Goal: Task Accomplishment & Management: Use online tool/utility

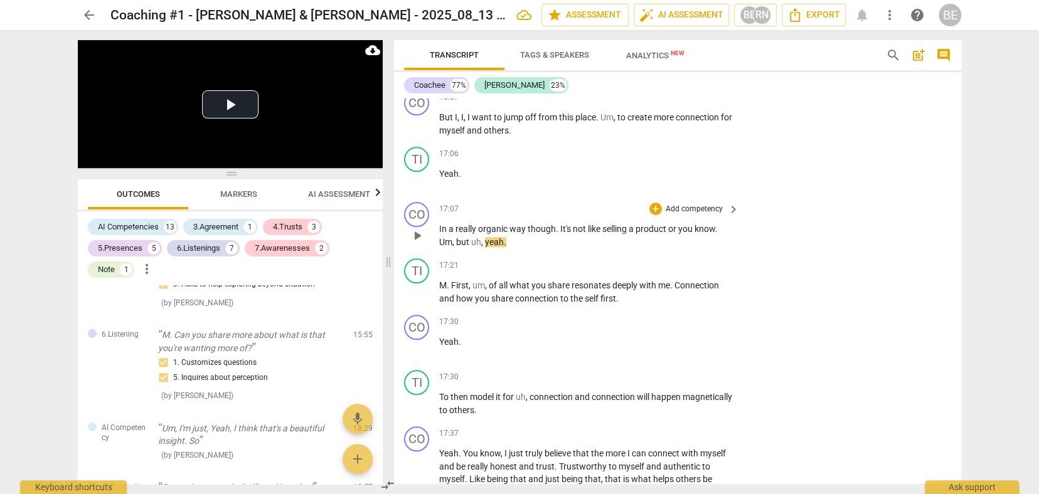
drag, startPoint x: 799, startPoint y: 189, endPoint x: 791, endPoint y: 188, distance: 8.4
click at [795, 197] on div "CO play_arrow pause 17:07 + Add competency keyboard_arrow_right In a really org…" at bounding box center [677, 225] width 567 height 56
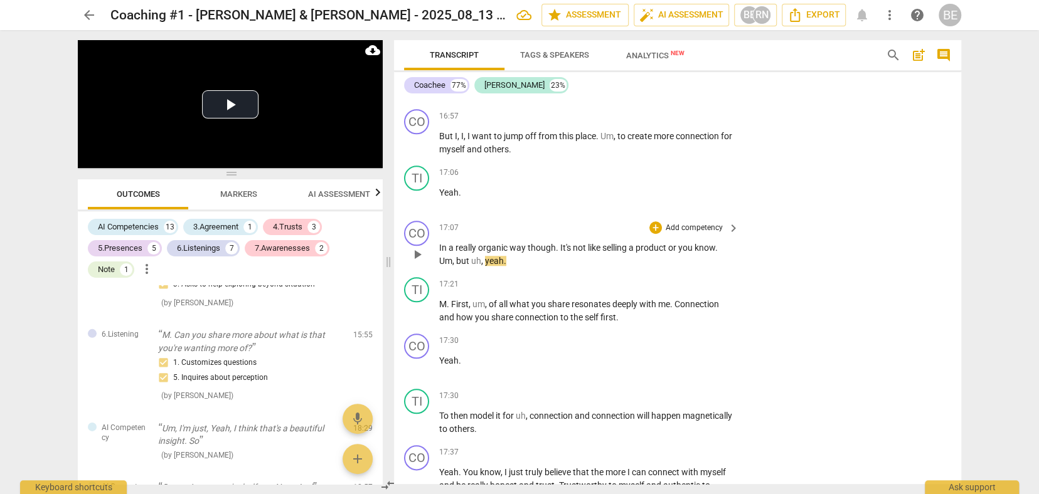
scroll to position [3753, 0]
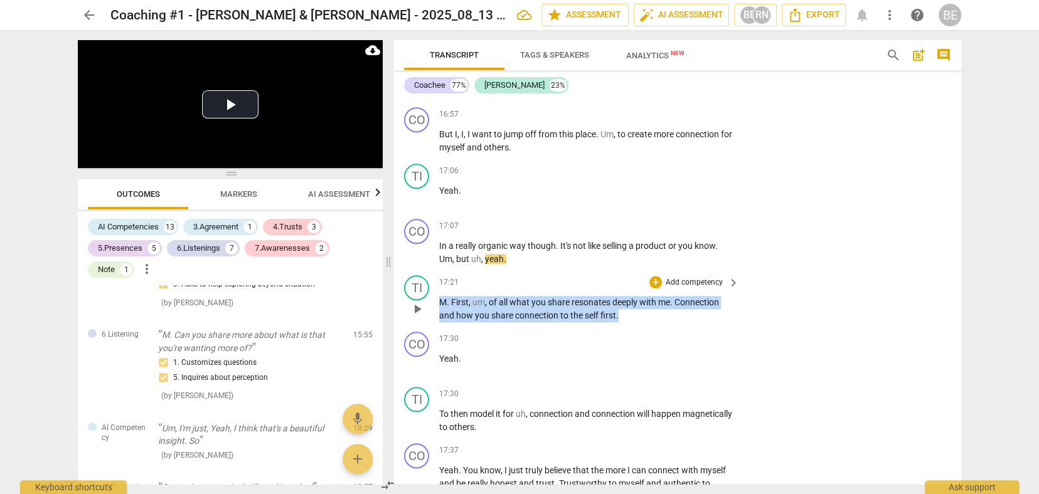
drag, startPoint x: 440, startPoint y: 284, endPoint x: 630, endPoint y: 292, distance: 190.3
click at [630, 296] on p "M . First , um , of all what you share resonates deeply with me . Connection an…" at bounding box center [586, 309] width 294 height 26
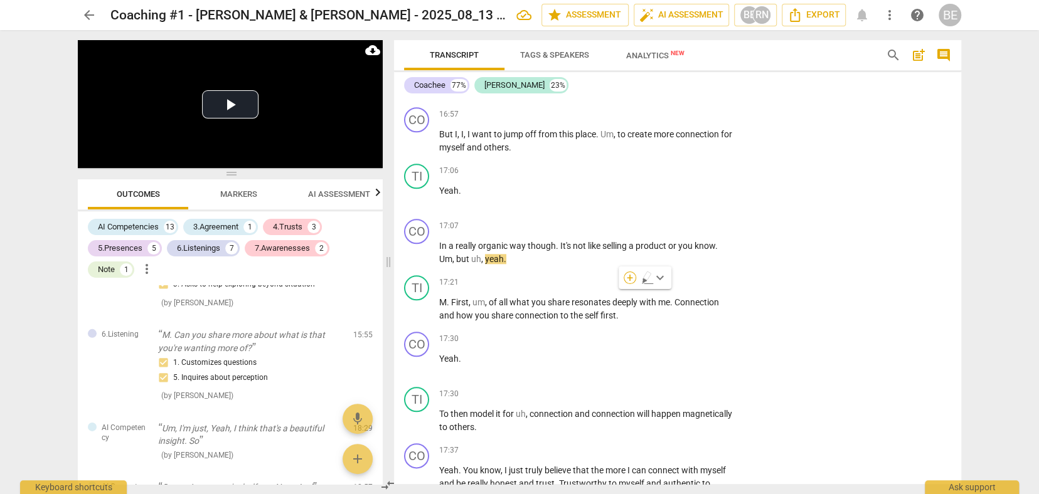
click at [628, 276] on div "+" at bounding box center [630, 278] width 13 height 13
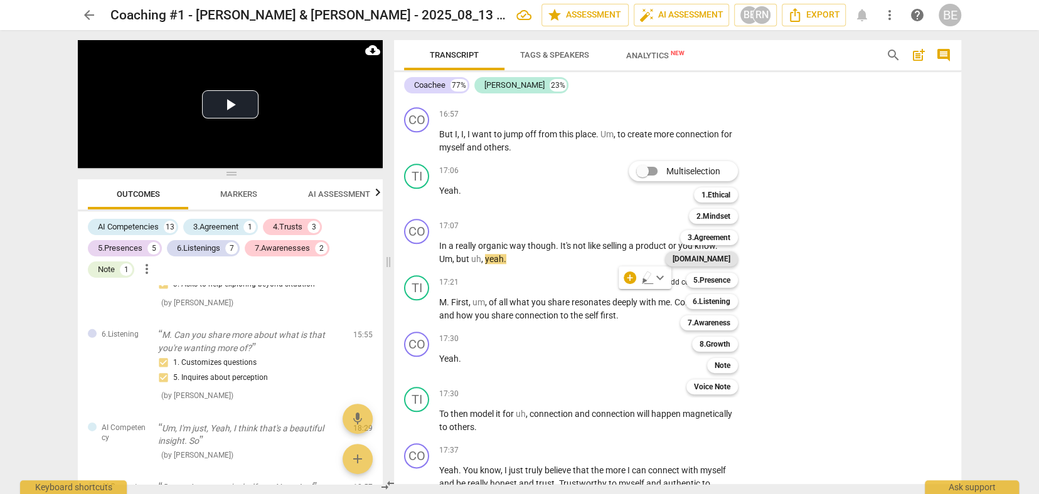
click at [723, 259] on b "[DOMAIN_NAME]" at bounding box center [701, 259] width 58 height 15
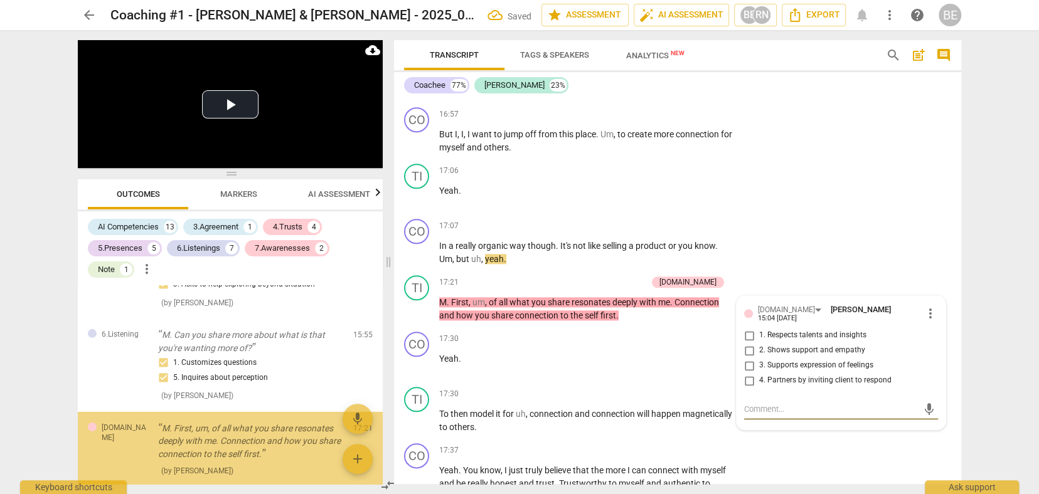
scroll to position [2537, 0]
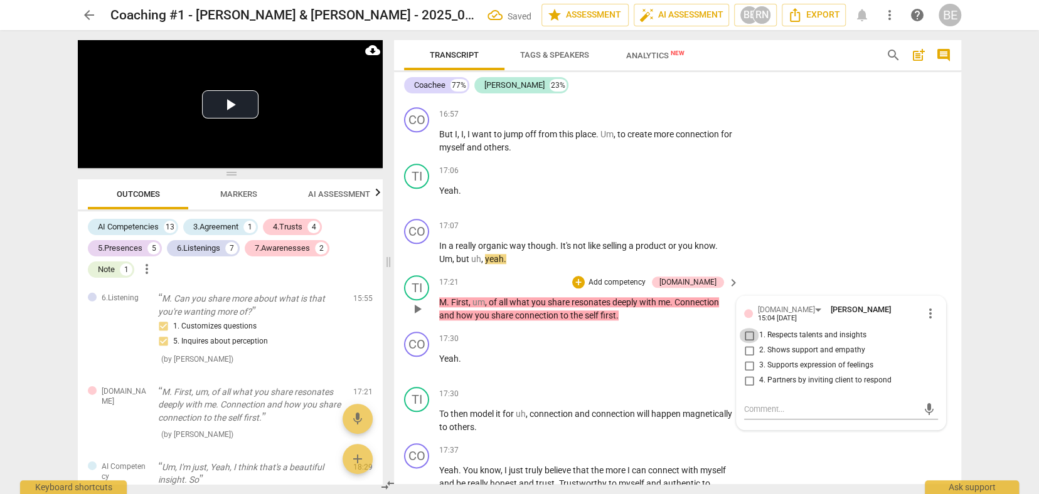
click at [748, 328] on input "1. Respects talents and insights" at bounding box center [749, 335] width 20 height 15
checkbox input "true"
click at [745, 343] on input "2. Shows support and empathy" at bounding box center [749, 350] width 20 height 15
checkbox input "true"
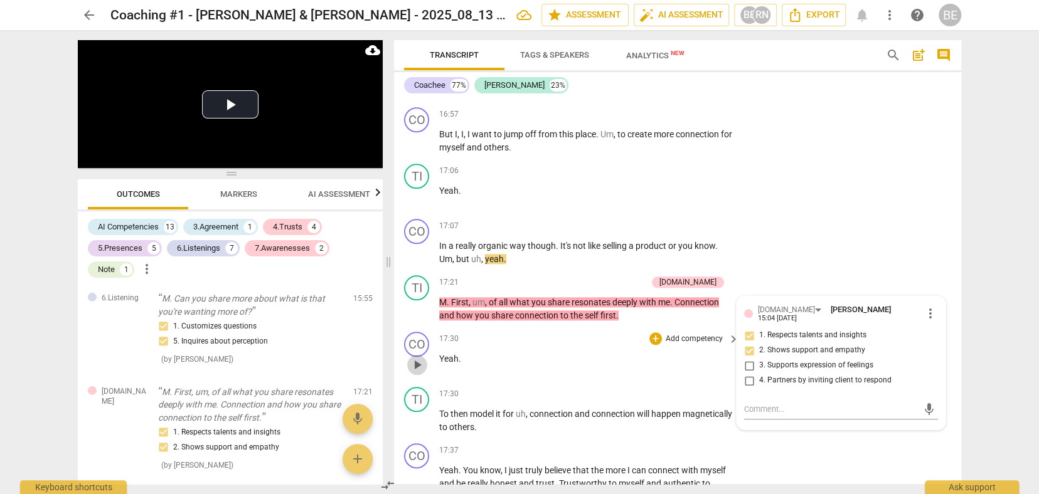
click at [418, 358] on span "play_arrow" at bounding box center [417, 365] width 15 height 15
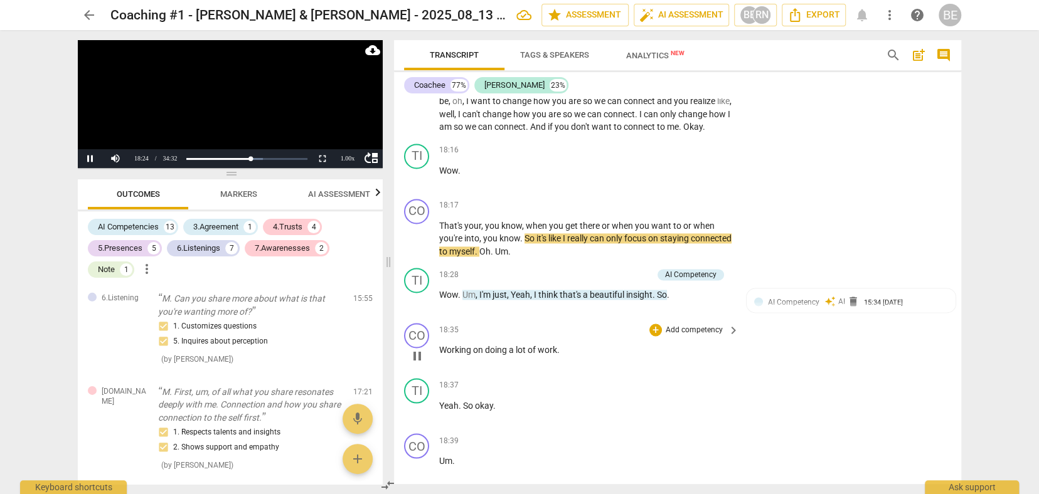
scroll to position [4173, 0]
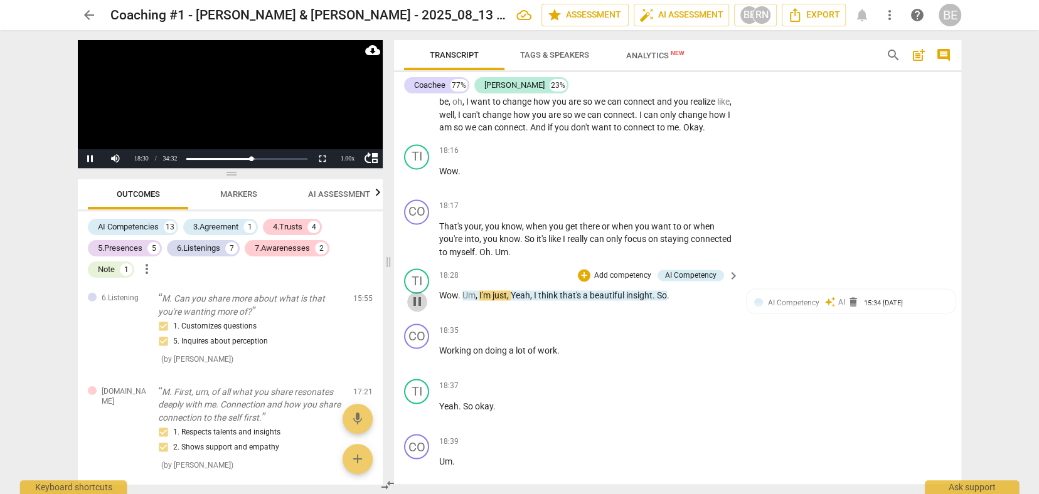
drag, startPoint x: 417, startPoint y: 275, endPoint x: 437, endPoint y: 268, distance: 21.8
click at [417, 294] on span "pause" at bounding box center [417, 301] width 15 height 15
click at [610, 270] on p "Add competency" at bounding box center [623, 275] width 60 height 11
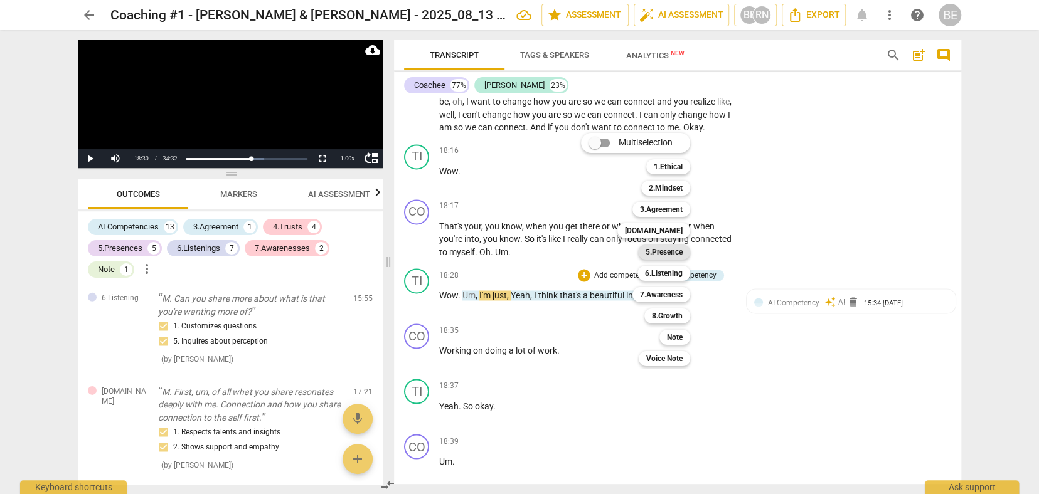
click at [656, 249] on b "5.Presence" at bounding box center [664, 252] width 37 height 15
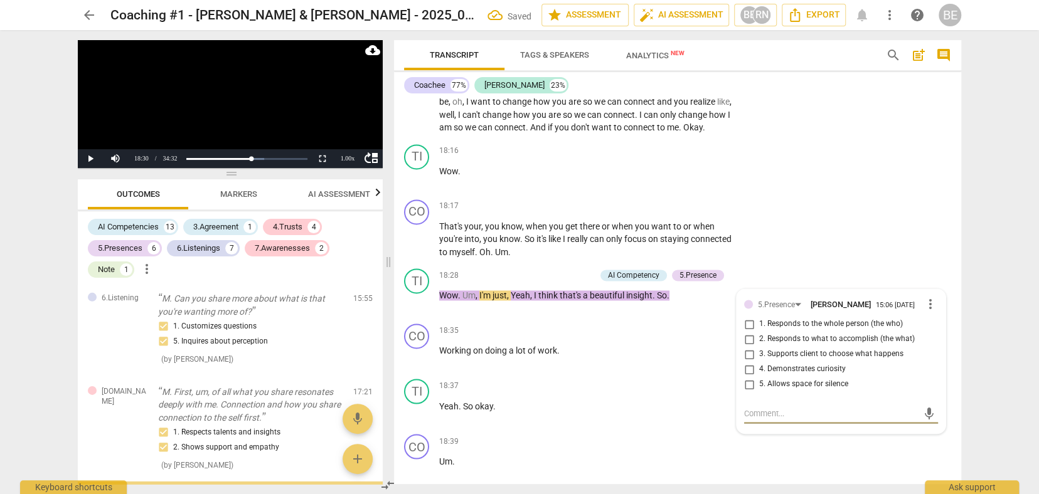
scroll to position [2635, 0]
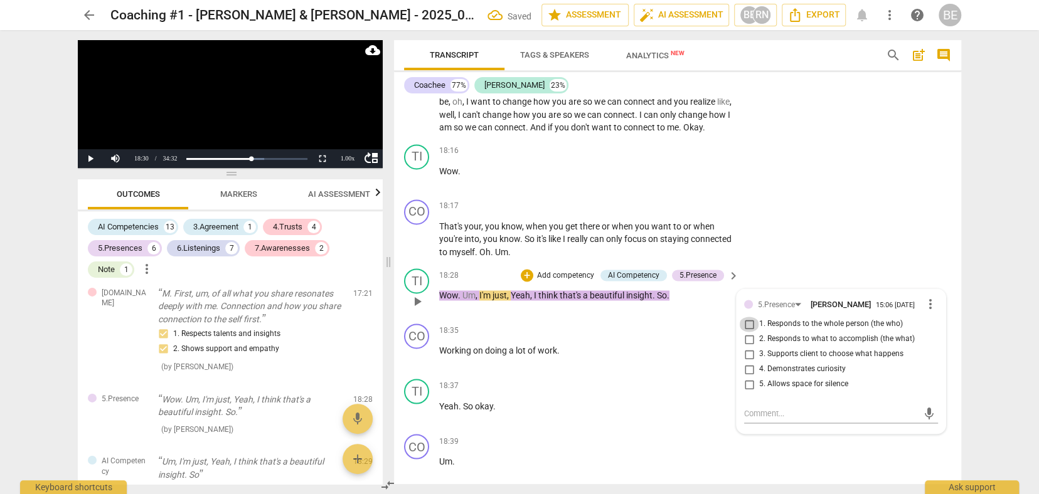
click at [747, 317] on input "1. Responds to the whole person (the who)" at bounding box center [749, 324] width 20 height 15
checkbox input "true"
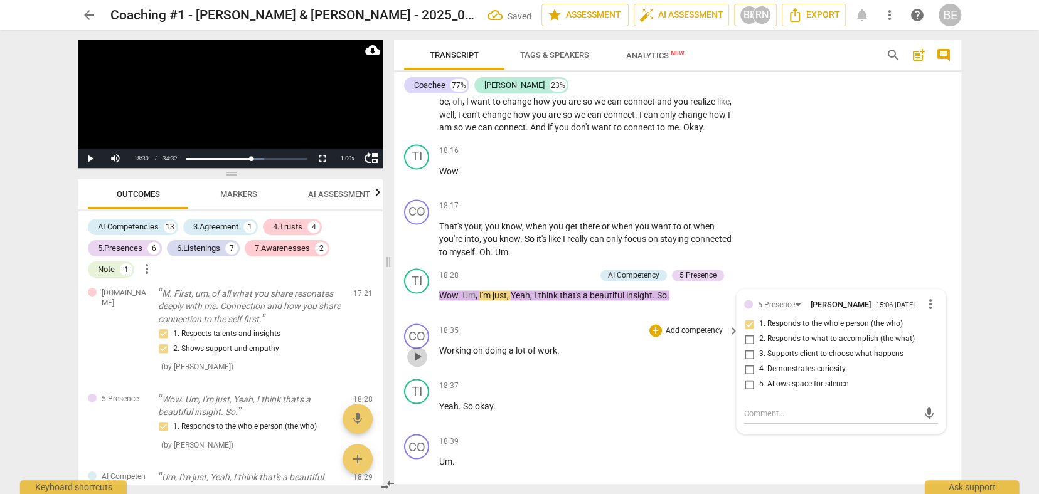
click at [416, 349] on span "play_arrow" at bounding box center [417, 356] width 15 height 15
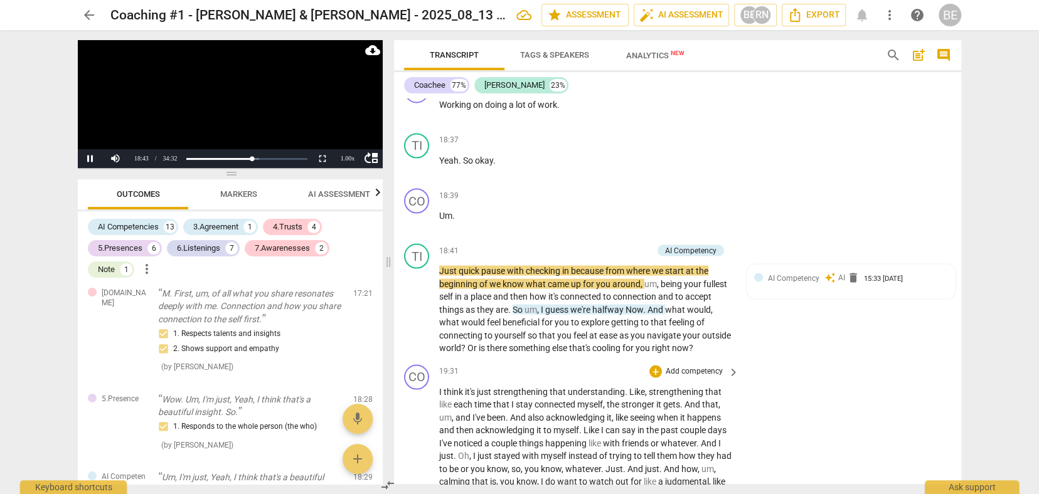
scroll to position [4419, 0]
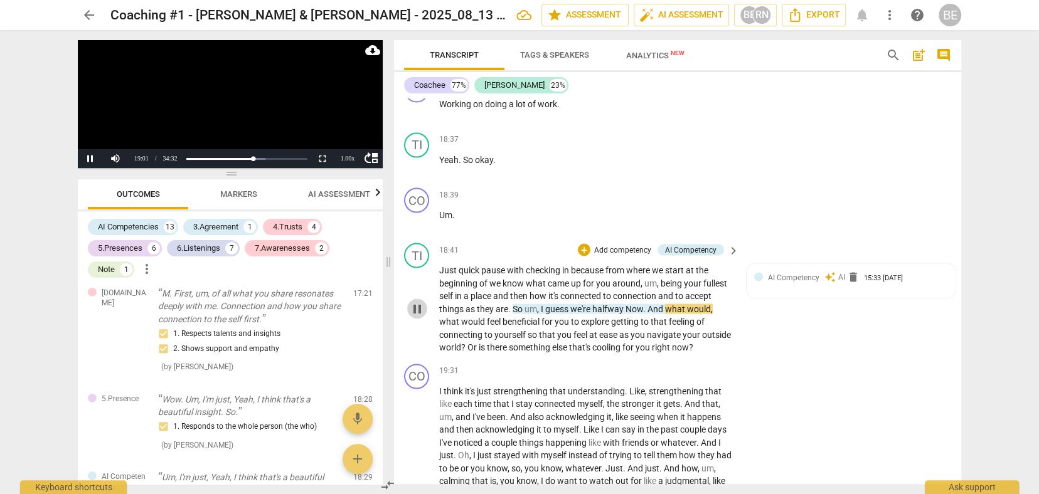
click at [420, 301] on span "pause" at bounding box center [417, 308] width 15 height 15
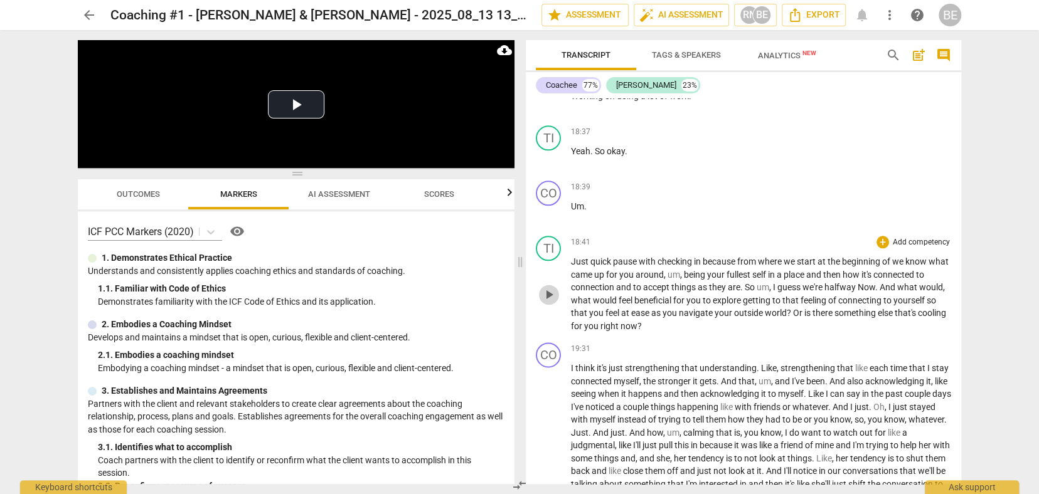
scroll to position [3938, 0]
click at [548, 286] on span "play_arrow" at bounding box center [548, 293] width 15 height 15
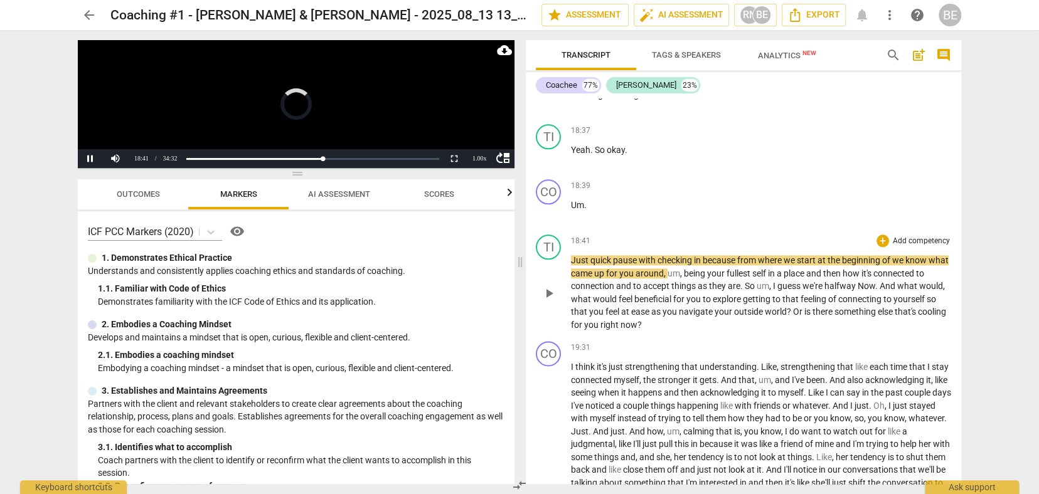
scroll to position [0, 0]
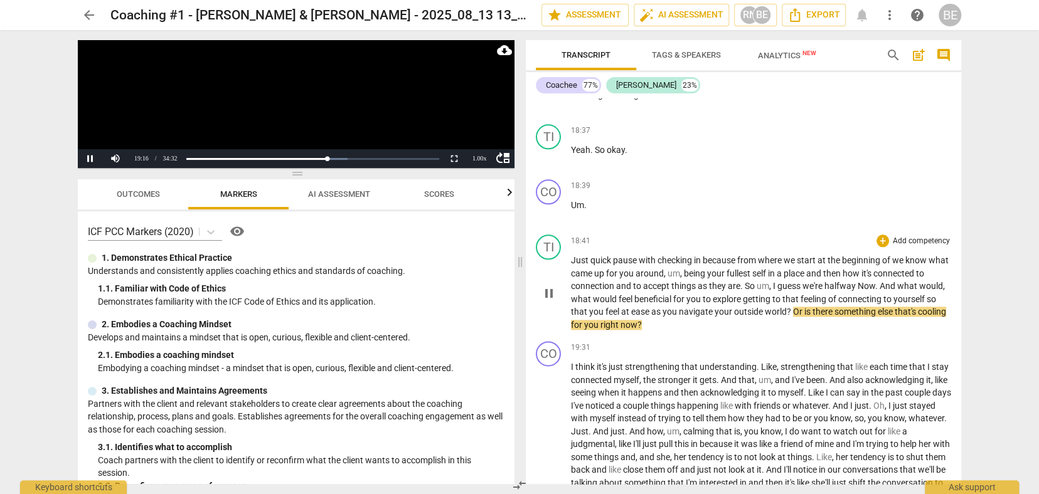
click at [550, 286] on span "pause" at bounding box center [548, 293] width 15 height 15
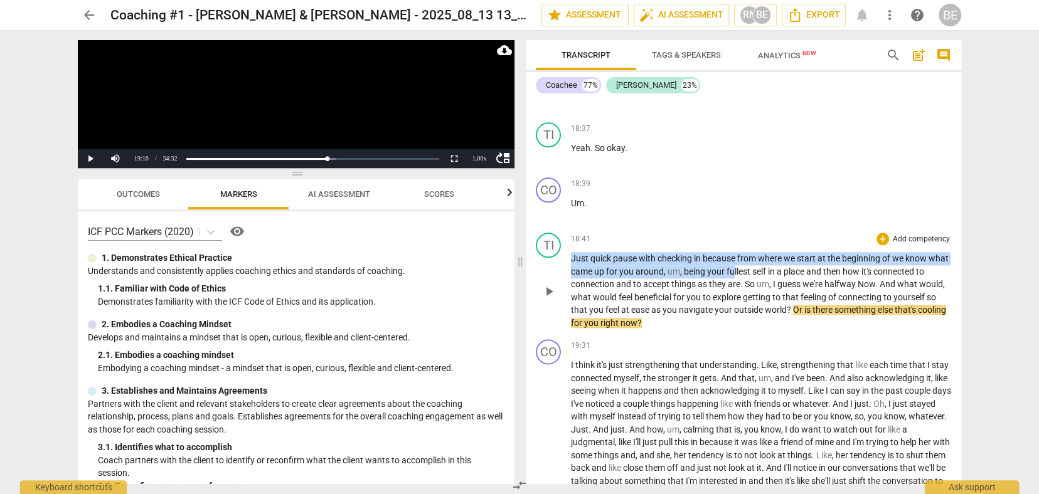
drag, startPoint x: 569, startPoint y: 221, endPoint x: 754, endPoint y: 230, distance: 185.3
click at [754, 230] on div "TI play_arrow pause 18:41 + Add competency keyboard_arrow_right Just quick paus…" at bounding box center [743, 281] width 435 height 107
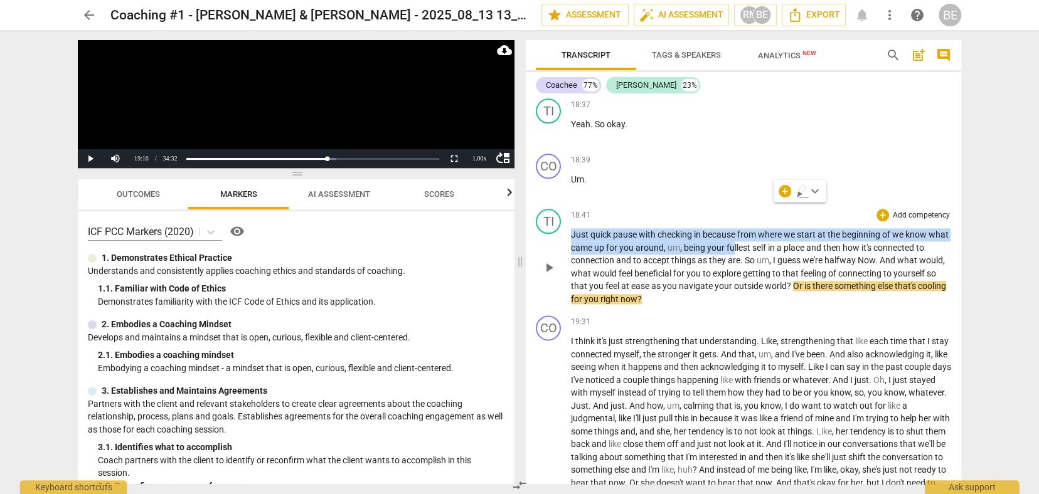
scroll to position [3964, 0]
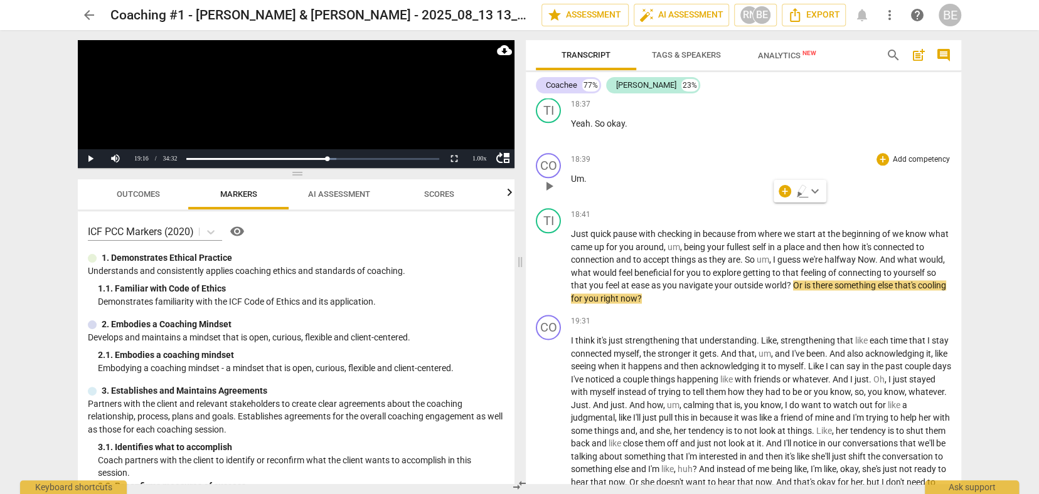
click at [685, 173] on p "Um ." at bounding box center [761, 179] width 380 height 13
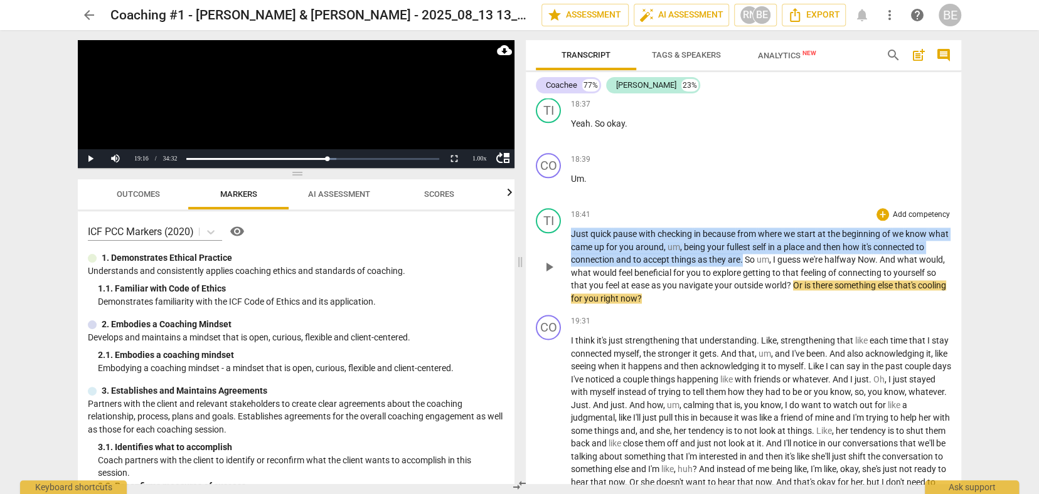
drag, startPoint x: 571, startPoint y: 197, endPoint x: 752, endPoint y: 219, distance: 181.4
click at [752, 228] on p "Just quick pause with checking in because from where we start at the beginning …" at bounding box center [761, 266] width 380 height 77
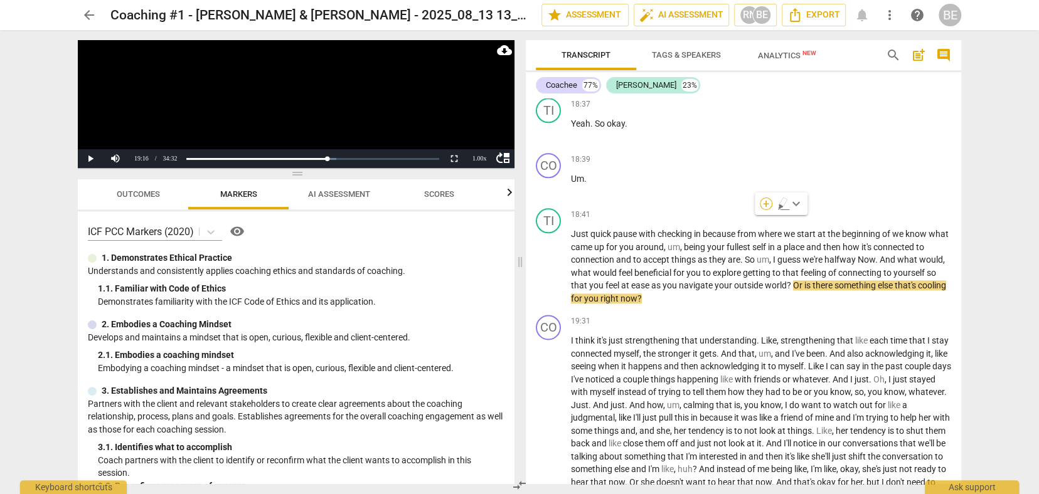
click at [765, 202] on div "+" at bounding box center [766, 204] width 13 height 13
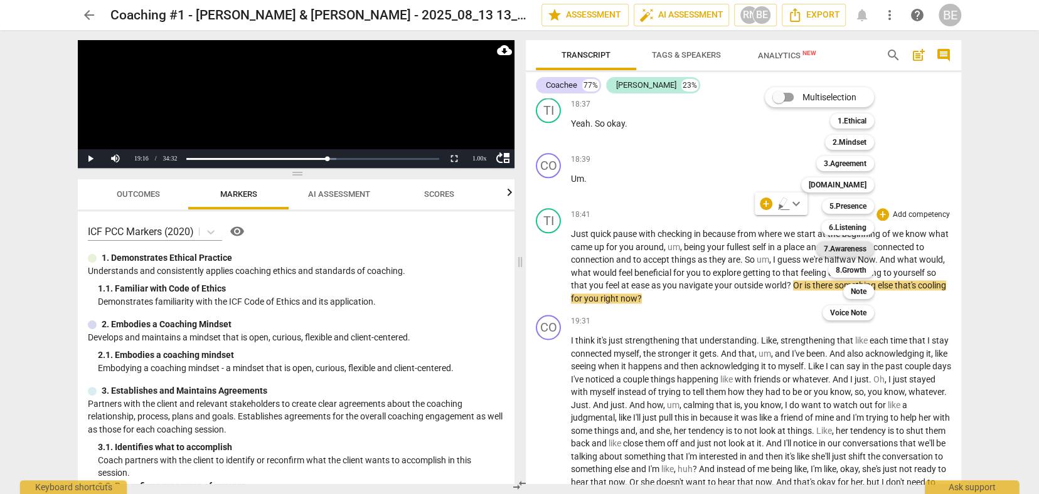
click at [843, 247] on b "7.Awareness" at bounding box center [845, 249] width 43 height 15
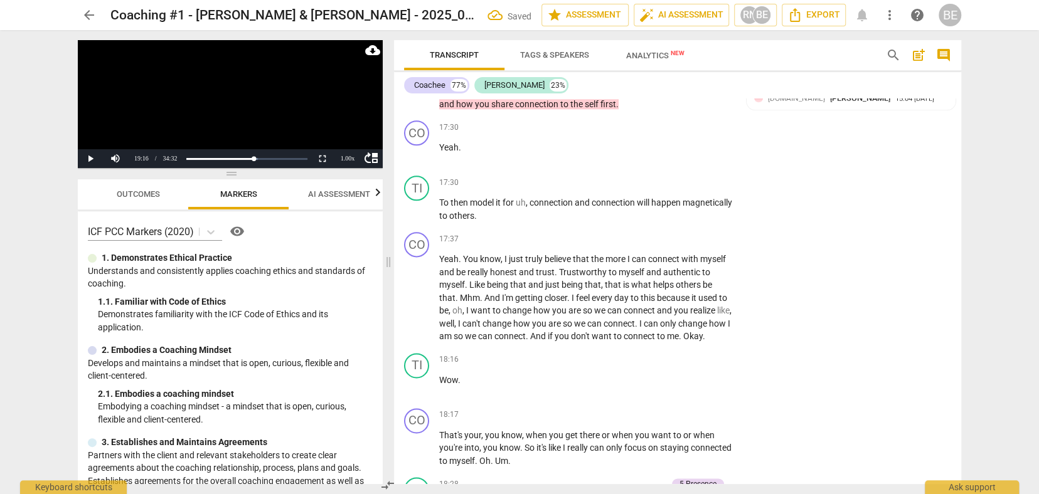
scroll to position [4512, 0]
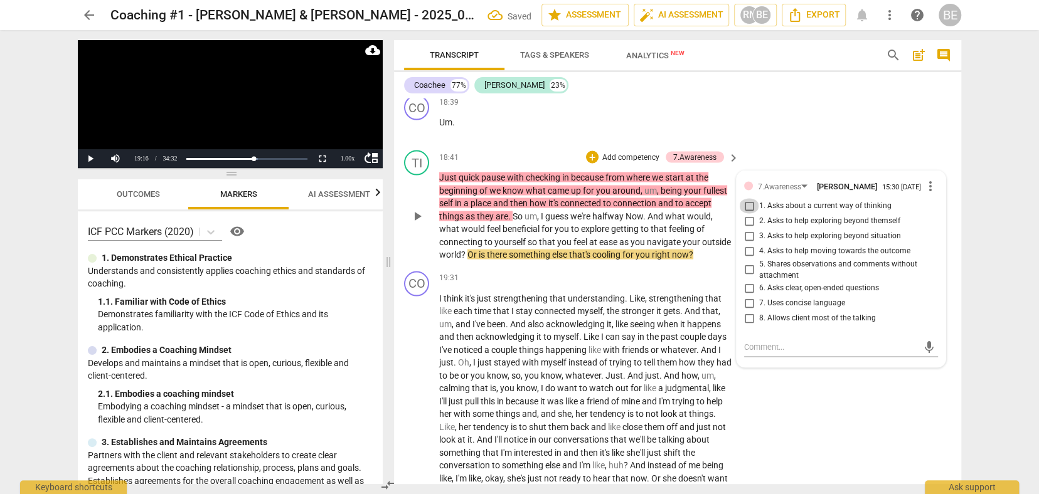
click at [748, 198] on input "1. Asks about a current way of thinking" at bounding box center [749, 205] width 20 height 15
checkbox input "true"
click at [762, 341] on textarea at bounding box center [831, 347] width 174 height 12
type textarea "1"
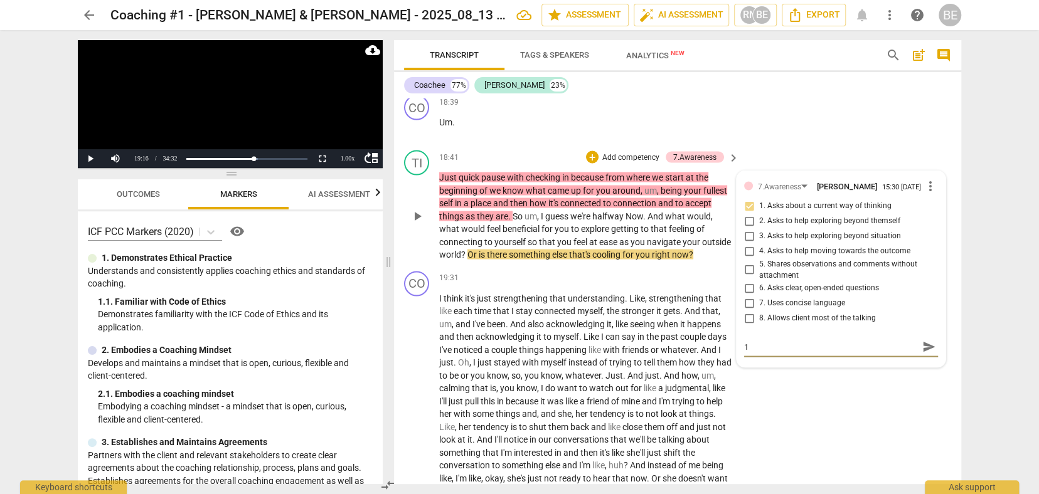
type textarea "1E"
type textarea "1Ex"
type textarea "1Exc"
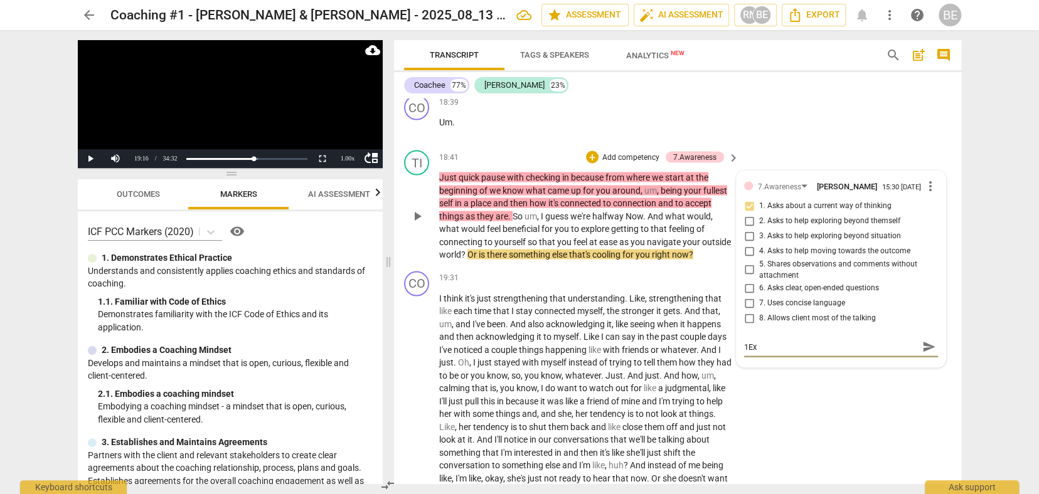
type textarea "1Exc"
type textarea "1Exce"
type textarea "1Excel"
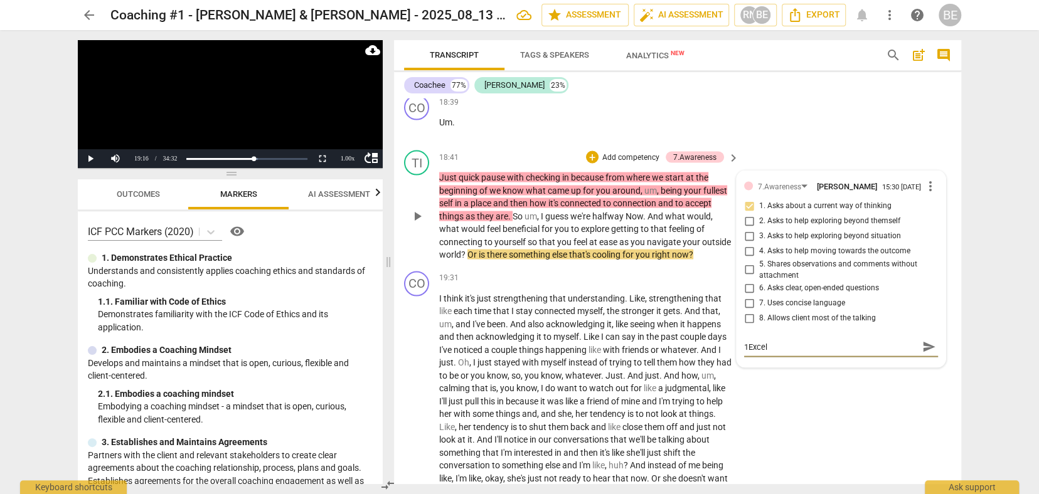
type textarea "1Excell"
type textarea "1Excelle"
type textarea "1Excellen"
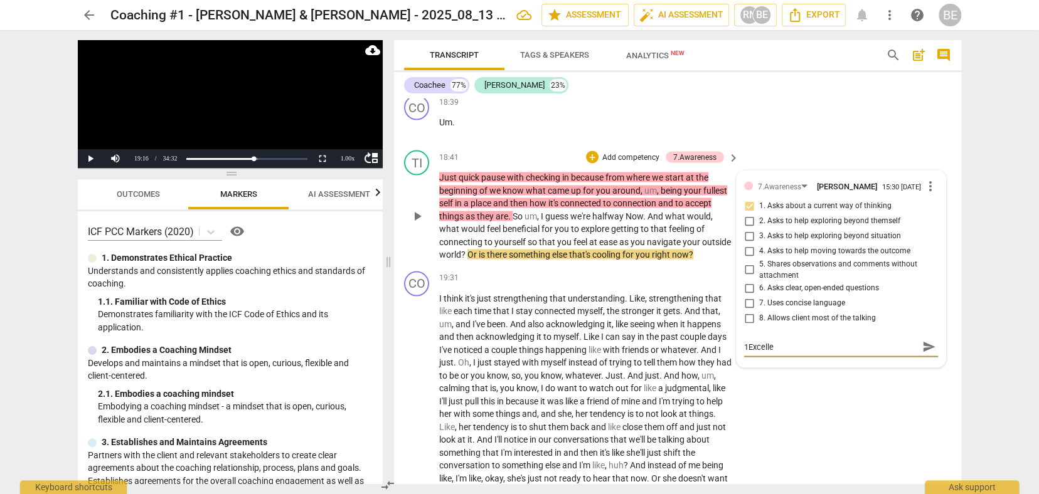
type textarea "1Excellen"
type textarea "1Excelle"
type textarea "1Excell"
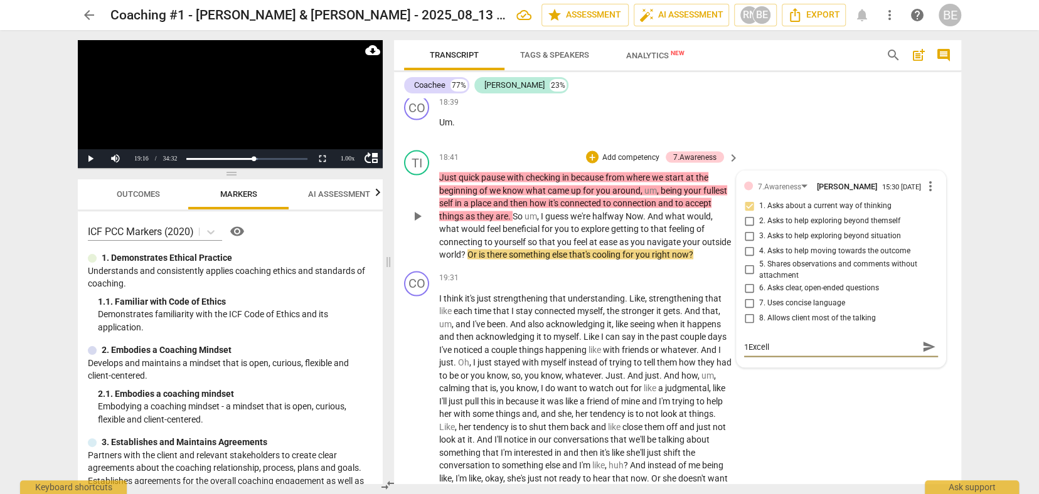
type textarea "1Excel"
type textarea "1Exce"
type textarea "1Exc"
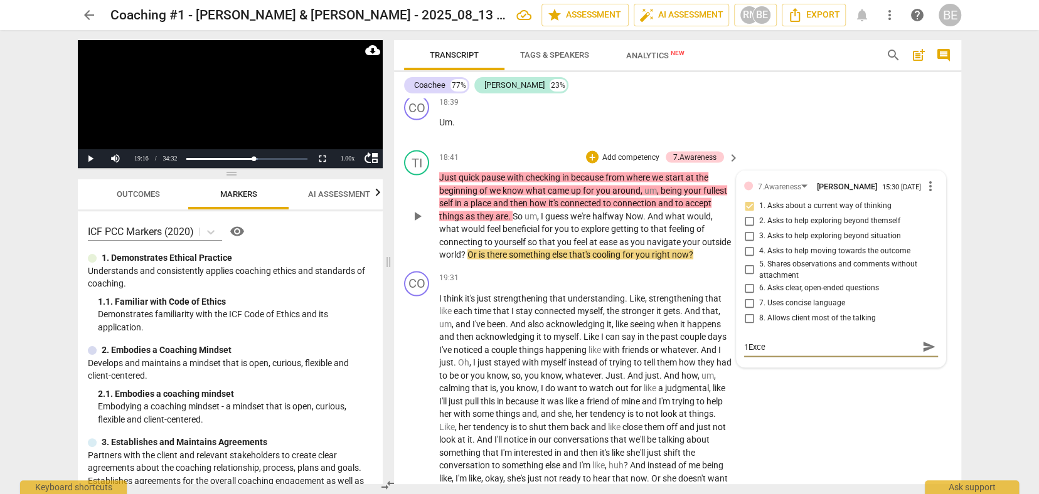
type textarea "1Exc"
type textarea "1Ex"
type textarea "1E"
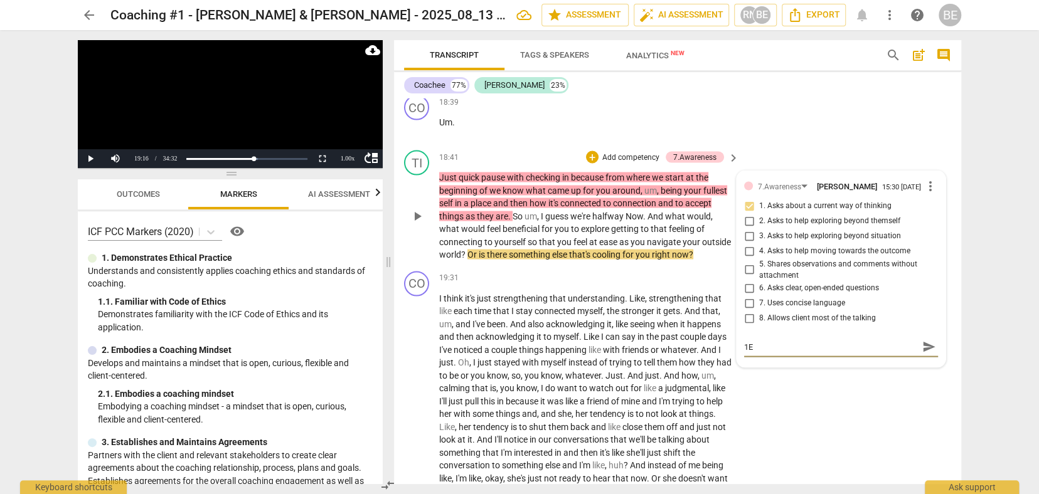
type textarea "1"
type textarea "E"
type textarea "Ex"
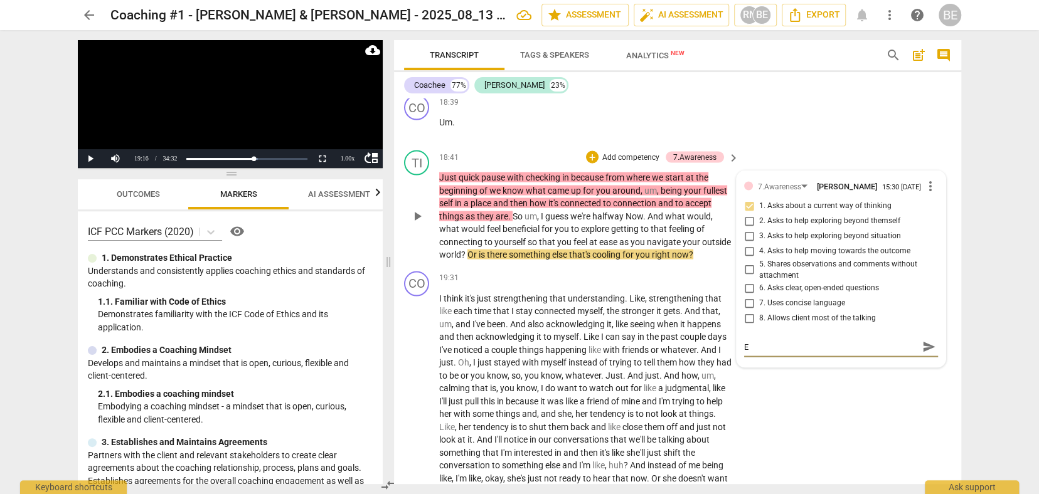
type textarea "Ex"
type textarea "Exc"
type textarea "Exce"
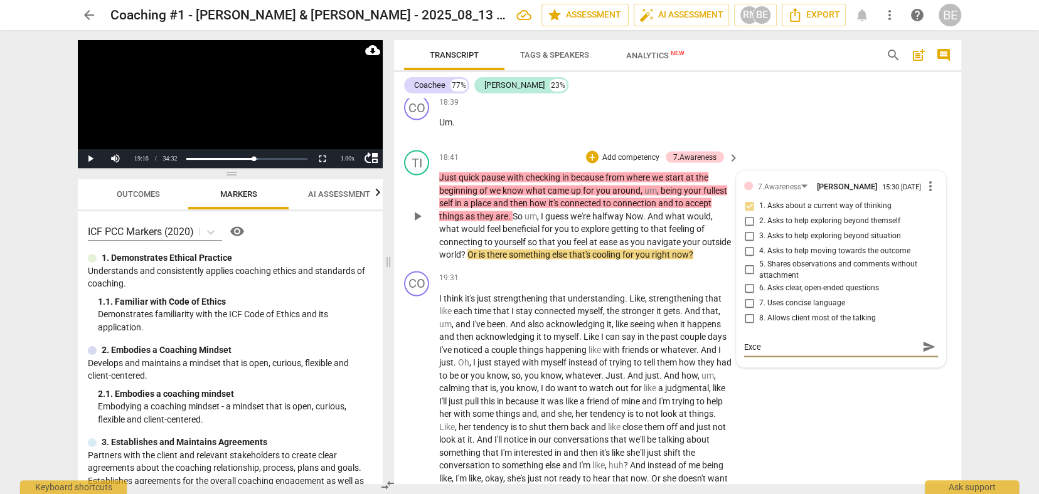
type textarea "Excel"
type textarea "Excell"
type textarea "Excelle"
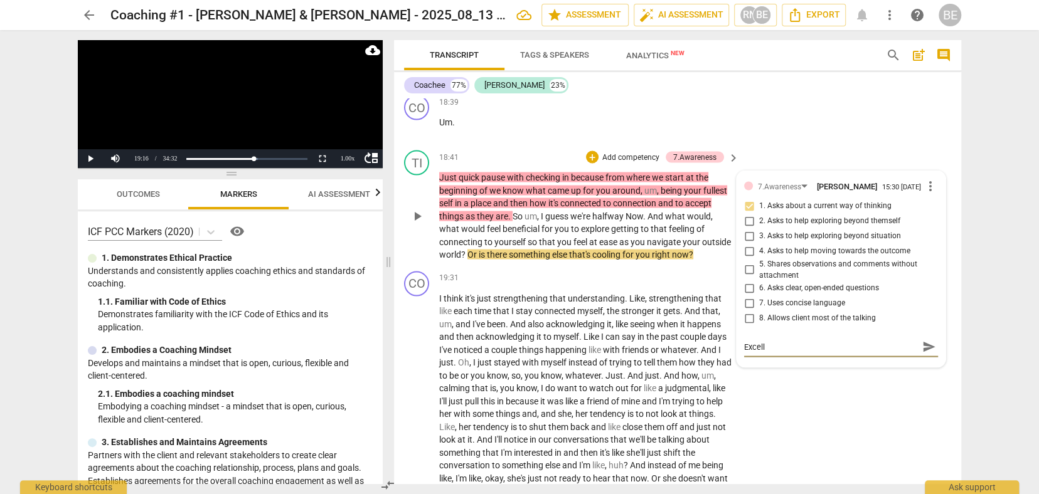
type textarea "Excelle"
type textarea "Excellen"
type textarea "Excellent"
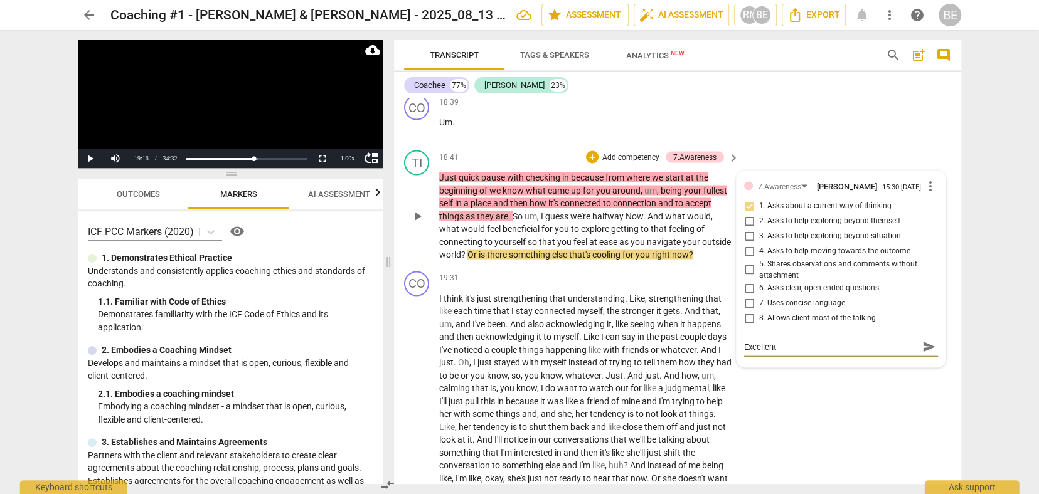
type textarea "Excellent"
type textarea "Excellent c"
type textarea "Excellent ch"
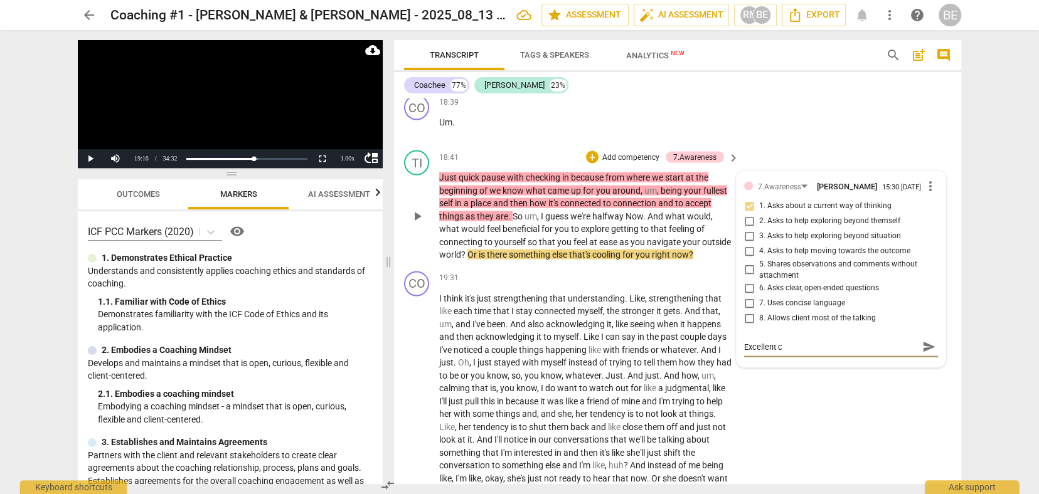
type textarea "Excellent ch"
type textarea "Excellent che"
type textarea "Excellent chec"
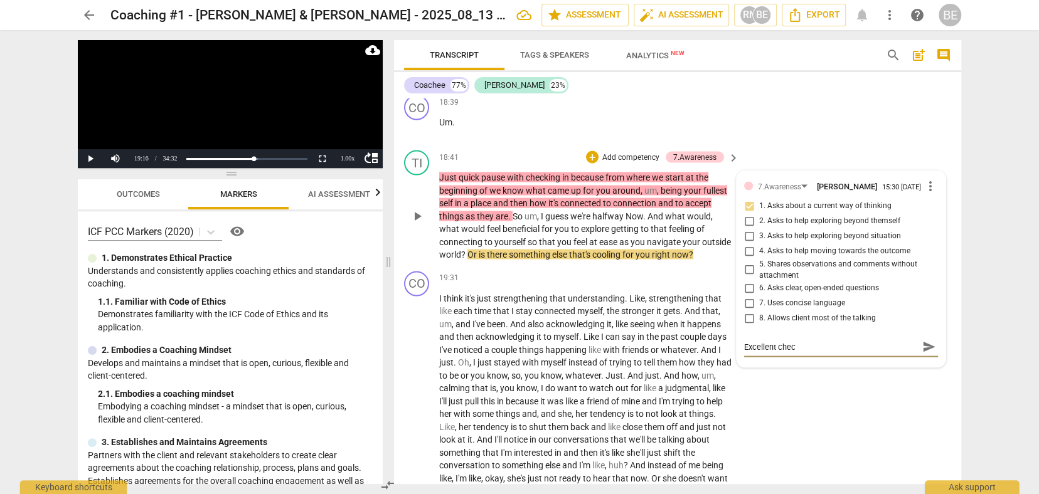
type textarea "Excellent check"
type textarea "Excellent checki"
type textarea "Excellent checkin"
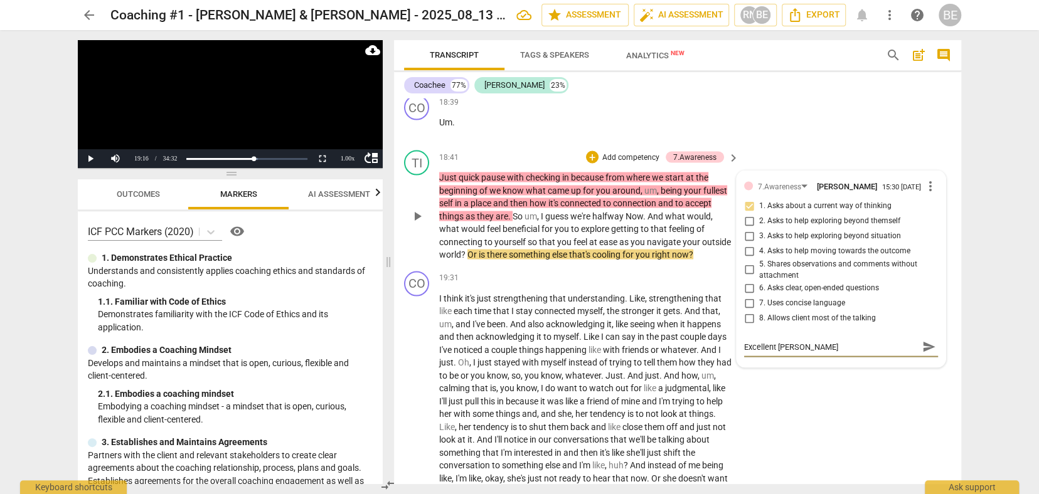
type textarea "Excellent checkin"
type textarea "Excellent checking"
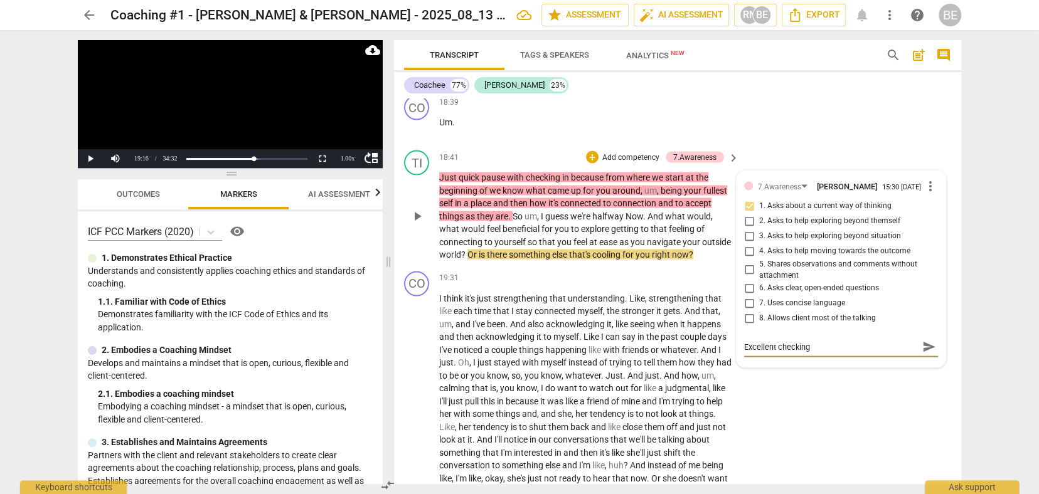
type textarea "Excellent checking i"
type textarea "Excellent checking in"
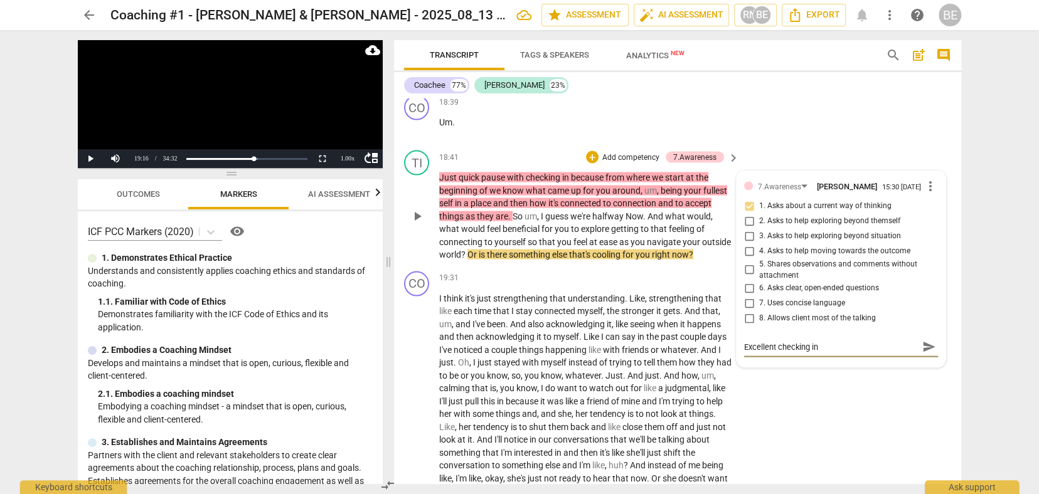
type textarea "Excellent checking in"
type textarea "Excellent checking in w"
type textarea "Excellent checking in wi"
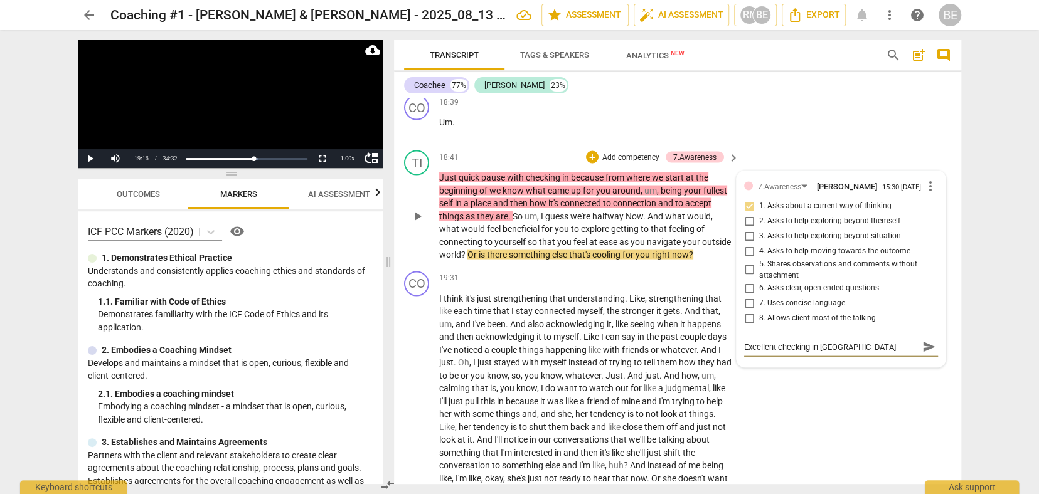
type textarea "Excellent checking in wit"
type textarea "Excellent checking in with"
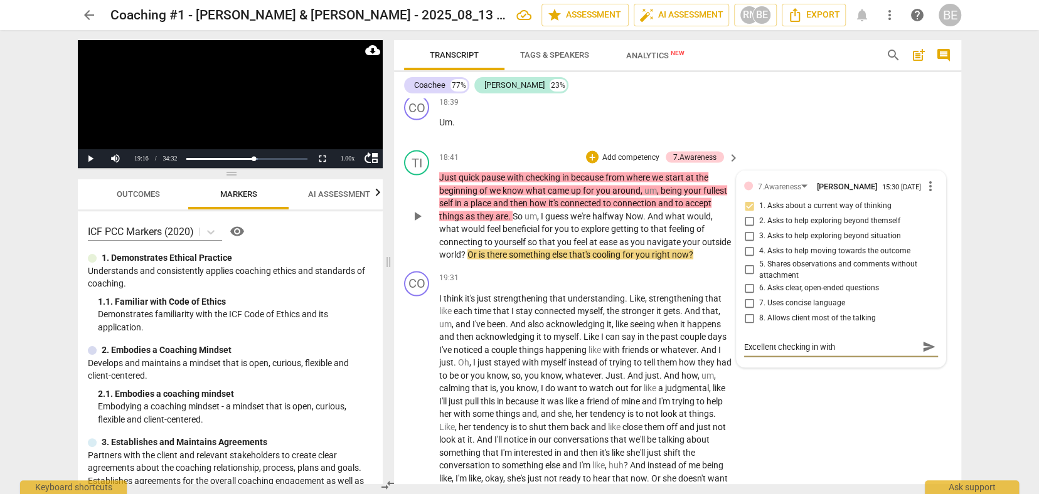
type textarea "Excellent checking in with"
type textarea "Excellent checking in with h"
type textarea "Excellent checking in with he"
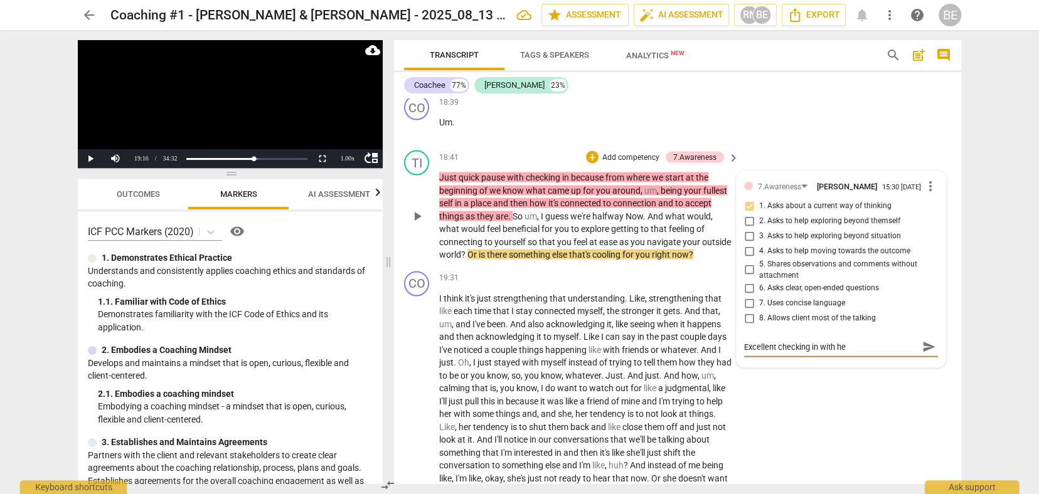
type textarea "Excellent checking in with her"
type textarea "Excellent checking in with her."
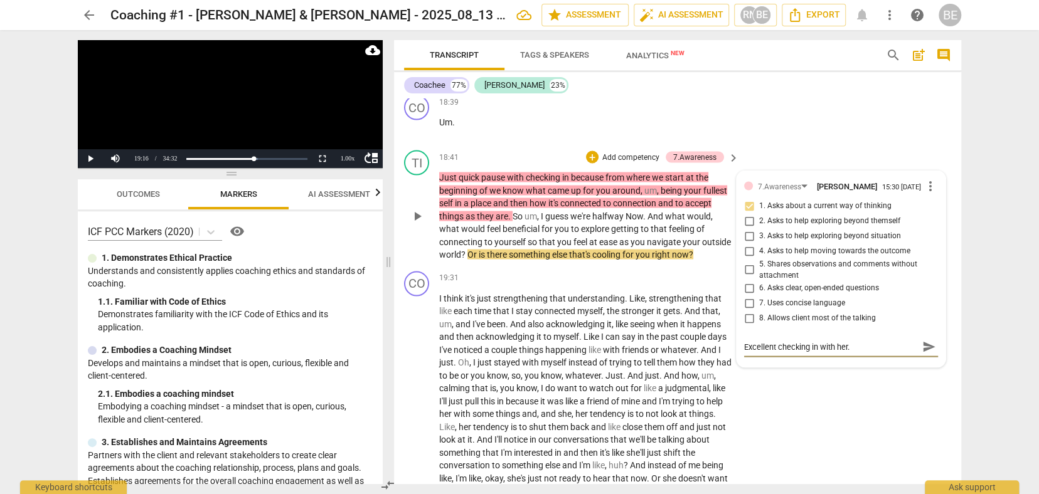
type textarea "Excellent checking in with her."
click at [862, 376] on div "CO play_arrow pause 19:31 + Add competency keyboard_arrow_right I think it's ju…" at bounding box center [677, 391] width 567 height 250
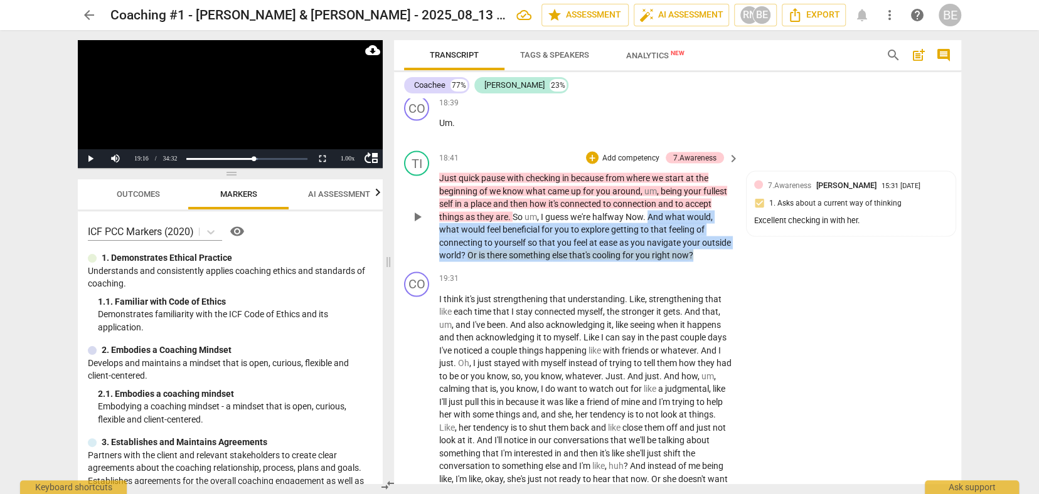
drag, startPoint x: 647, startPoint y: 161, endPoint x: 738, endPoint y: 201, distance: 98.9
click at [738, 201] on div "TI play_arrow pause 18:41 + Add competency 7.Awareness keyboard_arrow_right Jus…" at bounding box center [677, 206] width 567 height 121
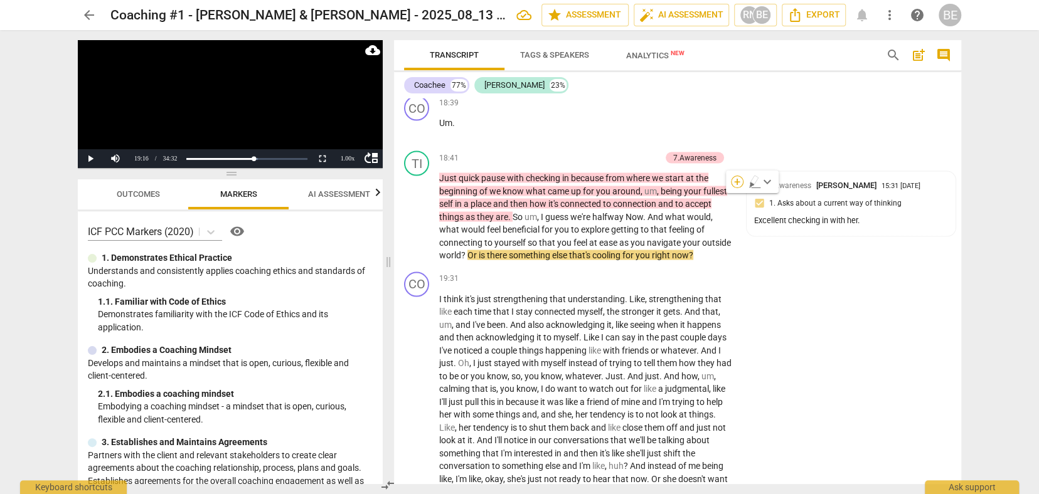
click at [737, 179] on div "+" at bounding box center [737, 182] width 13 height 13
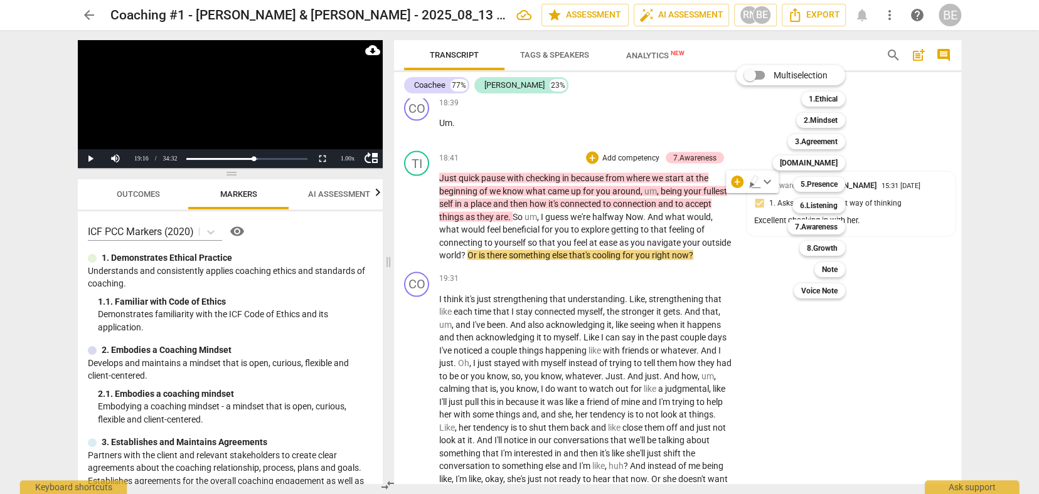
click at [743, 247] on div "Multiselection m 1.Ethical 1 2.Mindset 2 3.Agreement 3 4.Trust 4 5.Presence 5 6…" at bounding box center [800, 182] width 138 height 240
click at [667, 195] on div at bounding box center [519, 247] width 1039 height 494
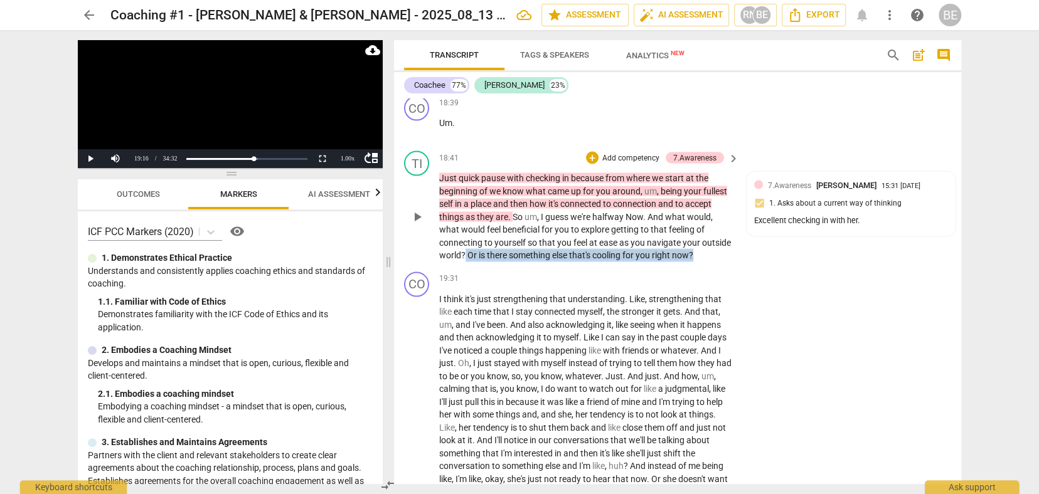
drag, startPoint x: 499, startPoint y: 199, endPoint x: 720, endPoint y: 207, distance: 221.0
click at [720, 207] on div "TI play_arrow pause 18:41 + Add competency 7.Awareness keyboard_arrow_right Jus…" at bounding box center [677, 206] width 567 height 121
click at [768, 181] on span "keyboard_arrow_down" at bounding box center [767, 181] width 15 height 15
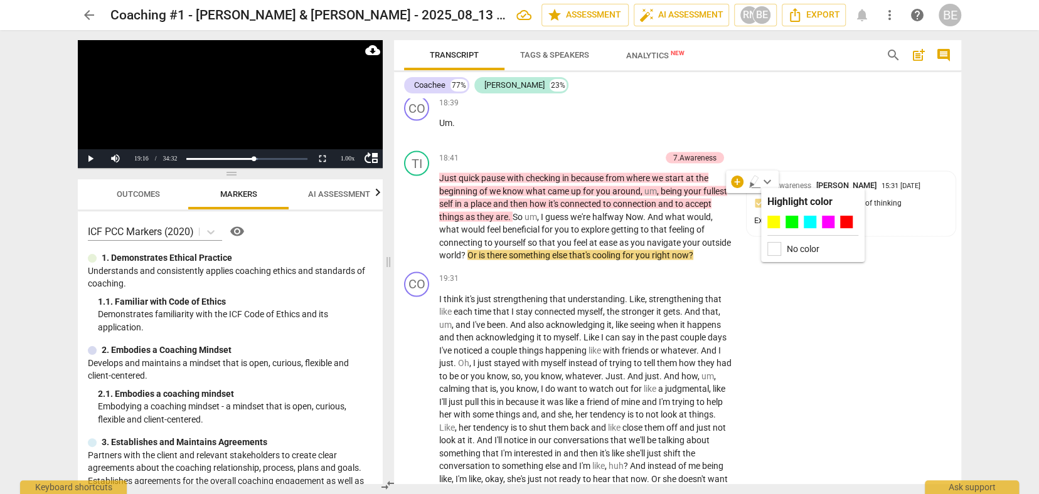
click at [787, 248] on label "No color" at bounding box center [803, 249] width 33 height 10
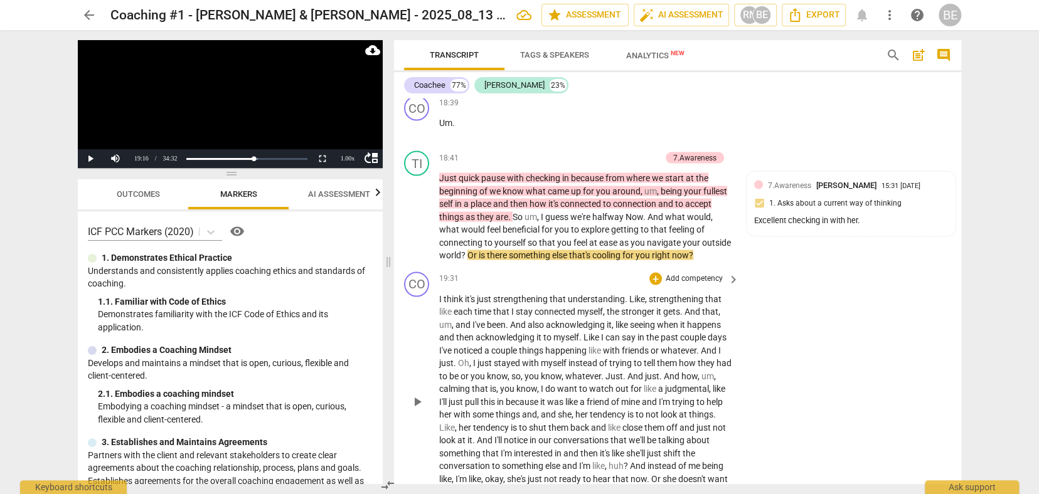
click at [768, 267] on div "CO play_arrow pause 19:31 + Add competency keyboard_arrow_right I think it's ju…" at bounding box center [677, 392] width 567 height 250
click at [736, 196] on div "Just quick pause with checking in because from where we start at the beginning …" at bounding box center [589, 216] width 301 height 90
click at [793, 202] on div "TI play_arrow pause 18:41 + Add competency 7.Awareness keyboard_arrow_right Jus…" at bounding box center [677, 206] width 567 height 121
click at [730, 151] on span "keyboard_arrow_right" at bounding box center [733, 158] width 15 height 15
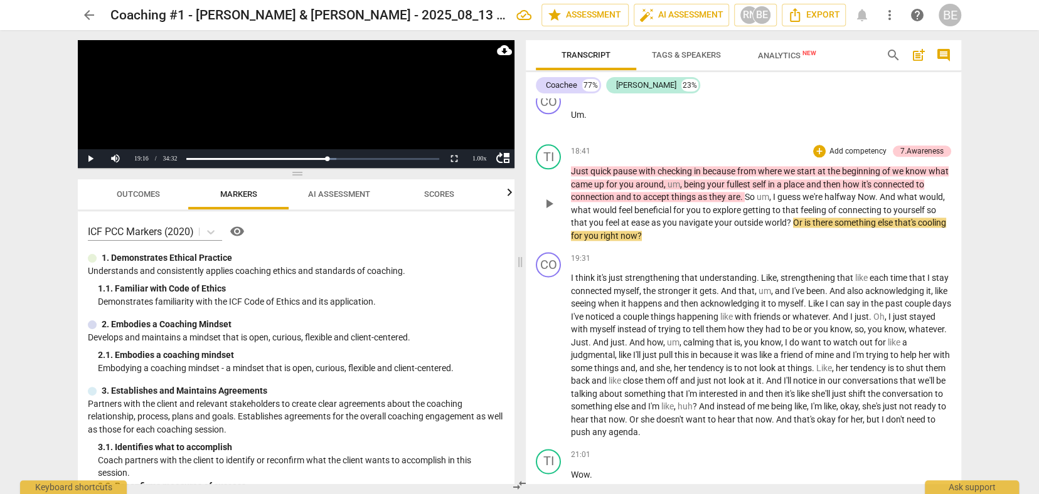
scroll to position [4037, 0]
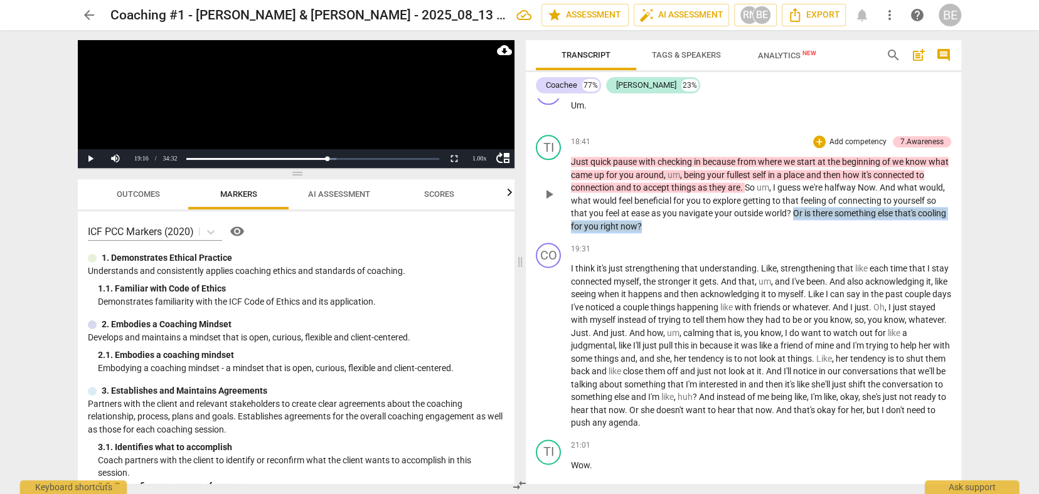
drag, startPoint x: 837, startPoint y: 171, endPoint x: 853, endPoint y: 185, distance: 20.4
click at [853, 185] on p "Just quick pause with checking in because from where we start at the beginning …" at bounding box center [761, 194] width 380 height 77
click at [735, 167] on span "keyboard_arrow_down" at bounding box center [735, 168] width 15 height 15
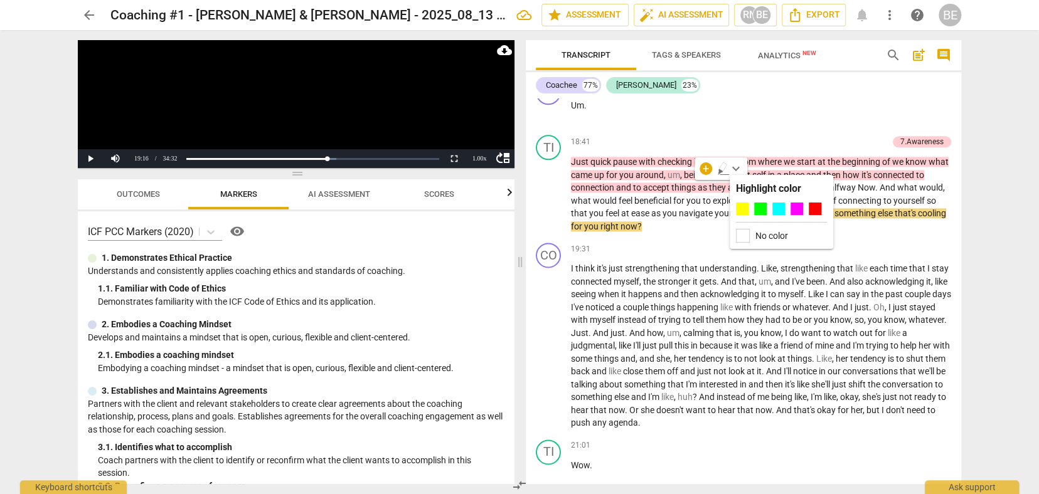
click at [752, 230] on div "No color" at bounding box center [781, 236] width 91 height 14
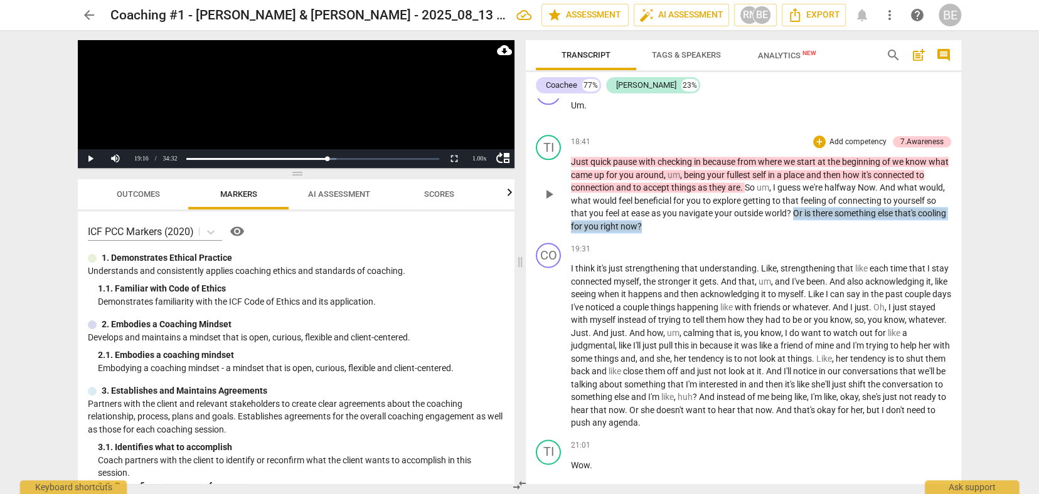
drag, startPoint x: 836, startPoint y: 172, endPoint x: 843, endPoint y: 190, distance: 19.5
click at [843, 190] on p "Just quick pause with checking in because from where we start at the beginning …" at bounding box center [761, 194] width 380 height 77
click at [736, 167] on span "keyboard_arrow_down" at bounding box center [735, 168] width 15 height 15
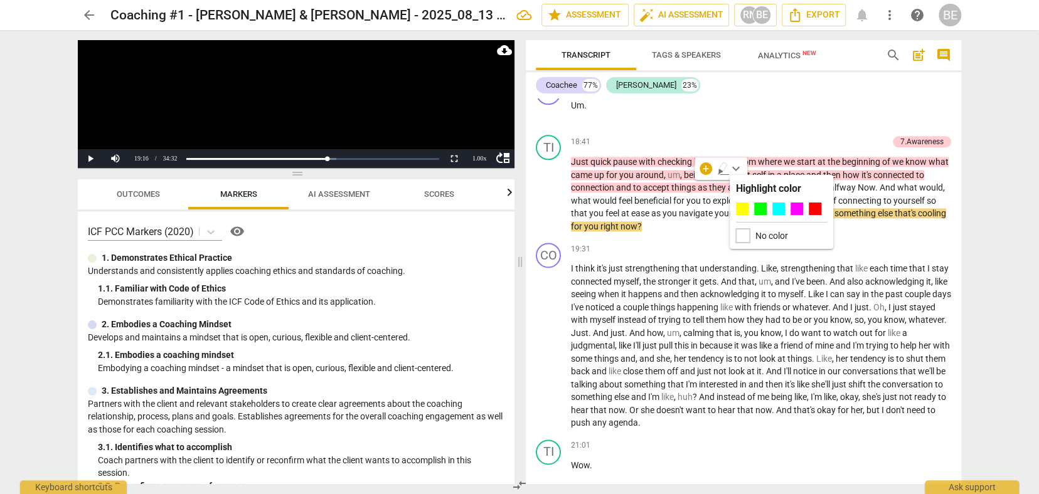
click at [744, 235] on div at bounding box center [743, 236] width 14 height 14
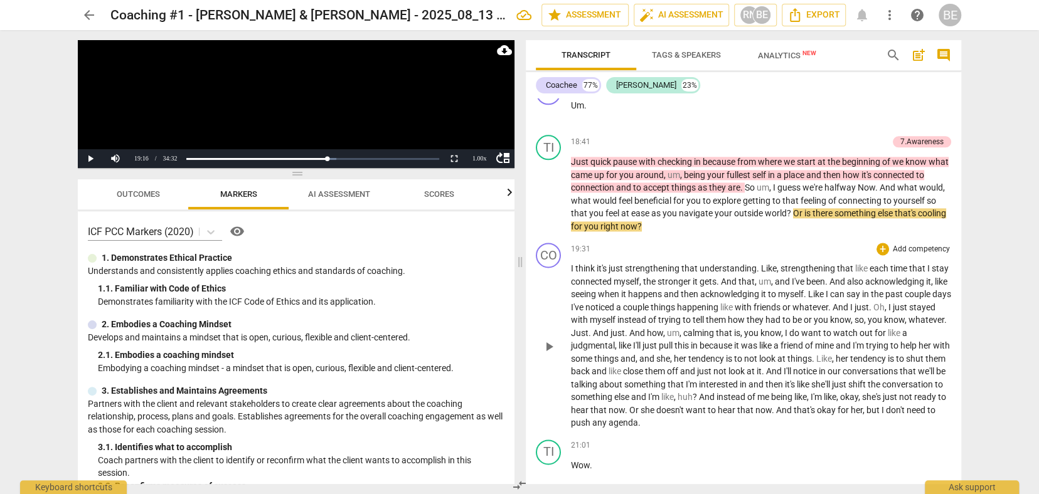
click at [777, 243] on div "19:31 + Add competency keyboard_arrow_right" at bounding box center [761, 249] width 380 height 13
click at [152, 193] on span "Outcomes" at bounding box center [138, 193] width 43 height 9
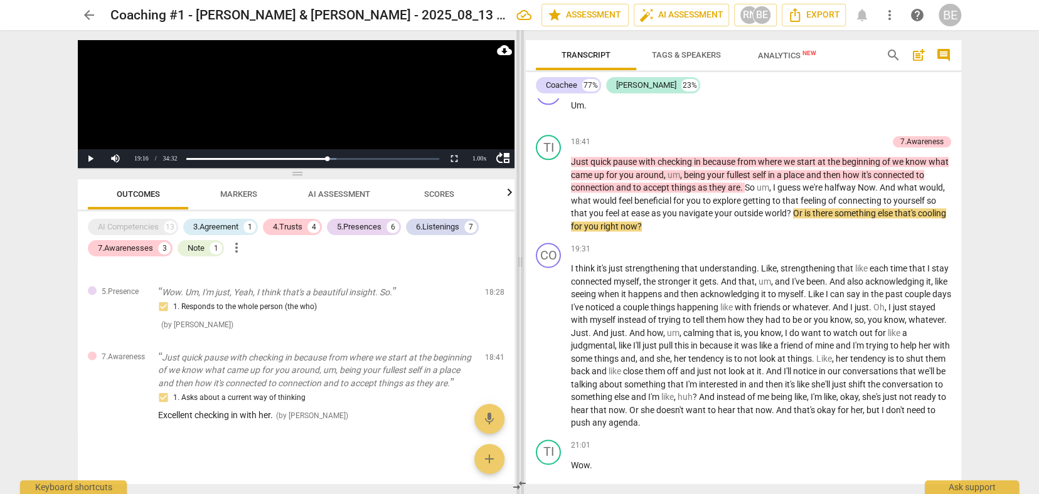
scroll to position [1786, 0]
drag, startPoint x: 793, startPoint y: 194, endPoint x: 782, endPoint y: 171, distance: 25.8
click at [793, 194] on div "TI play_arrow pause 18:41 + Add competency 7.Awareness keyboard_arrow_right Jus…" at bounding box center [743, 184] width 435 height 108
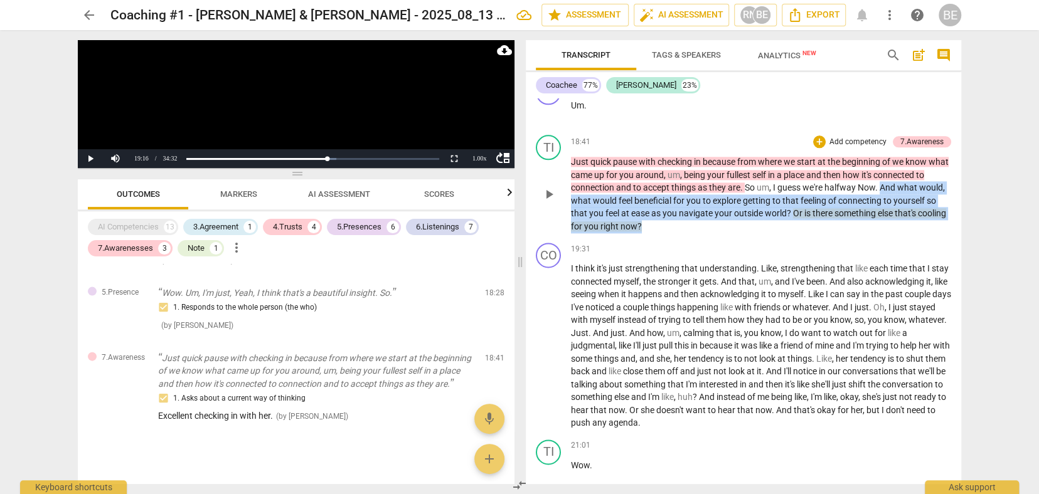
drag, startPoint x: 892, startPoint y: 146, endPoint x: 832, endPoint y: 184, distance: 70.8
click at [832, 184] on p "Just quick pause with checking in because from where we start at the beginning …" at bounding box center [761, 194] width 380 height 77
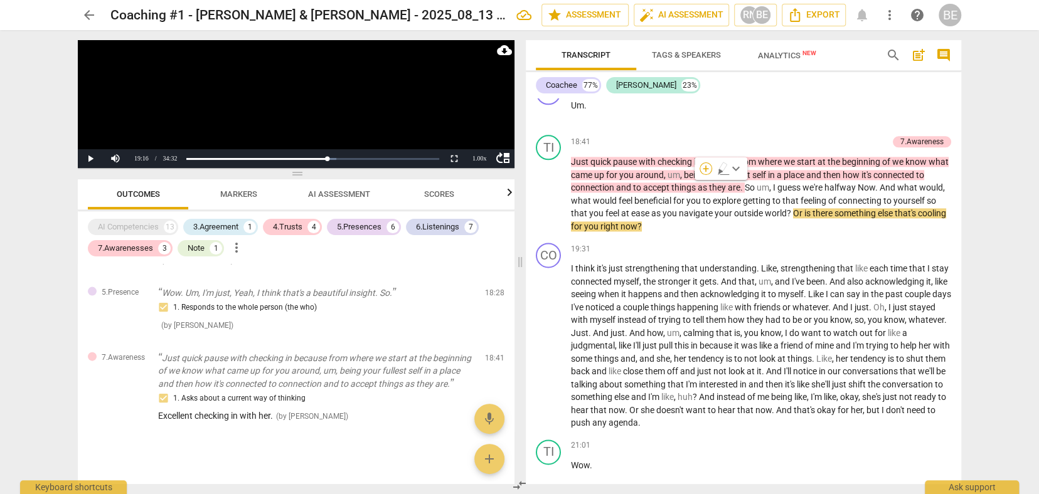
click at [706, 168] on div "+" at bounding box center [705, 168] width 13 height 13
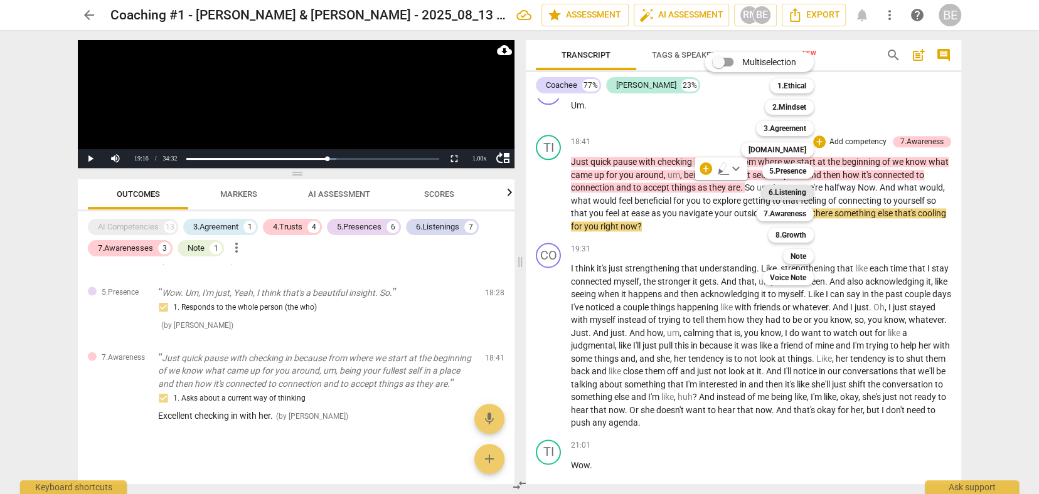
click at [783, 193] on b "6.Listening" at bounding box center [787, 192] width 38 height 15
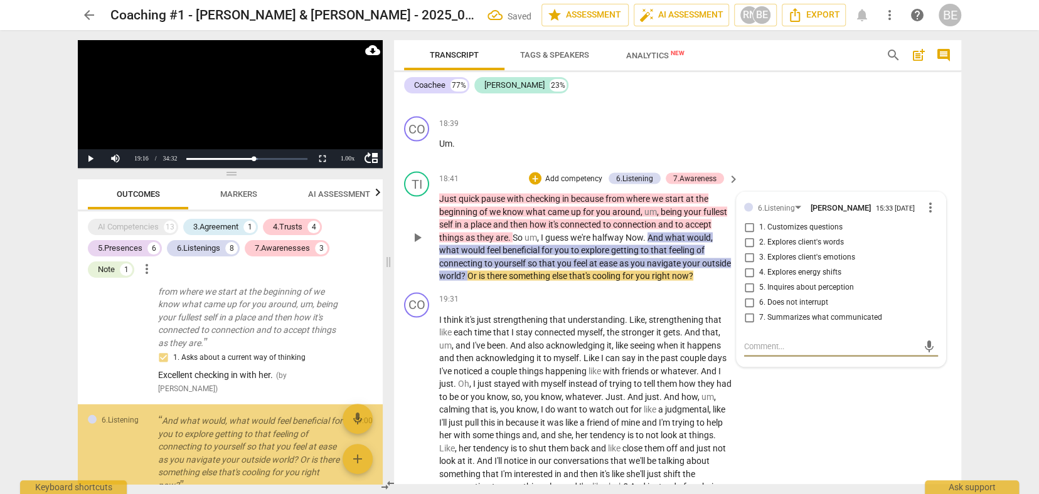
scroll to position [2365, 0]
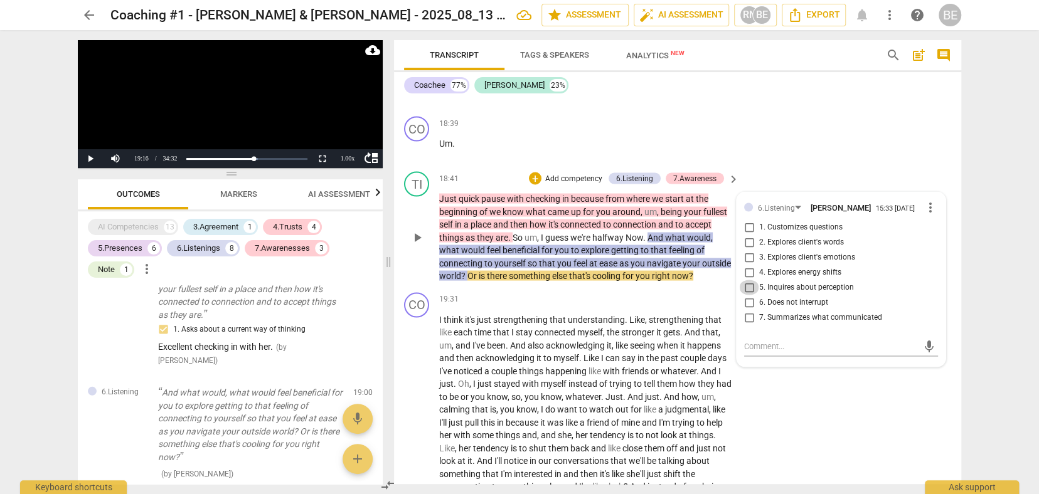
click at [748, 280] on input "5. Inquires about perception" at bounding box center [749, 287] width 20 height 15
checkbox input "true"
click at [763, 340] on textarea at bounding box center [831, 346] width 174 height 12
type textarea "H"
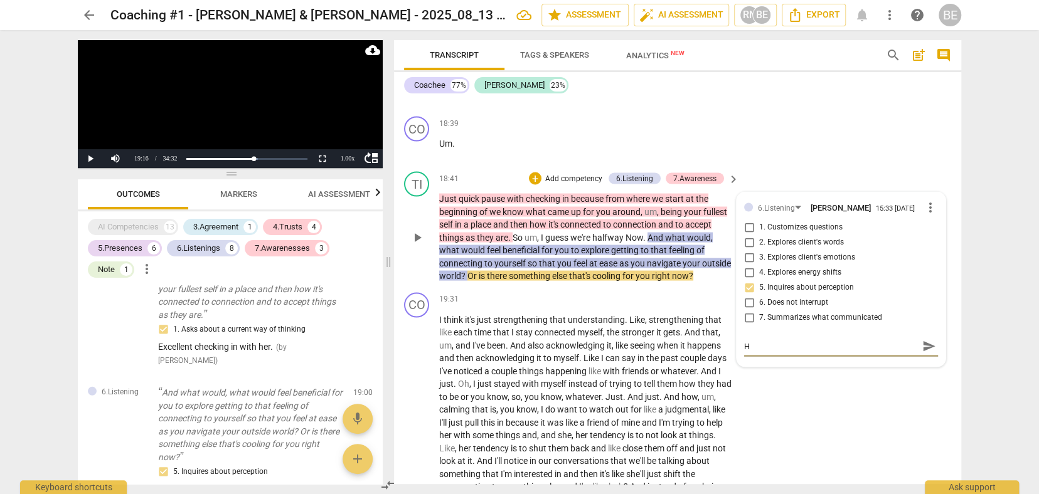
type textarea "He"
type textarea "Her"
type textarea "Here"
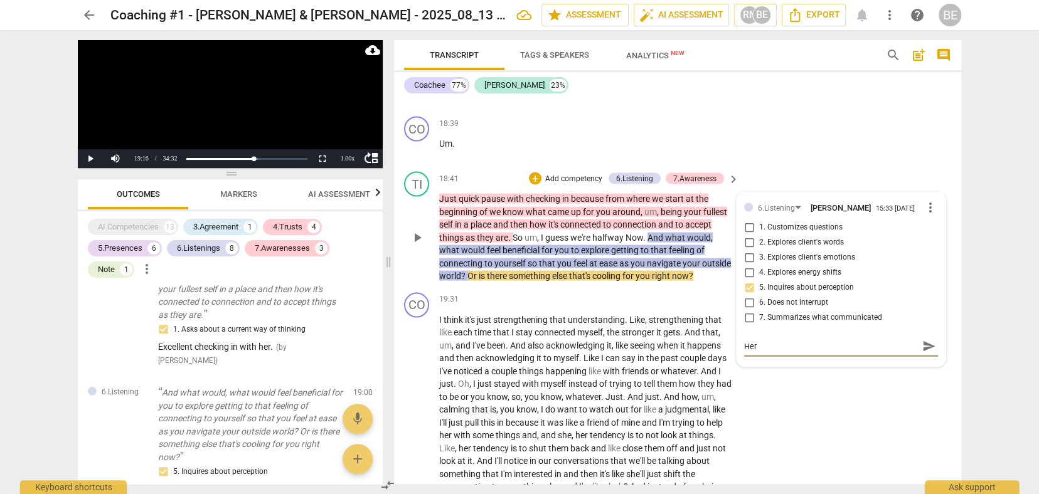
type textarea "Here"
type textarea "Here I"
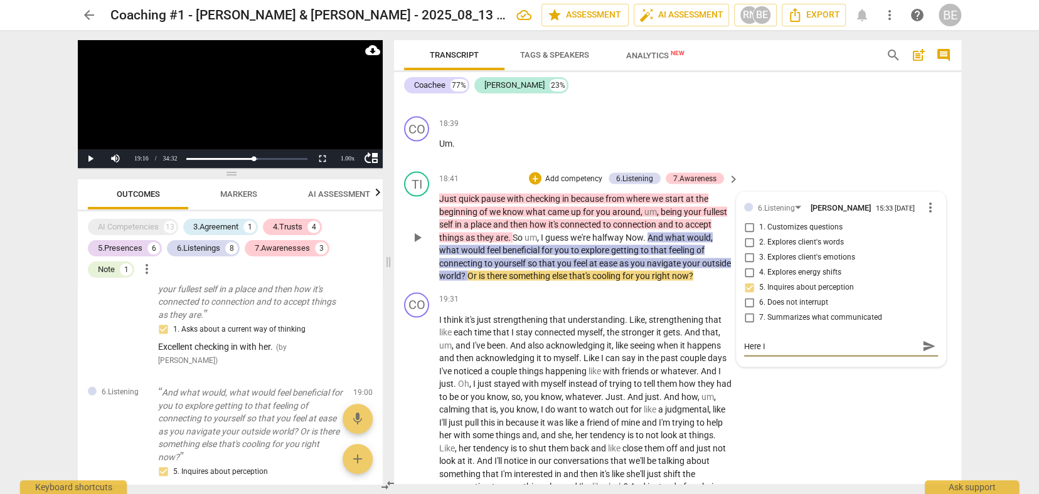
type textarea "Here I"
type textarea "Here I q"
type textarea "Here I qo"
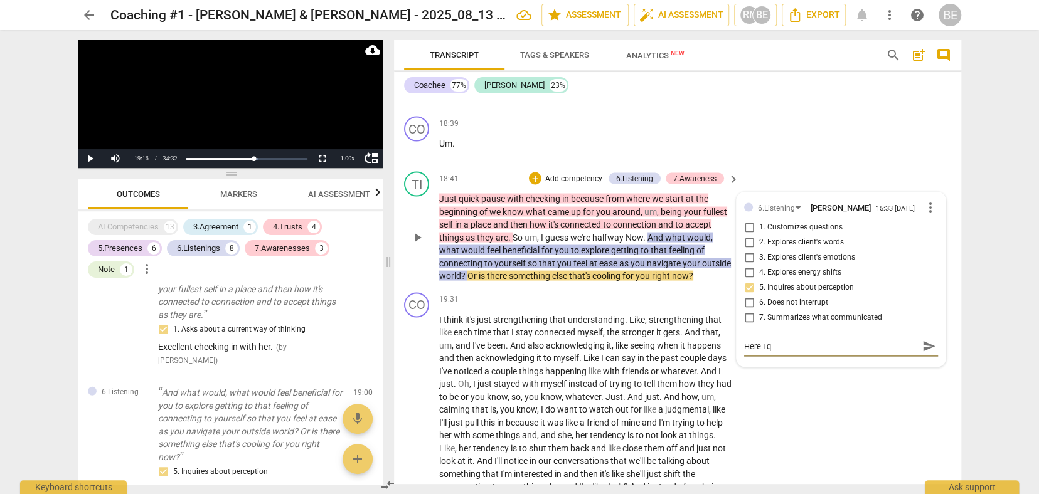
type textarea "Here I qo"
type textarea "Here I qou"
type textarea "Here I qoul"
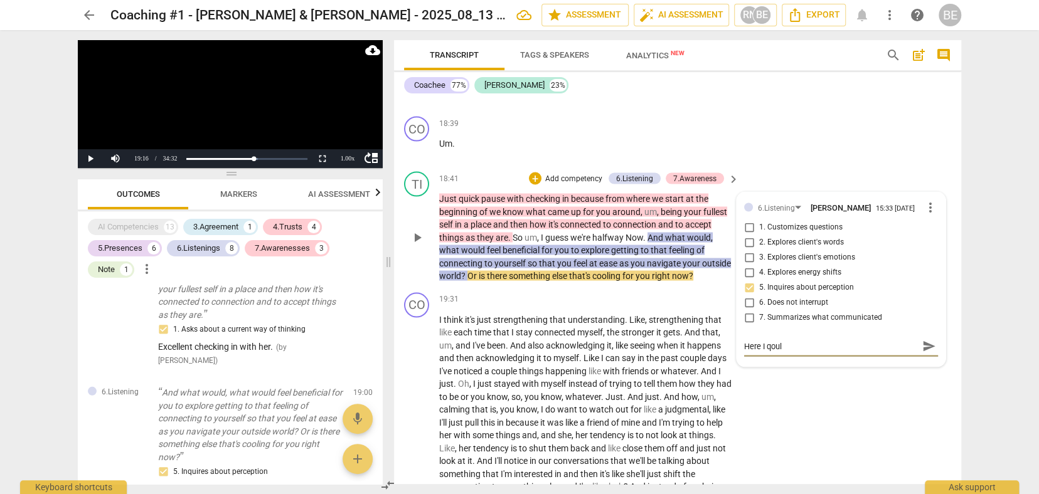
type textarea "Here I qould"
type textarea "Here I would"
type textarea "Here I would a"
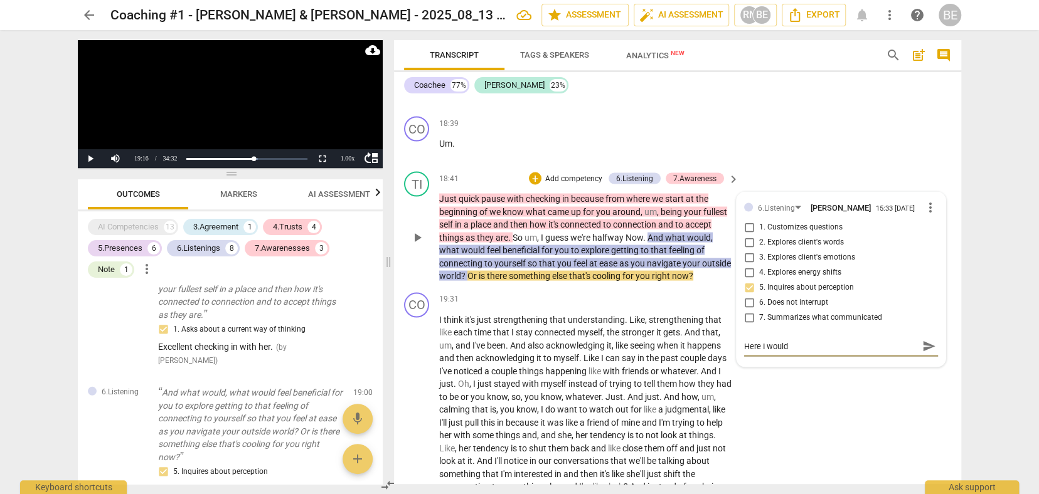
type textarea "Here I would a"
type textarea "Here I would as"
type textarea "Here I would ask"
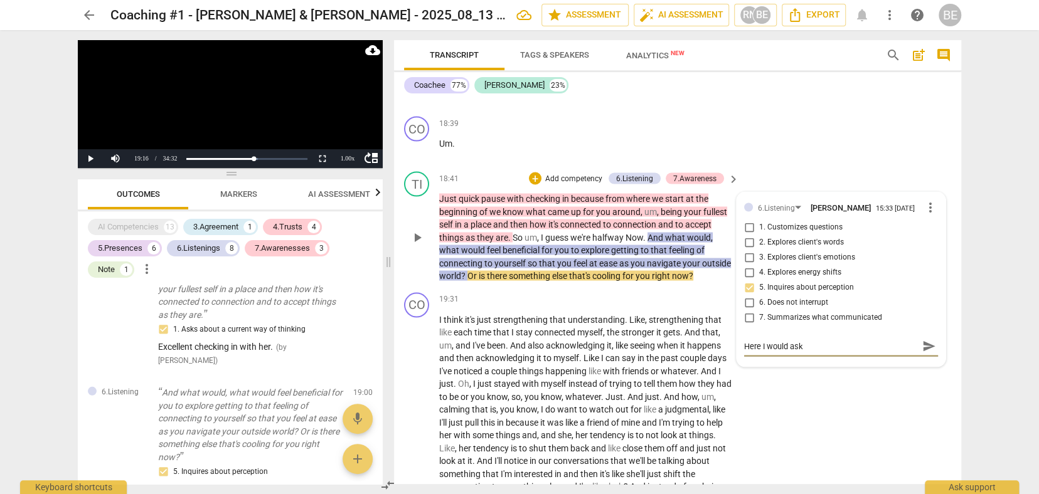
type textarea "Here I would ask"
type textarea "Here I would ask h"
type textarea "Here I would ask he"
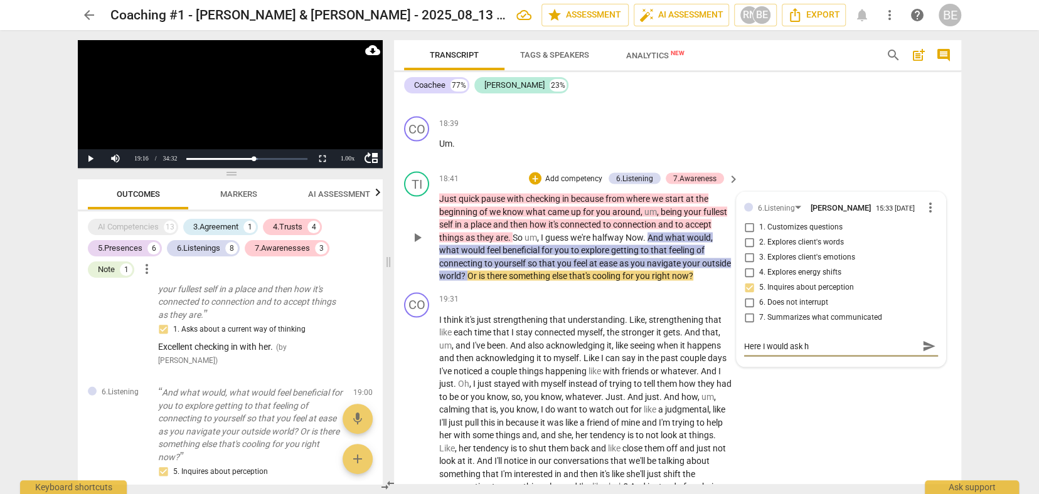
type textarea "Here I would ask he"
type textarea "Here I would ask her"
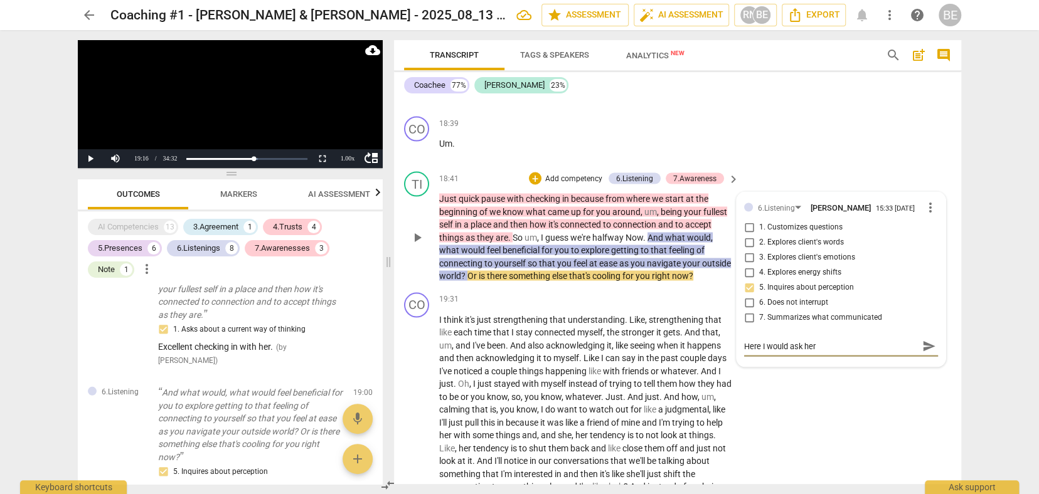
type textarea "Here I would ask her i"
type textarea "Here I would ask her if"
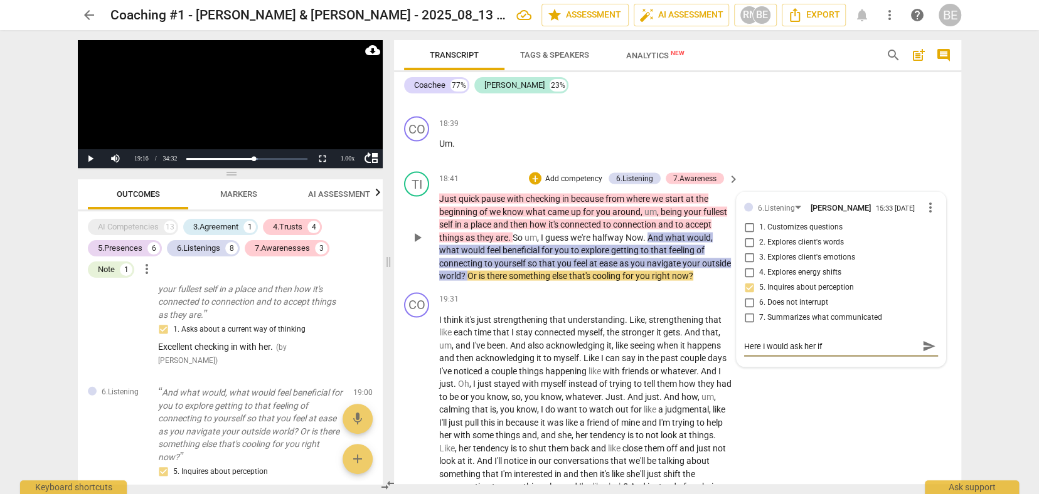
type textarea "Here I would ask her if"
type textarea "Here I would ask her if s"
type textarea "Here I would ask her if sh"
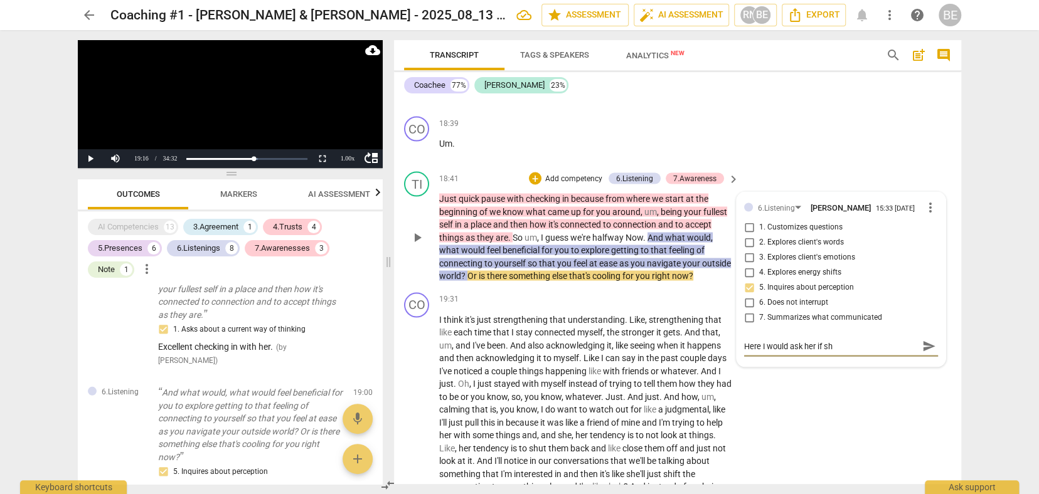
type textarea "Here I would ask her if she"
type textarea "Here I would ask her if she w"
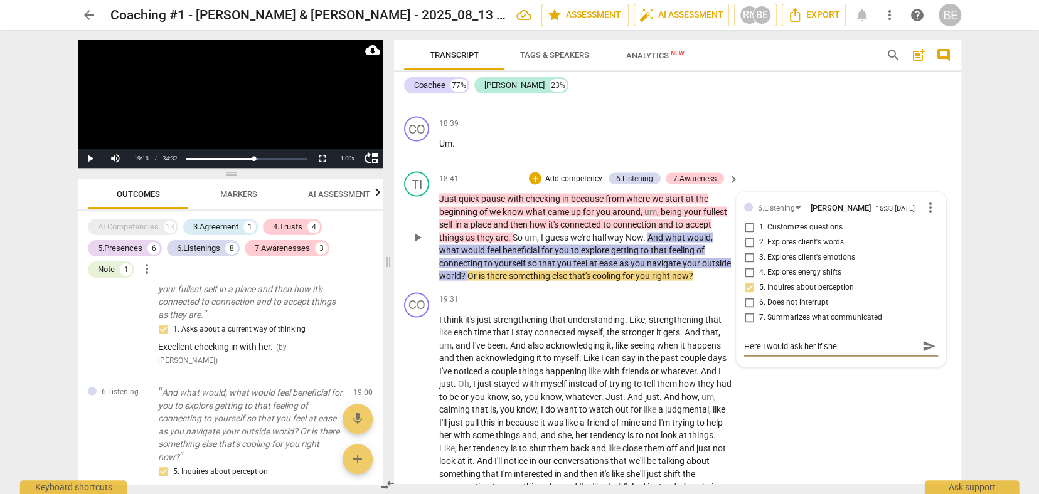
type textarea "Here I would ask her if she w"
type textarea "Here I would ask her if she wa"
type textarea "Here I would ask her if she wan"
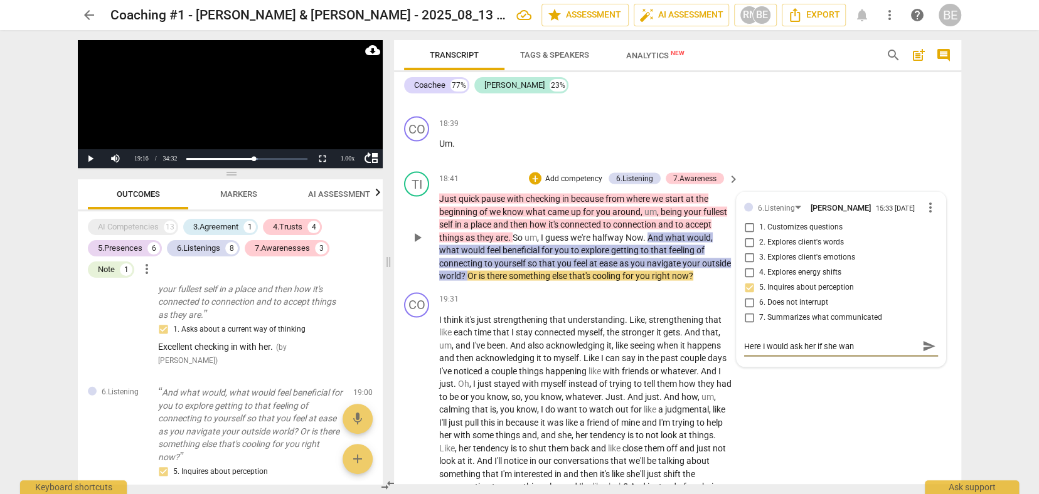
type textarea "Here I would ask her if she want"
type textarea "Here I would ask her if she wante"
type textarea "Here I would ask her if she wanted"
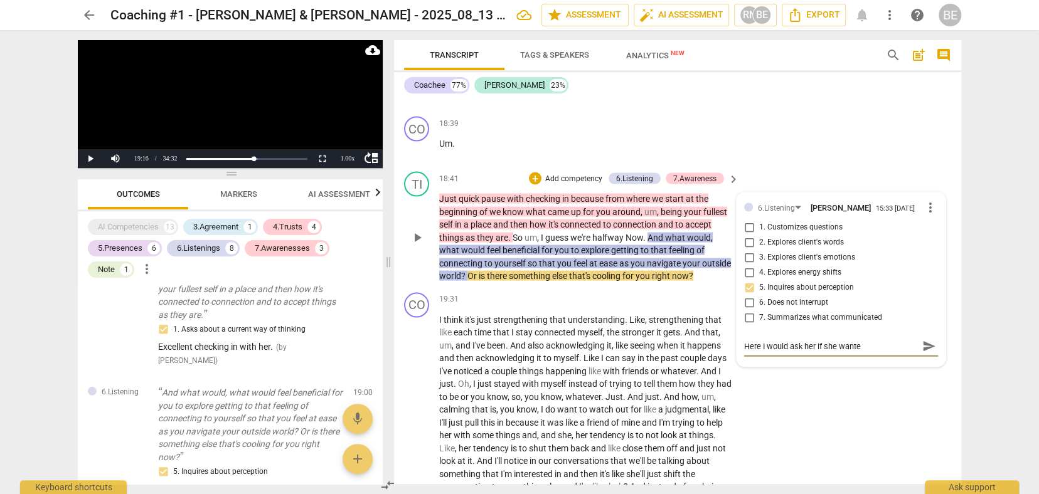
type textarea "Here I would ask her if she wanted"
type textarea "Here I would ask her if she wanted t"
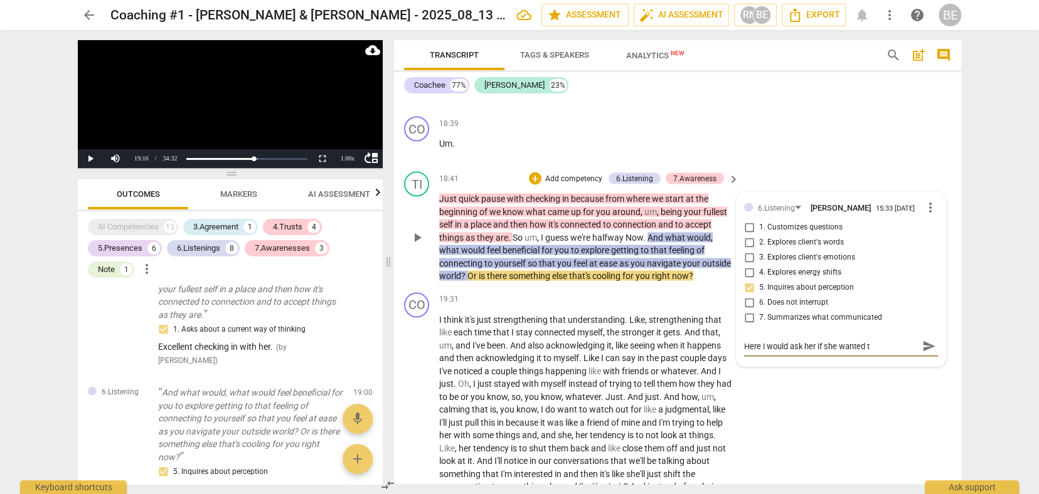
type textarea "Here I would ask her if she wanted to"
type textarea "Here I would ask her if she wanted to e"
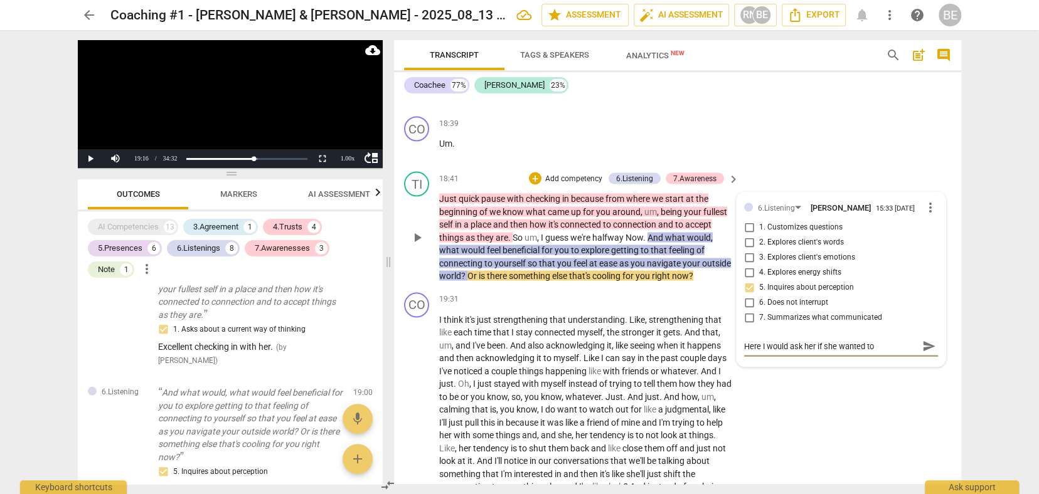
type textarea "Here I would ask her if she wanted to e"
type textarea "Here I would ask her if she wanted to ex"
type textarea "Here I would ask her if she wanted to exp"
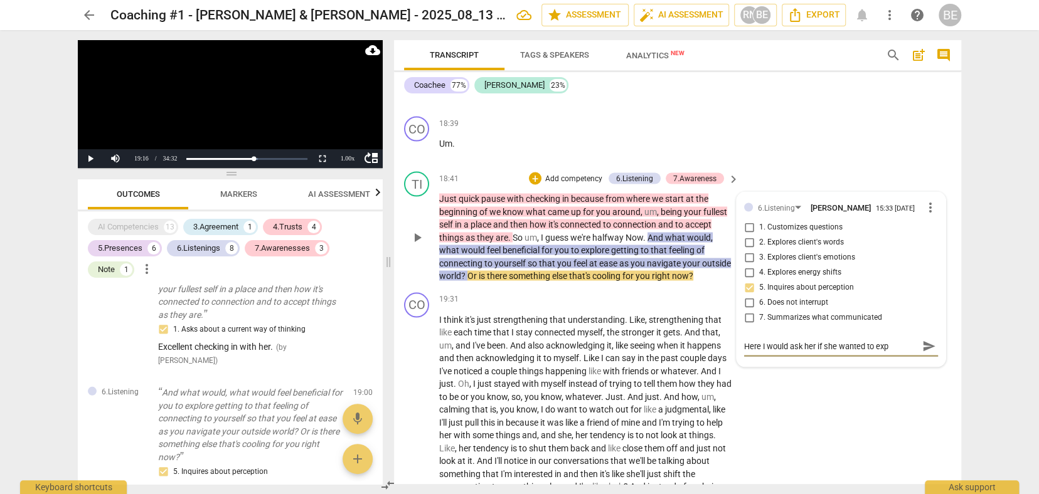
type textarea "Here I would ask her if she wanted to expl"
type textarea "Here I would ask her if she wanted to explo"
type textarea "Here I would ask her if she wanted to explor"
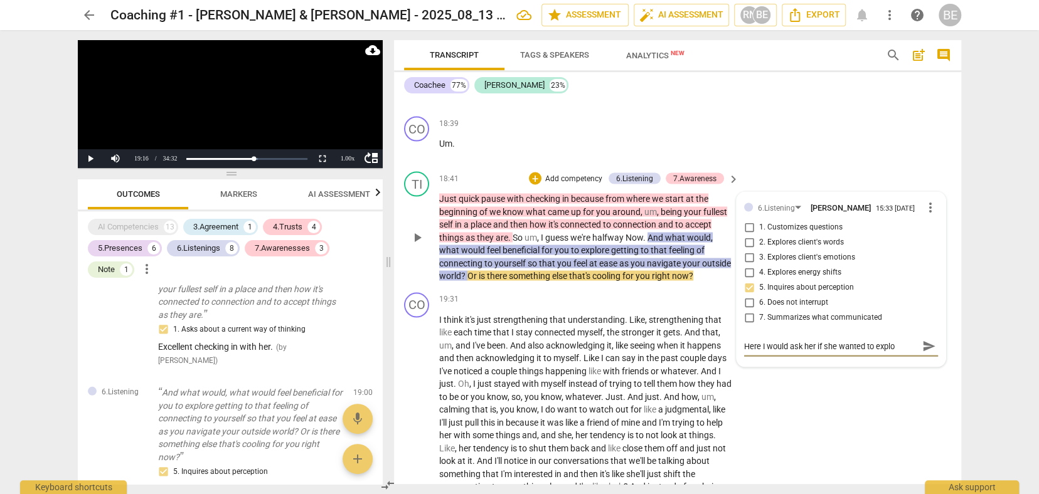
type textarea "Here I would ask her if she wanted to explor"
type textarea "Here I would ask her if she wanted to explort"
type textarea "Here I would ask her if she wanted to explor"
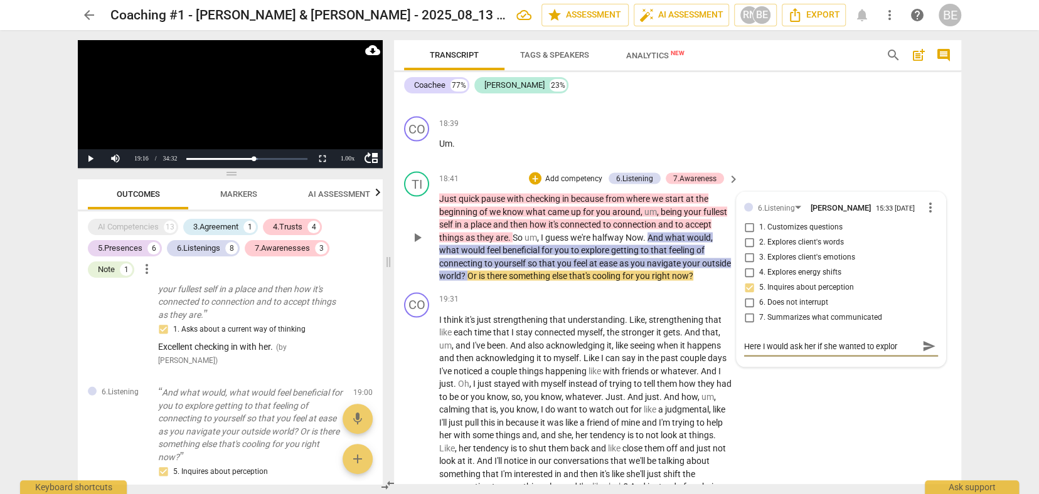
type textarea "Here I would ask her if she wanted to explore"
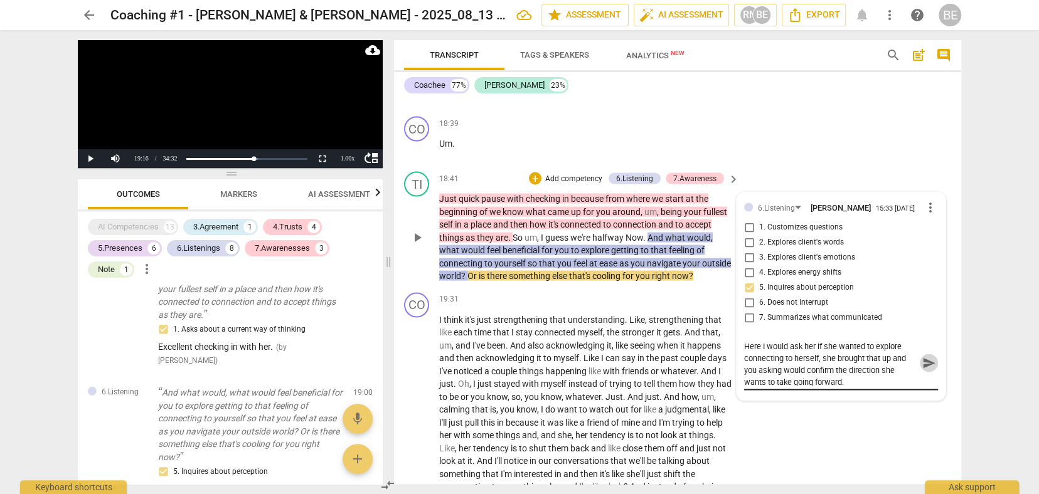
click at [922, 356] on span "send" at bounding box center [929, 363] width 14 height 14
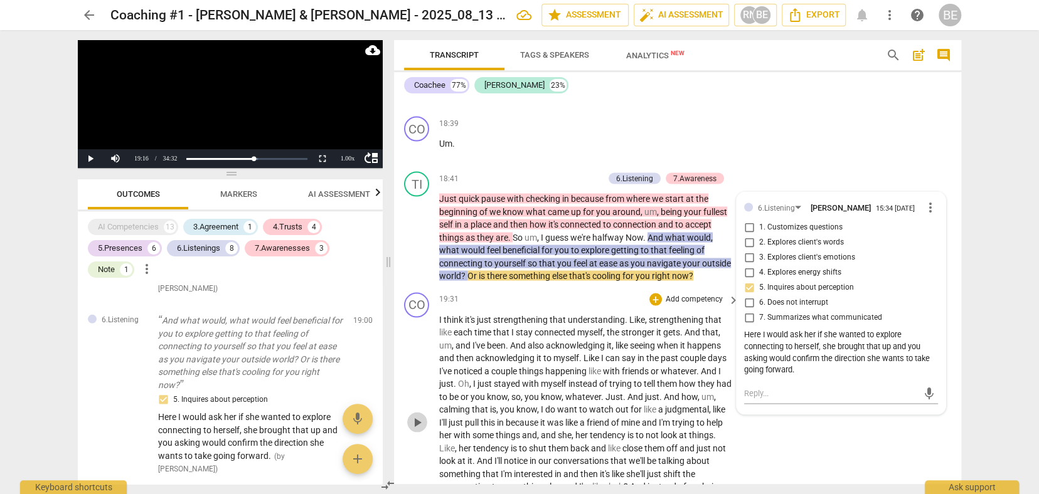
click at [418, 415] on span "play_arrow" at bounding box center [417, 422] width 15 height 15
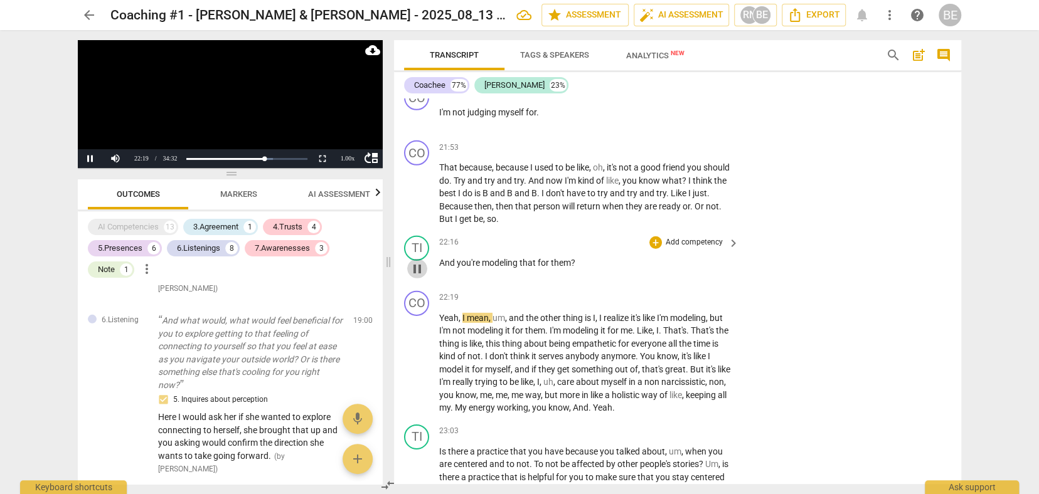
click at [412, 262] on span "pause" at bounding box center [417, 269] width 15 height 15
drag, startPoint x: 439, startPoint y: 190, endPoint x: 583, endPoint y: 193, distance: 143.7
click at [583, 257] on p "And you're modeling that for them ?" at bounding box center [586, 263] width 294 height 13
click at [595, 236] on div "22:16 + Add competency keyboard_arrow_right And you're modeling that for them ?" at bounding box center [589, 258] width 301 height 45
click at [692, 237] on p "Add competency" at bounding box center [694, 242] width 60 height 11
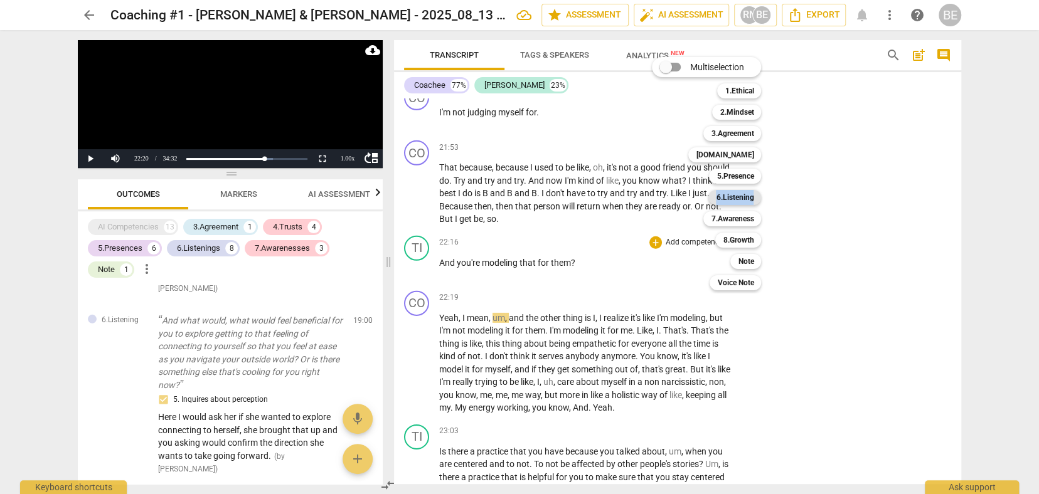
click at [743, 194] on b "6.Listening" at bounding box center [735, 197] width 38 height 15
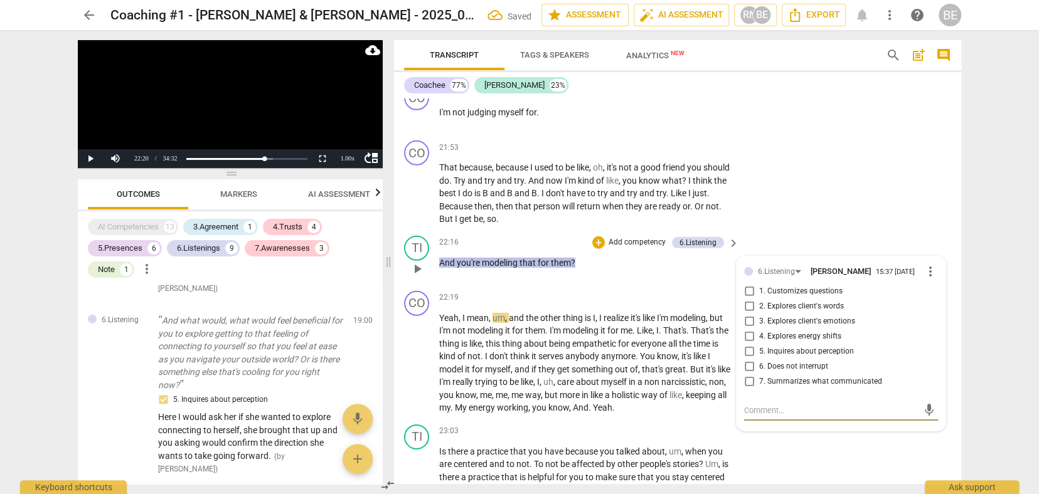
scroll to position [2486, 0]
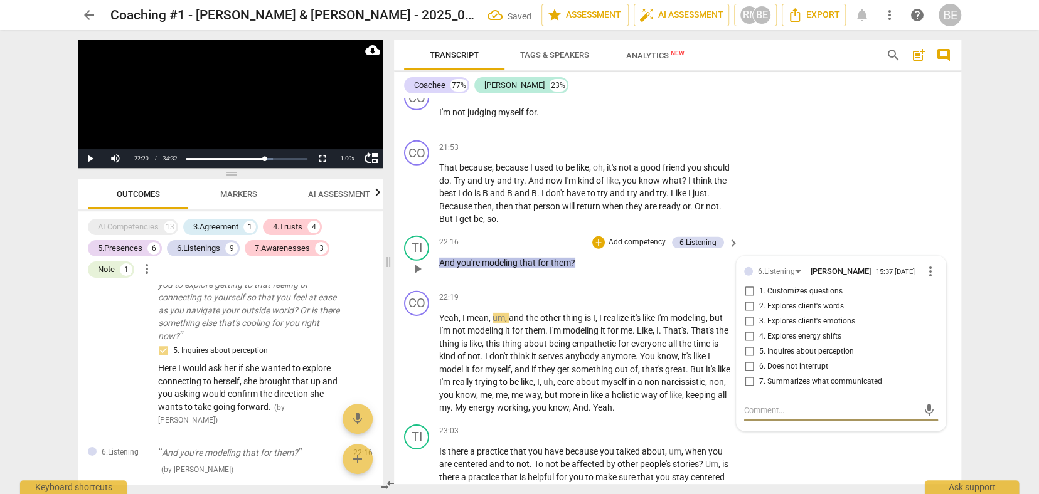
click at [748, 344] on input "5. Inquires about perception" at bounding box center [749, 351] width 20 height 15
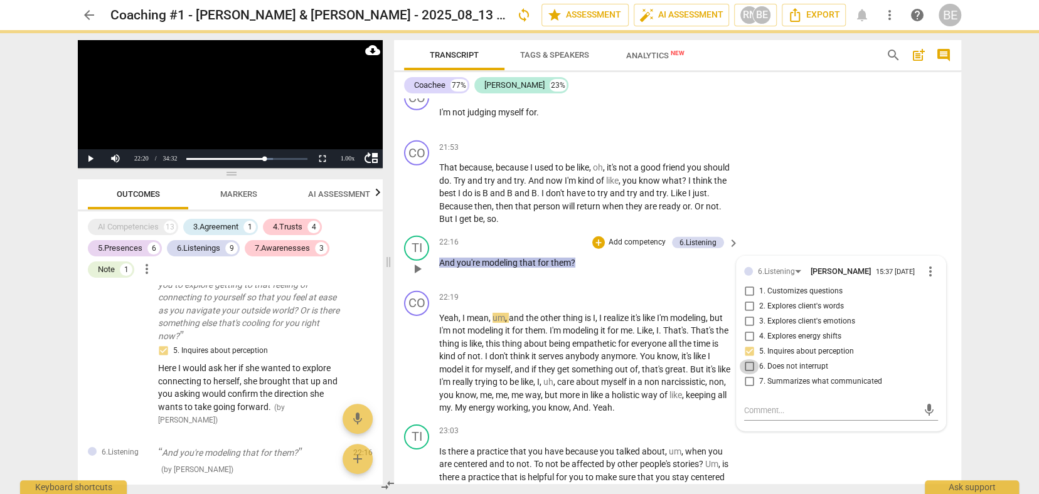
click at [744, 359] on input "6. Does not interrupt" at bounding box center [749, 366] width 20 height 15
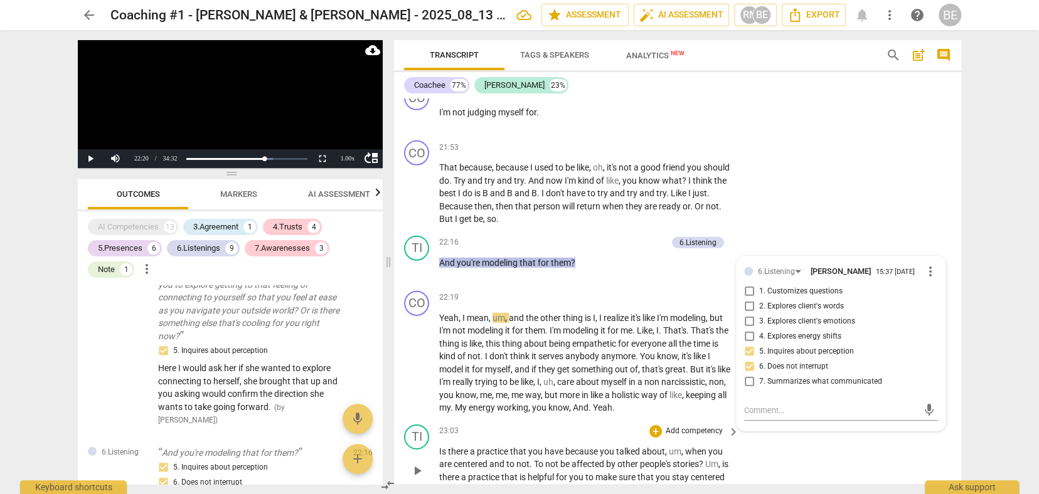
click at [802, 420] on div "TI play_arrow pause 23:03 + Add competency keyboard_arrow_right Is there a prac…" at bounding box center [677, 461] width 567 height 82
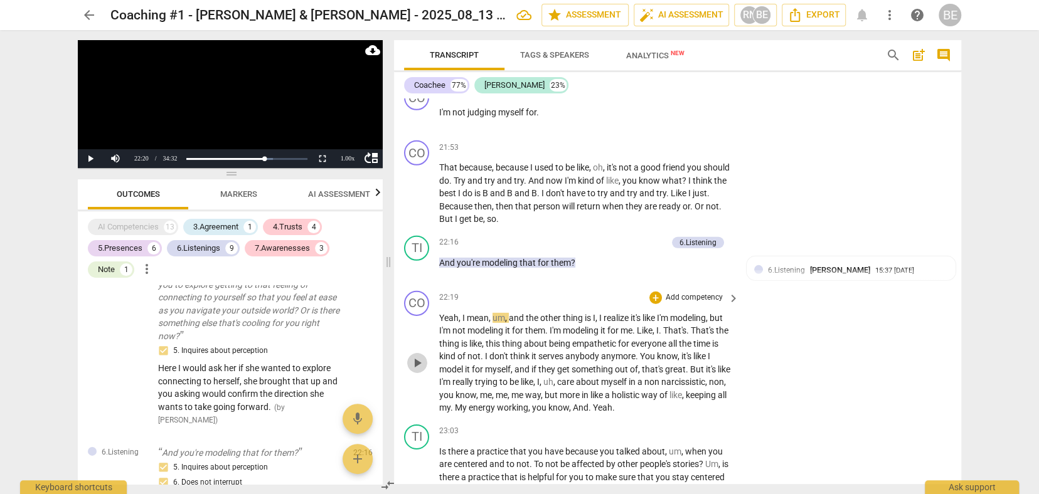
scroll to position [5386, 0]
click at [419, 356] on span "play_arrow" at bounding box center [417, 363] width 15 height 15
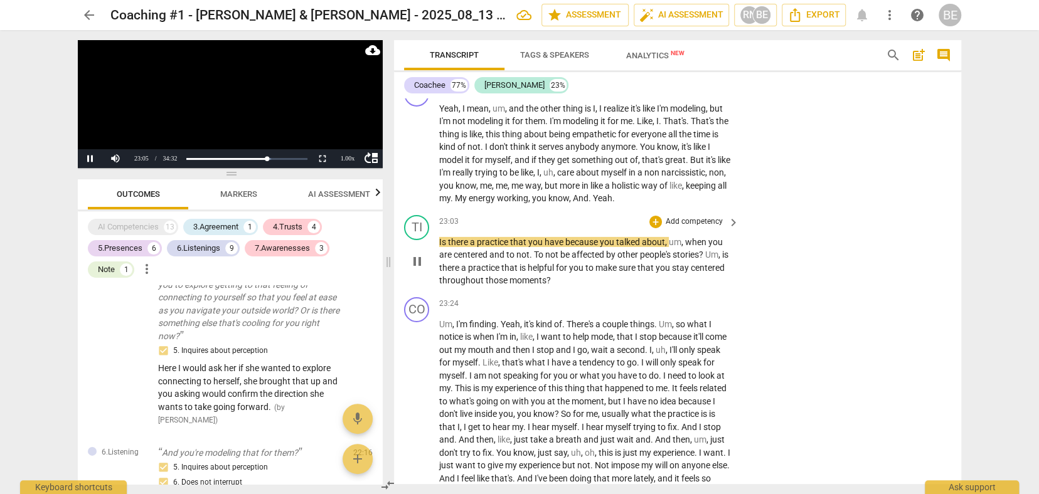
scroll to position [5598, 0]
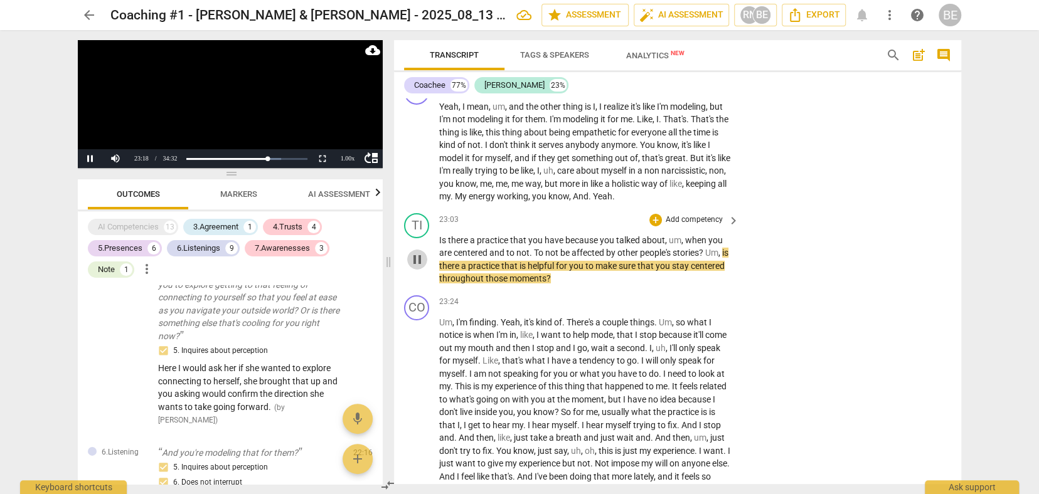
click at [422, 252] on span "pause" at bounding box center [417, 259] width 15 height 15
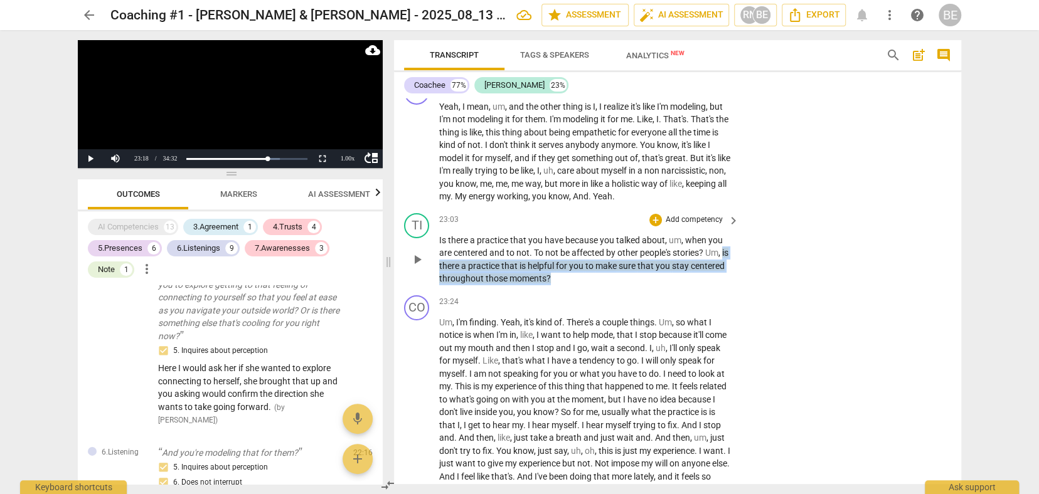
drag, startPoint x: 439, startPoint y: 196, endPoint x: 602, endPoint y: 206, distance: 163.4
click at [602, 234] on p "Is there a practice that you have because you talked about , um , when you are …" at bounding box center [586, 259] width 294 height 51
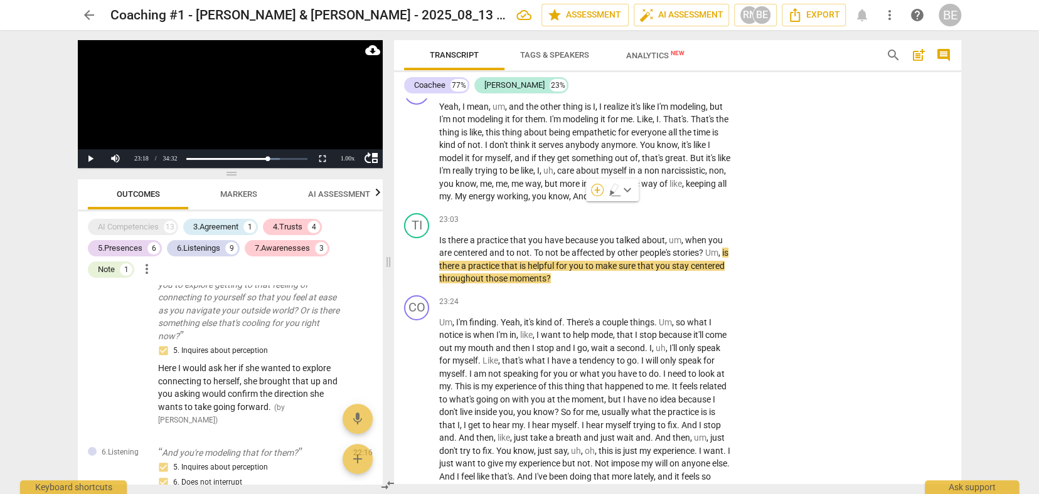
click at [596, 188] on div "+" at bounding box center [597, 190] width 13 height 13
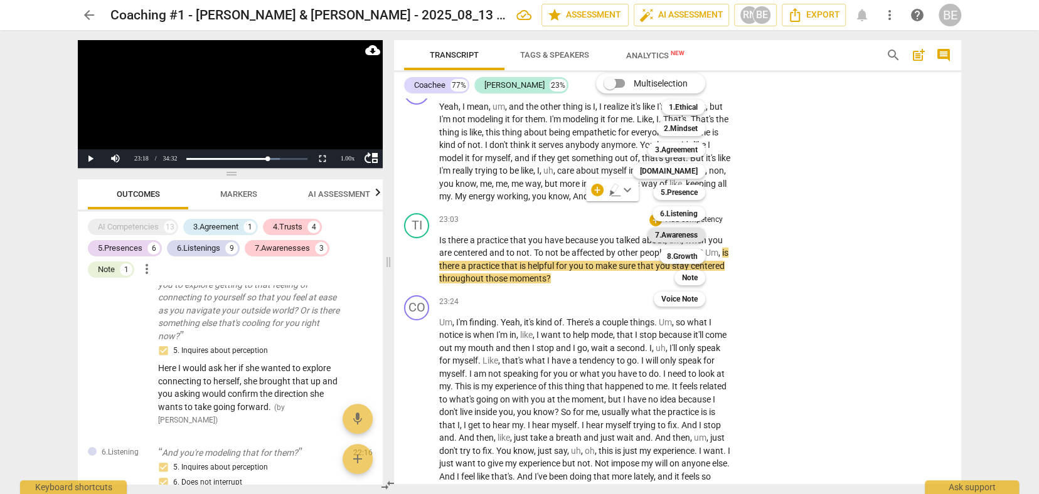
click at [676, 235] on b "7.Awareness" at bounding box center [676, 235] width 43 height 15
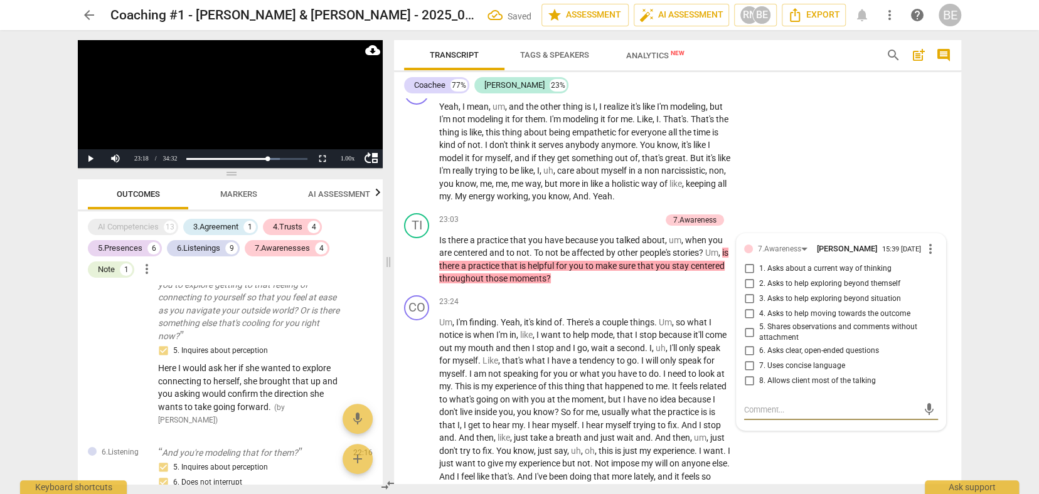
scroll to position [2590, 0]
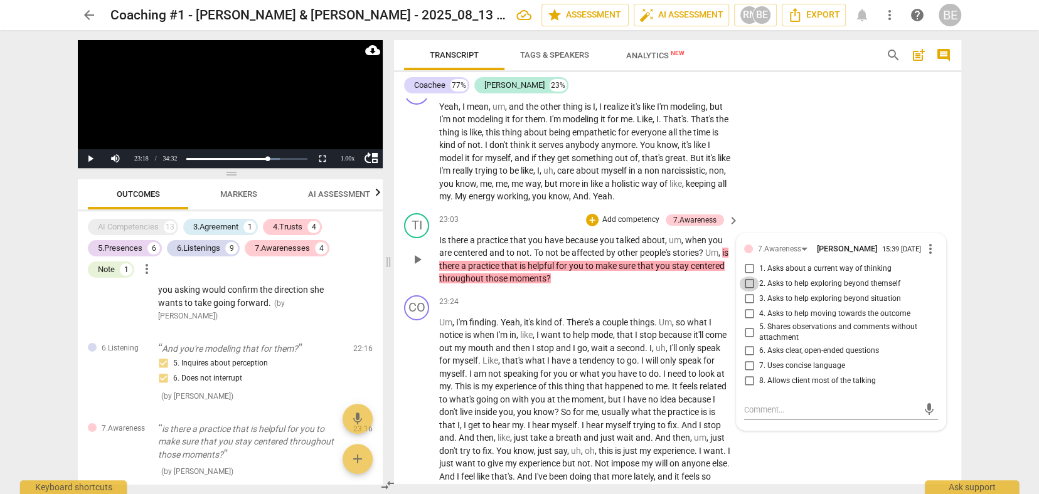
click at [747, 277] on input "2. Asks to help exploring beyond themself" at bounding box center [749, 284] width 20 height 15
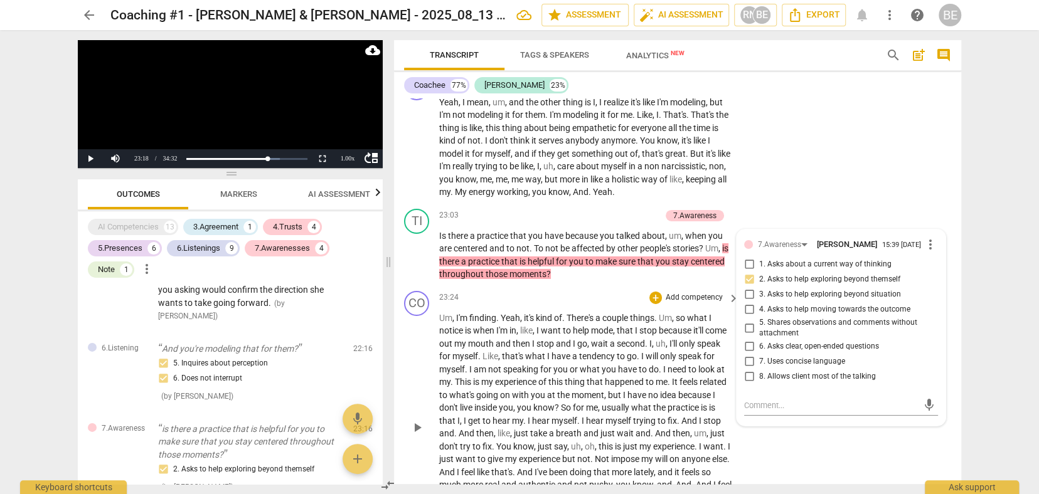
click at [848, 359] on div "CO play_arrow pause 23:24 + Add competency keyboard_arrow_right Um , I'm findin…" at bounding box center [677, 417] width 567 height 262
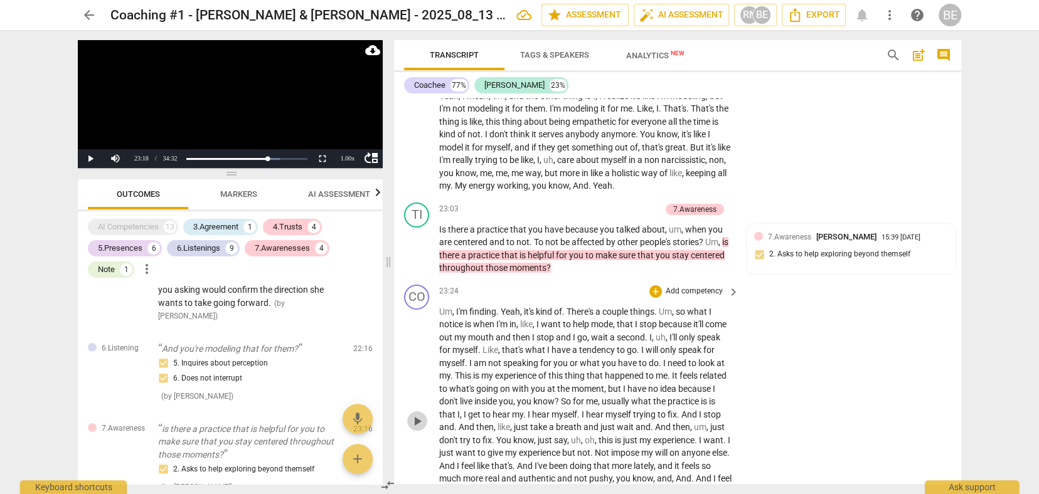
click at [419, 414] on span "play_arrow" at bounding box center [417, 421] width 15 height 15
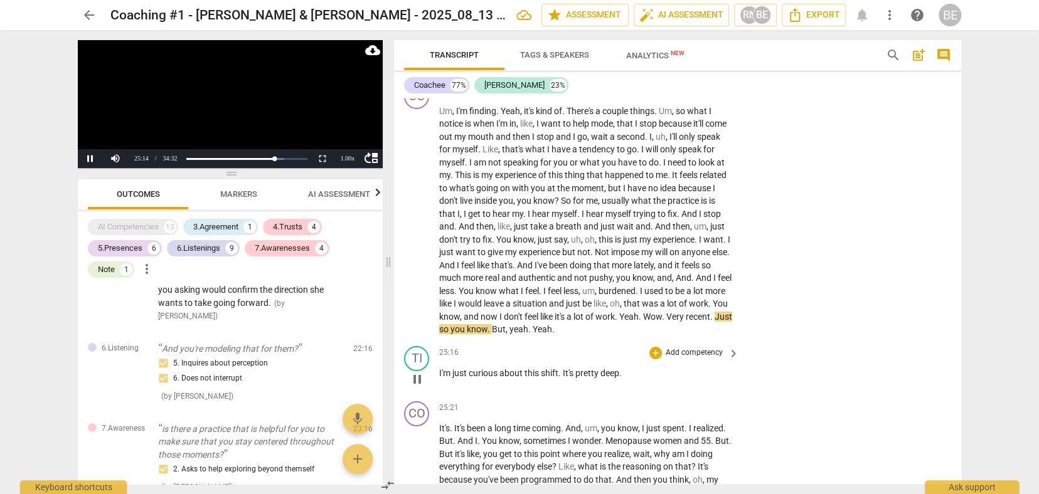
click at [420, 372] on span "pause" at bounding box center [417, 379] width 15 height 15
click at [706, 348] on p "Add competency" at bounding box center [694, 353] width 60 height 11
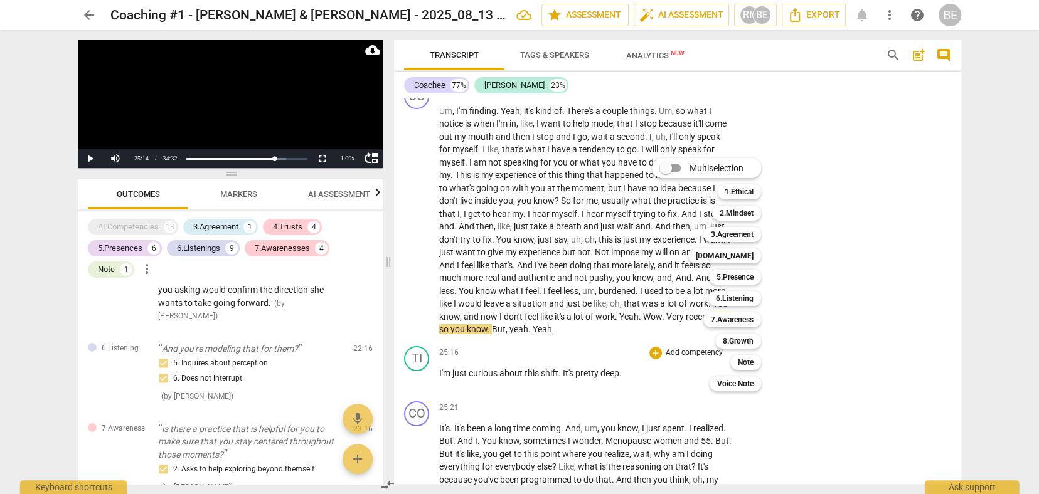
click at [679, 274] on div "Multiselection m 1.Ethical 1 2.Mindset 2 3.Agreement 3 4.Trust 4 5.Presence 5 6…" at bounding box center [716, 275] width 138 height 240
click at [731, 302] on b "6.Listening" at bounding box center [735, 298] width 38 height 15
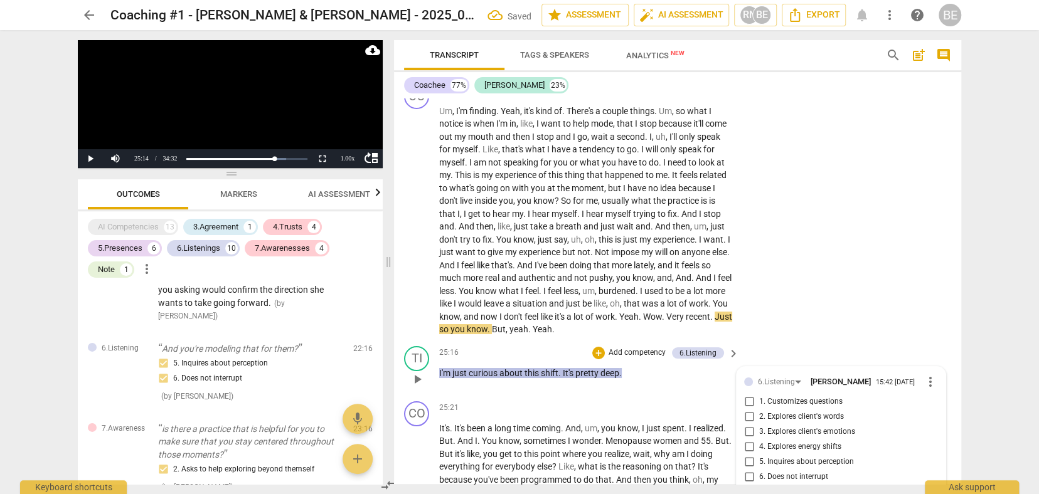
scroll to position [2668, 0]
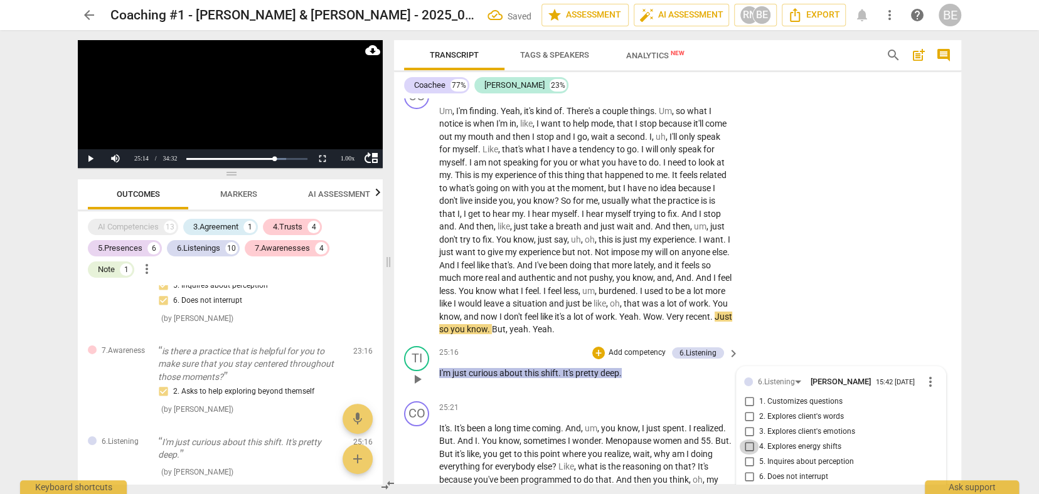
click at [747, 440] on input "4. Explores energy shifts" at bounding box center [749, 447] width 20 height 15
click at [749, 395] on input "1. Customizes questions" at bounding box center [749, 402] width 20 height 15
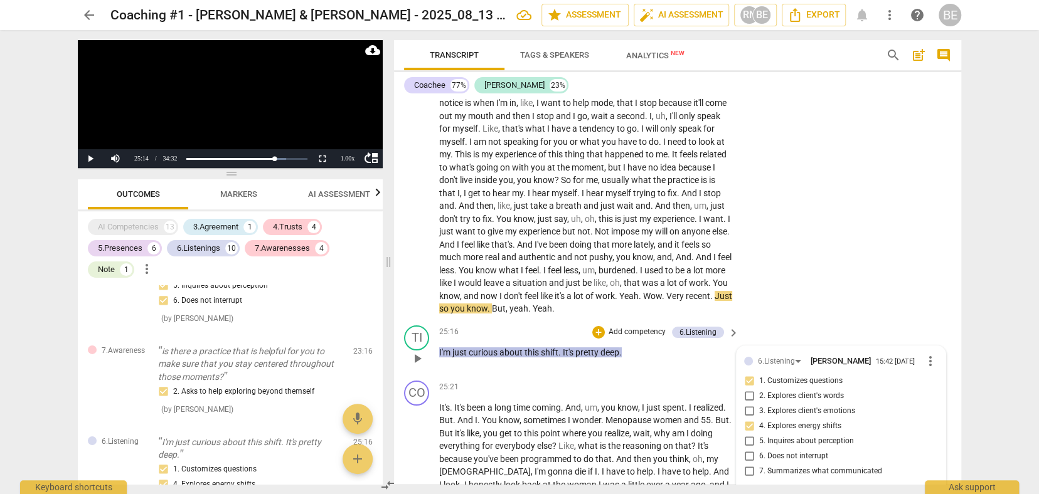
click at [763, 494] on textarea at bounding box center [831, 500] width 174 height 12
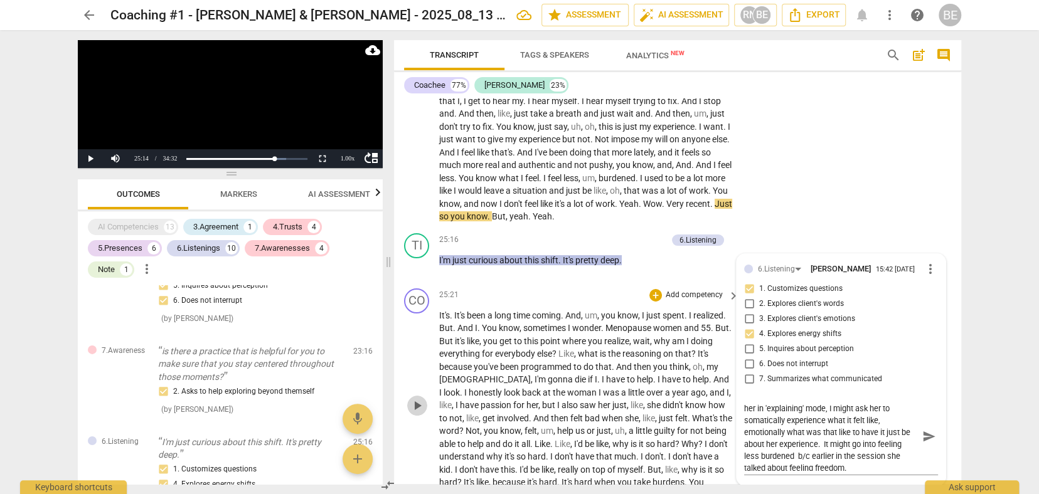
scroll to position [5928, 0]
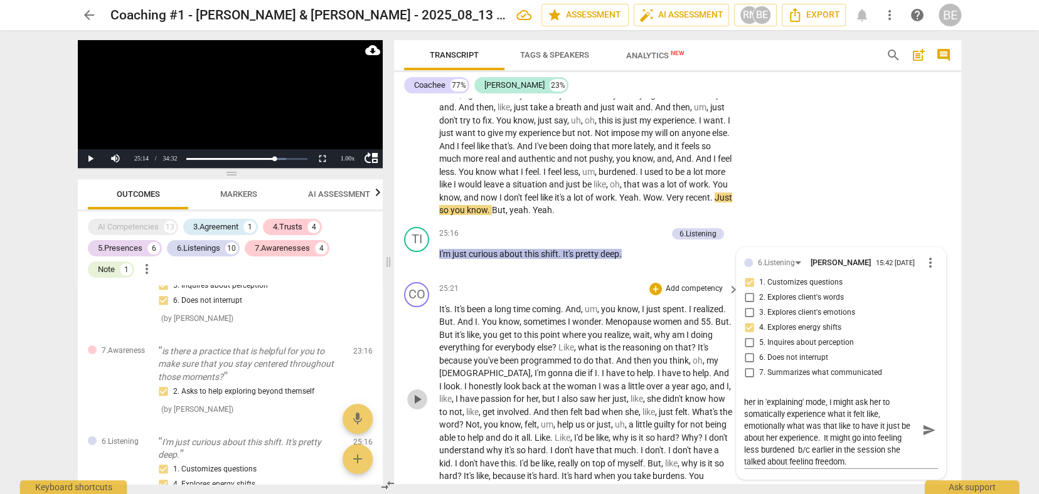
click at [415, 392] on span "play_arrow" at bounding box center [417, 399] width 15 height 15
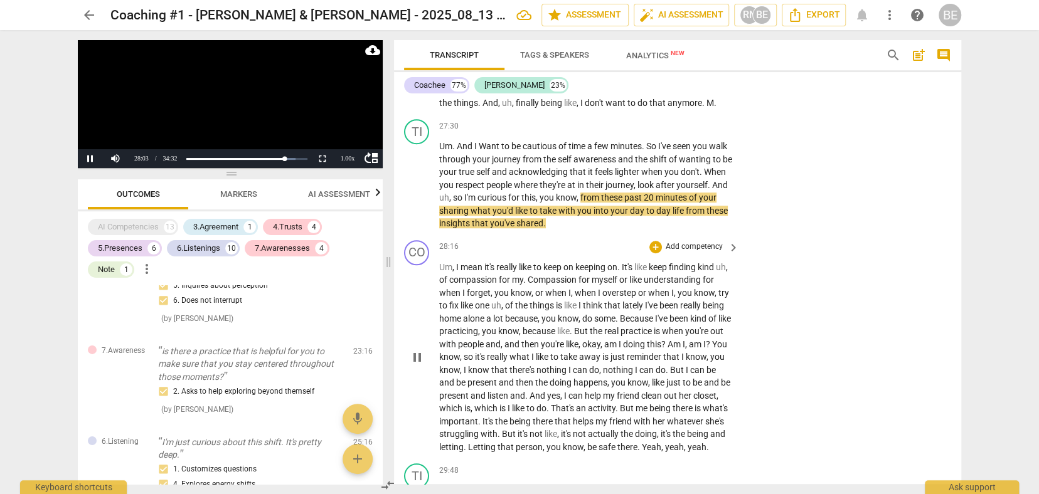
scroll to position [6529, 0]
click at [501, 242] on div "28:16 + Add competency keyboard_arrow_right" at bounding box center [589, 249] width 301 height 14
drag, startPoint x: 418, startPoint y: 283, endPoint x: 427, endPoint y: 272, distance: 13.4
click at [420, 352] on span "pause" at bounding box center [417, 359] width 15 height 15
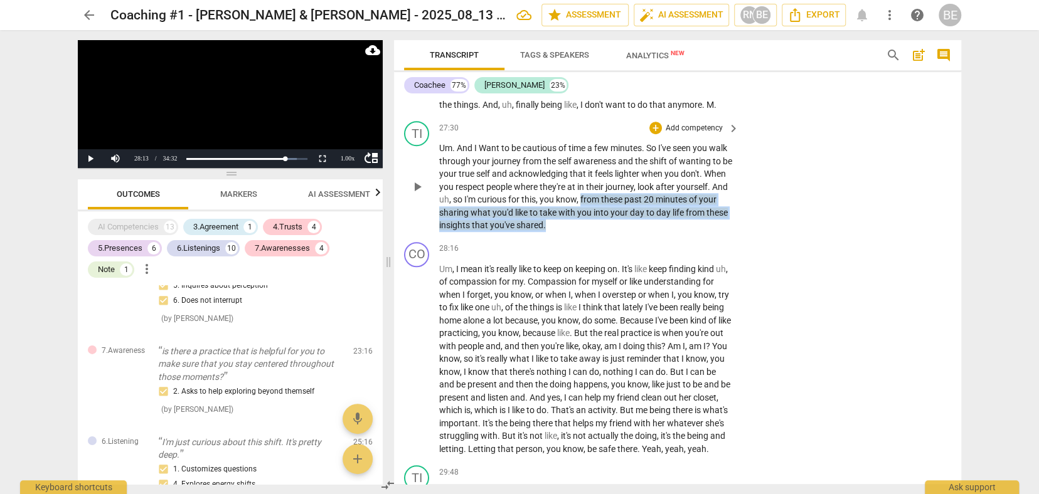
drag, startPoint x: 635, startPoint y: 124, endPoint x: 656, endPoint y: 152, distance: 35.5
click at [656, 152] on p "Um . And I Want to be cautious of time a few minutes . So I've seen you walk th…" at bounding box center [586, 187] width 294 height 90
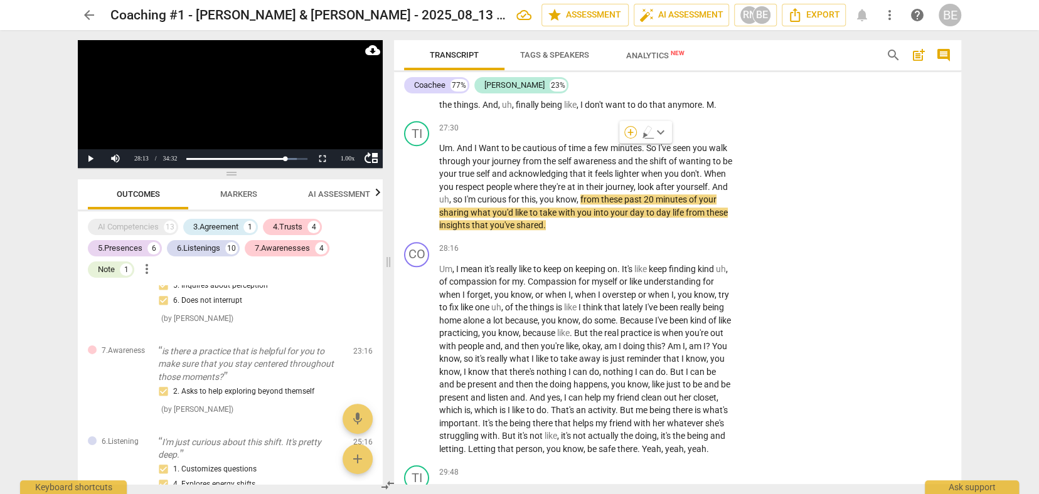
click at [632, 130] on div "+" at bounding box center [630, 132] width 13 height 13
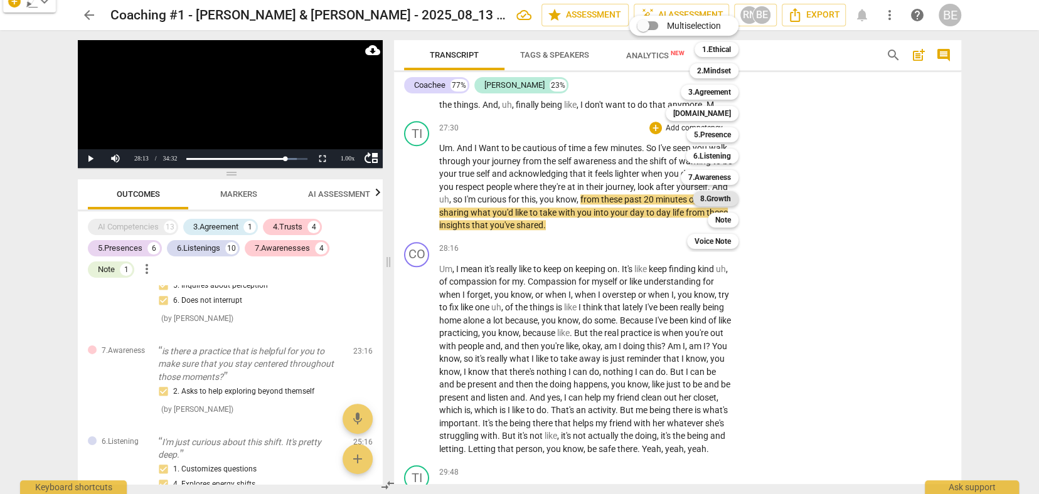
click at [725, 196] on b "8.Growth" at bounding box center [715, 198] width 31 height 15
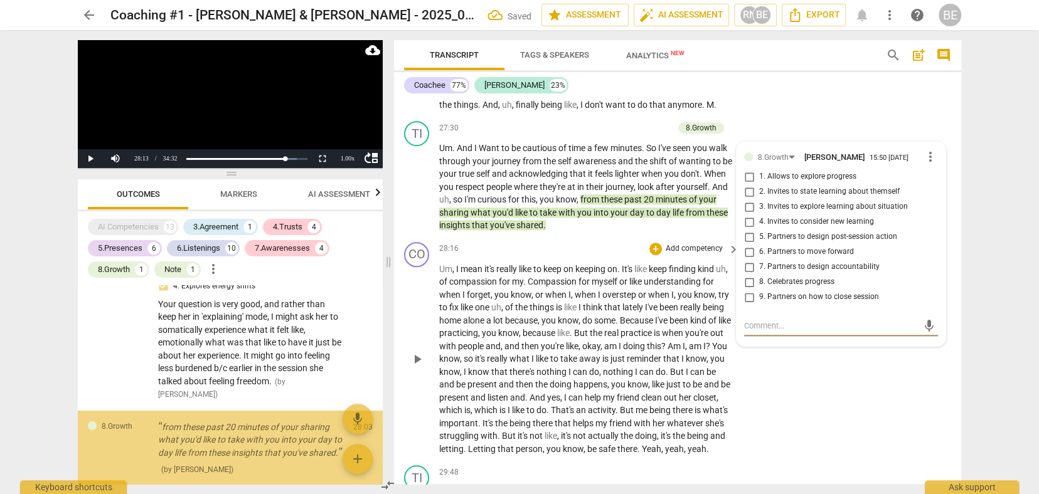
scroll to position [2867, 0]
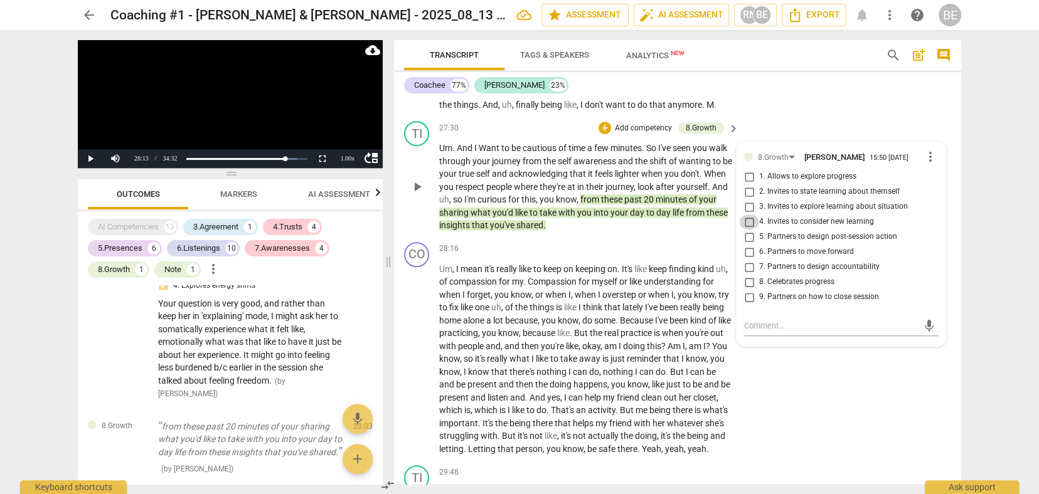
click at [747, 215] on input "4. Invites to consider new learning" at bounding box center [749, 222] width 20 height 15
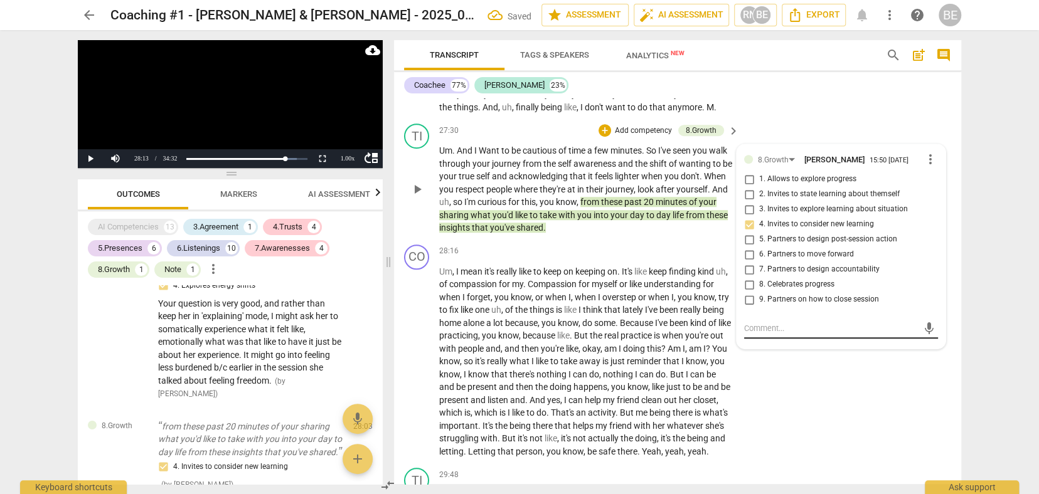
click at [781, 322] on textarea at bounding box center [831, 328] width 174 height 12
click at [949, 257] on div "CO play_arrow pause 28:16 + Add competency keyboard_arrow_right Um , I mean it'…" at bounding box center [677, 352] width 567 height 224
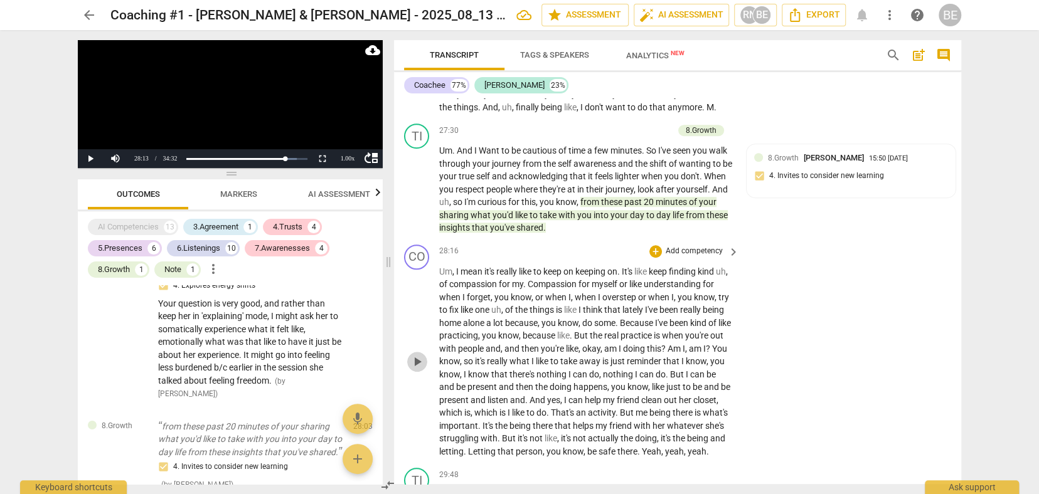
click at [418, 354] on span "play_arrow" at bounding box center [417, 361] width 15 height 15
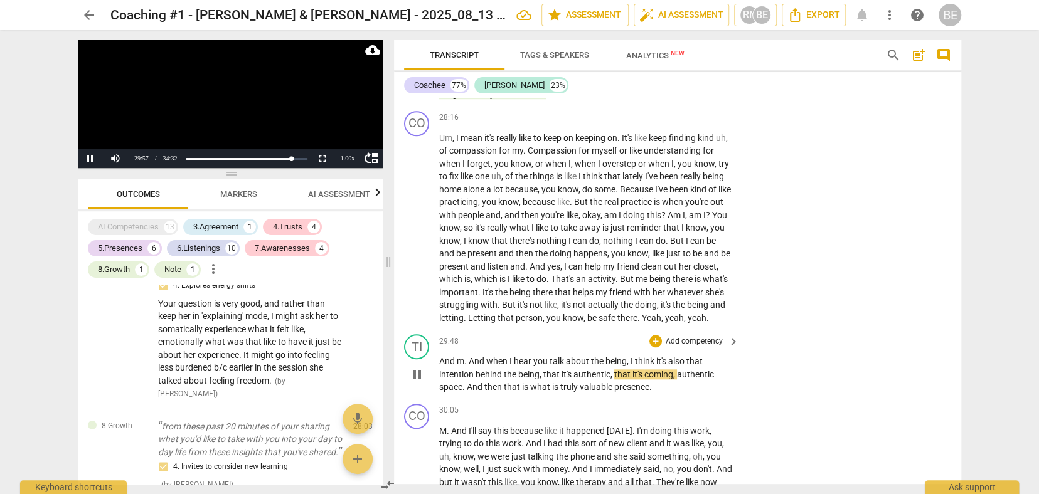
click at [686, 336] on p "Add competency" at bounding box center [694, 341] width 60 height 11
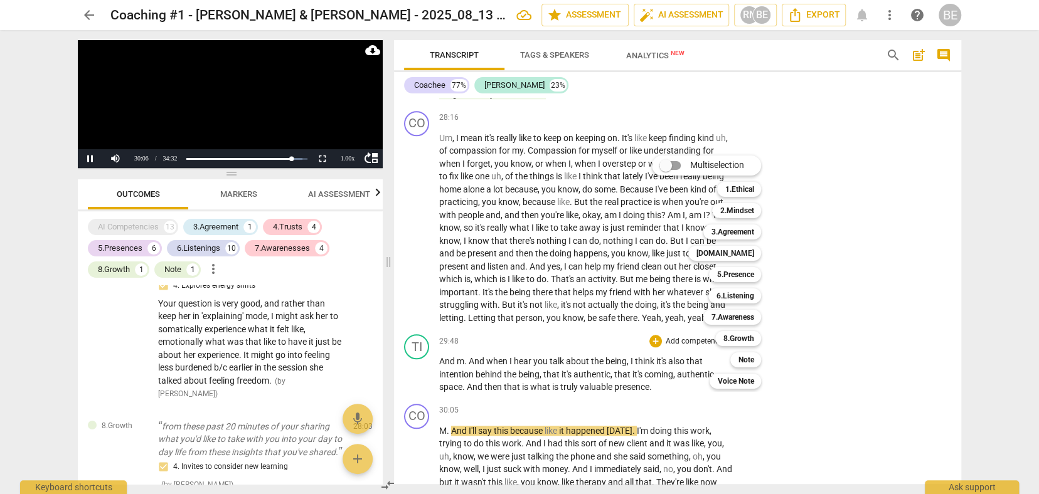
click at [415, 299] on div at bounding box center [519, 247] width 1039 height 494
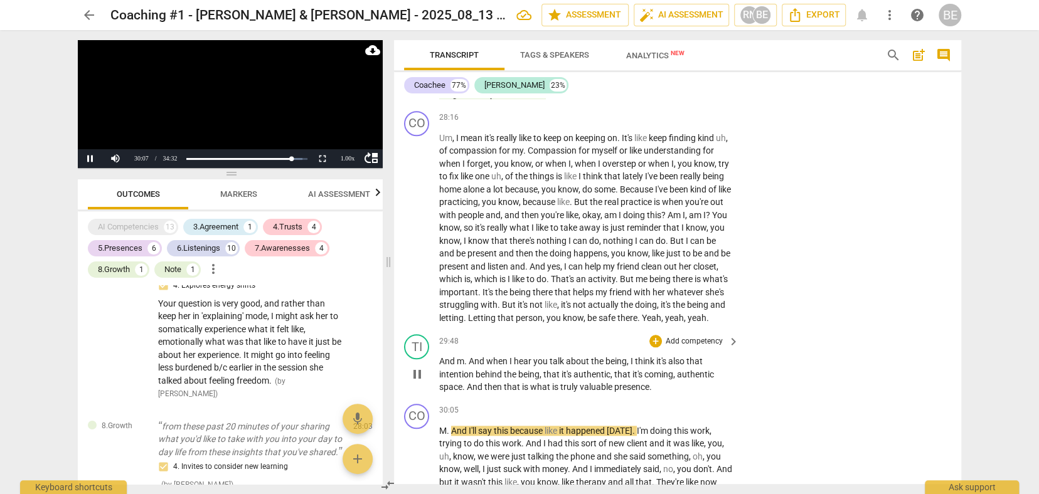
click at [419, 367] on span "pause" at bounding box center [417, 374] width 15 height 15
click at [688, 336] on p "Add competency" at bounding box center [694, 341] width 60 height 11
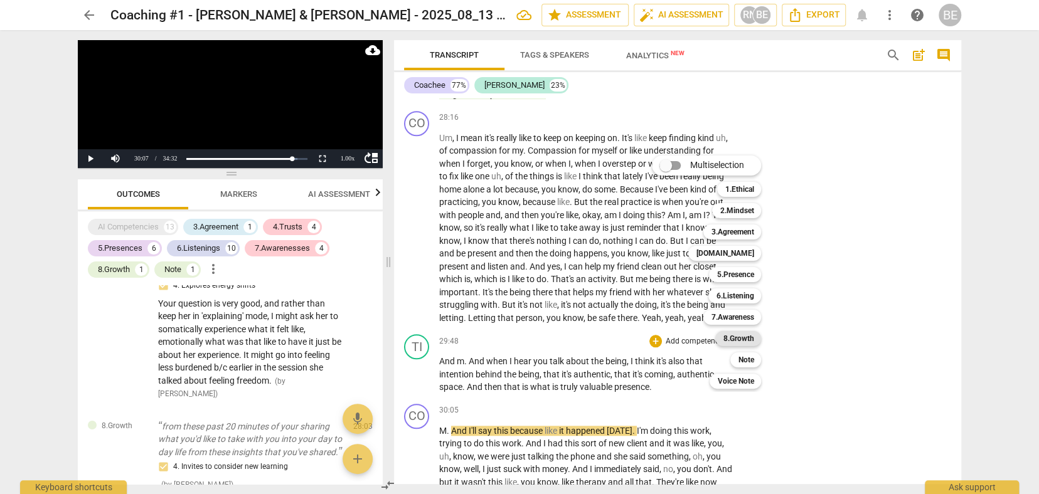
click at [741, 335] on b "8.Growth" at bounding box center [738, 338] width 31 height 15
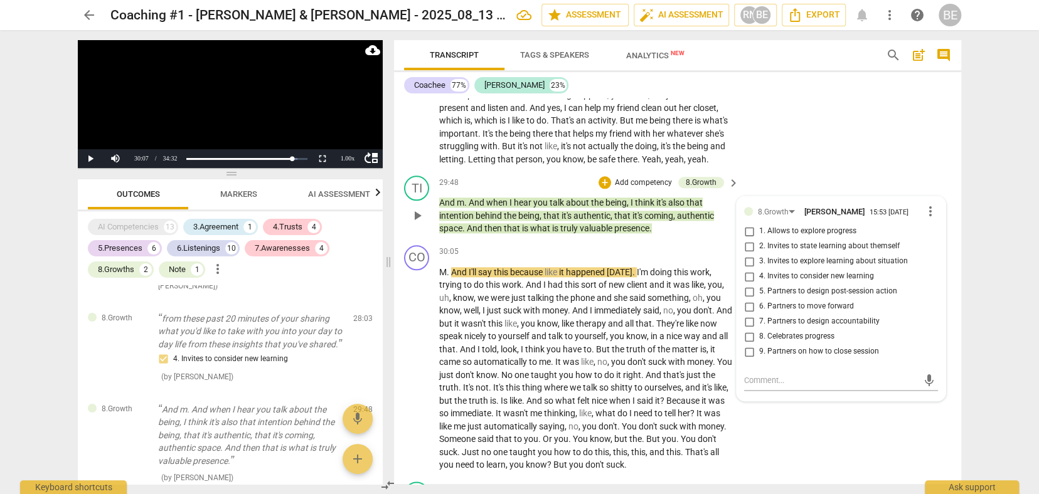
click at [661, 178] on p "Add competency" at bounding box center [644, 183] width 60 height 11
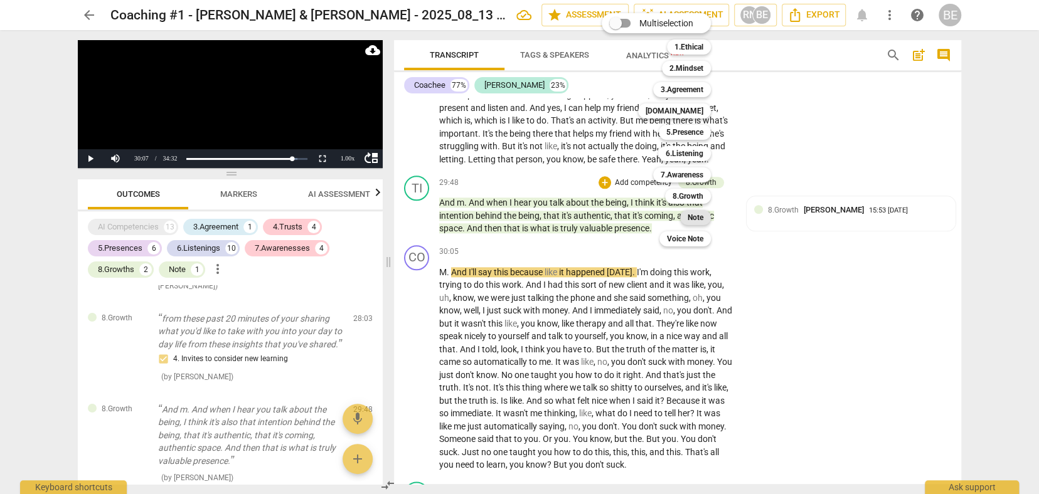
click at [698, 217] on b "Note" at bounding box center [696, 217] width 16 height 15
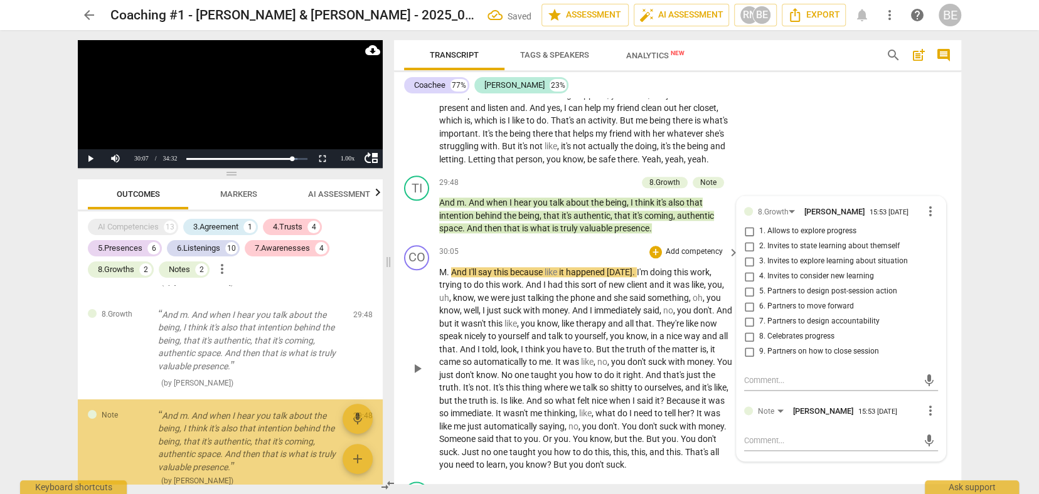
scroll to position [3073, 0]
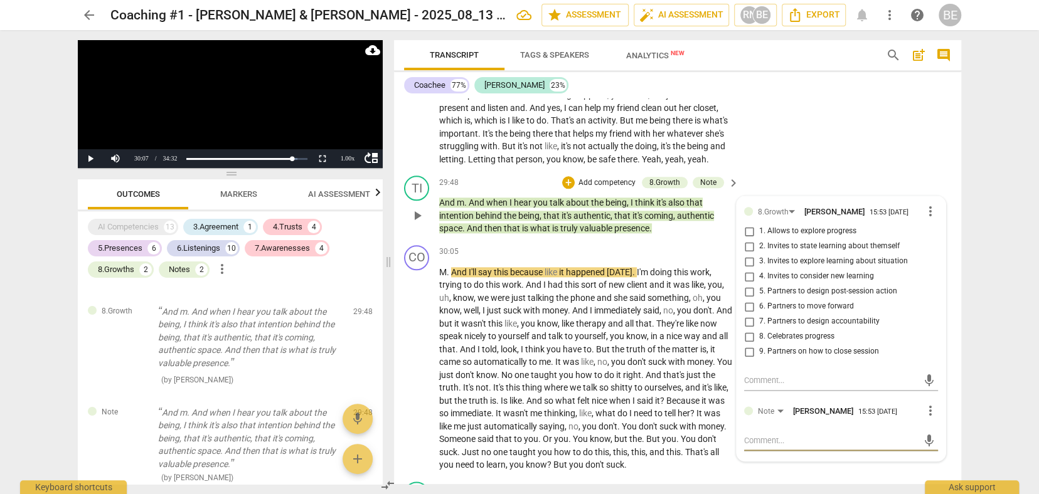
click at [796, 435] on textarea at bounding box center [831, 441] width 174 height 12
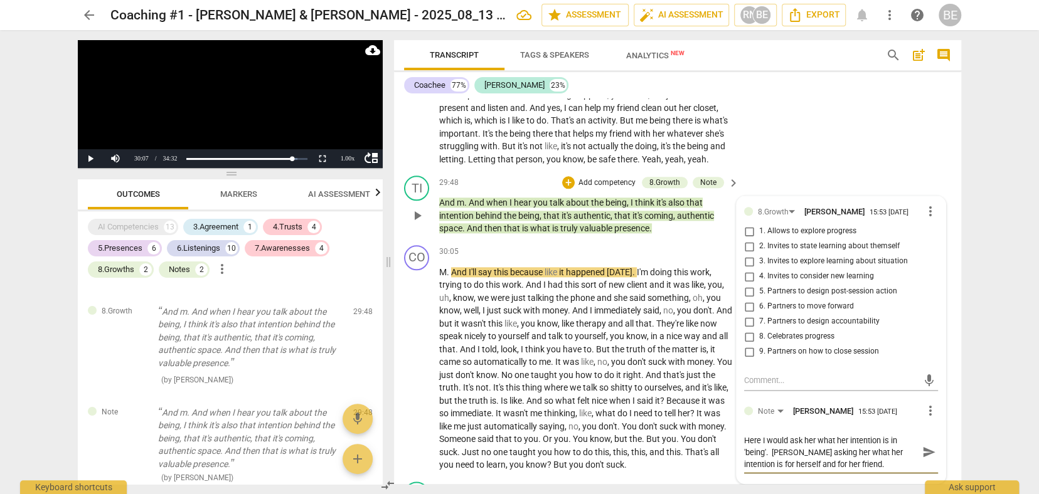
scroll to position [0, 0]
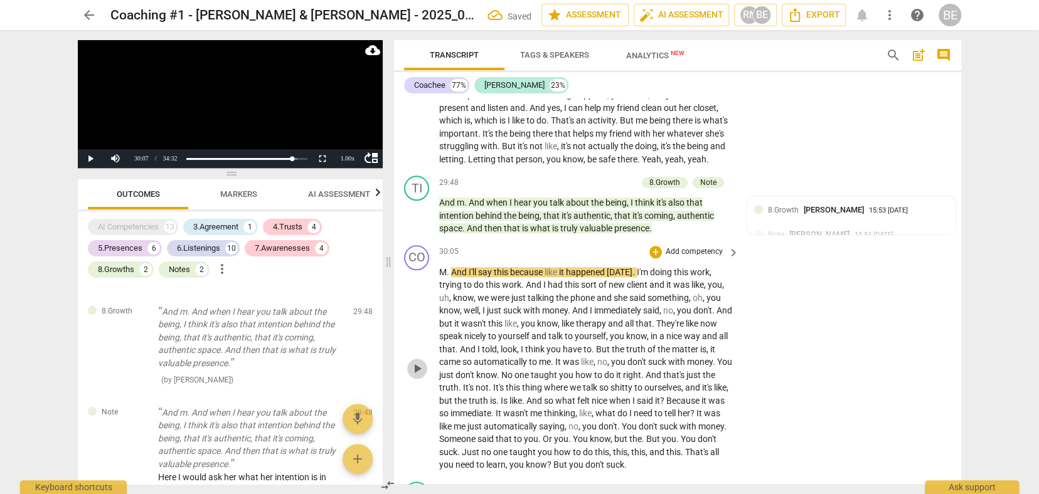
click at [412, 361] on span "play_arrow" at bounding box center [417, 368] width 15 height 15
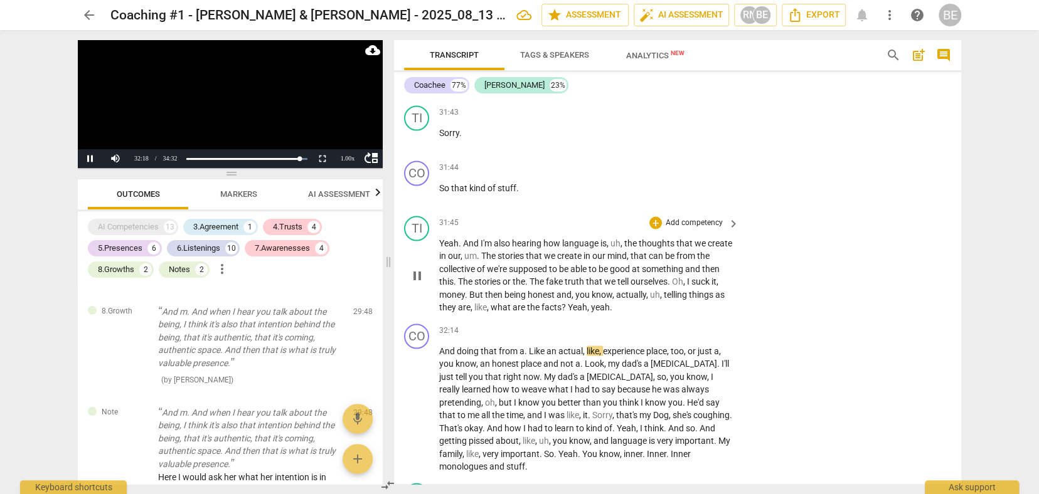
scroll to position [7485, 0]
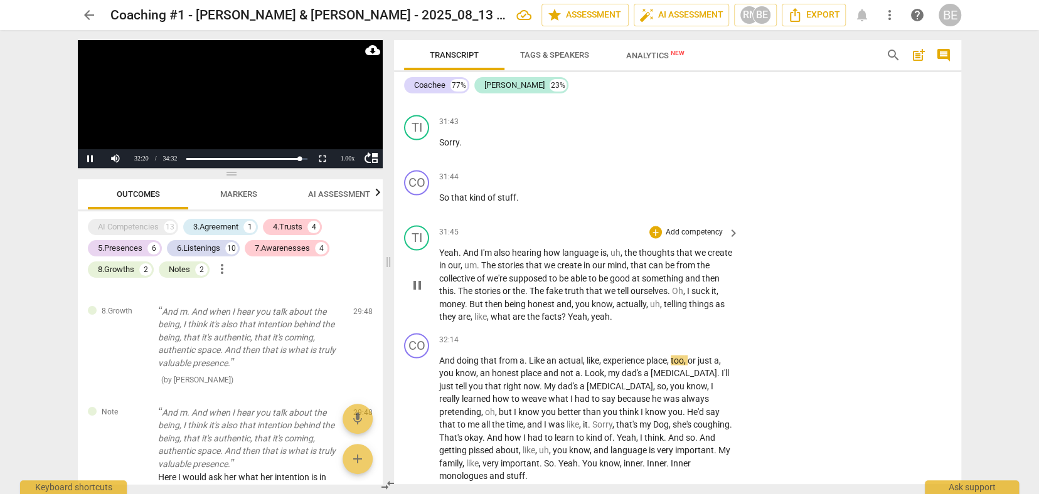
click at [700, 226] on p "Add competency" at bounding box center [694, 231] width 60 height 11
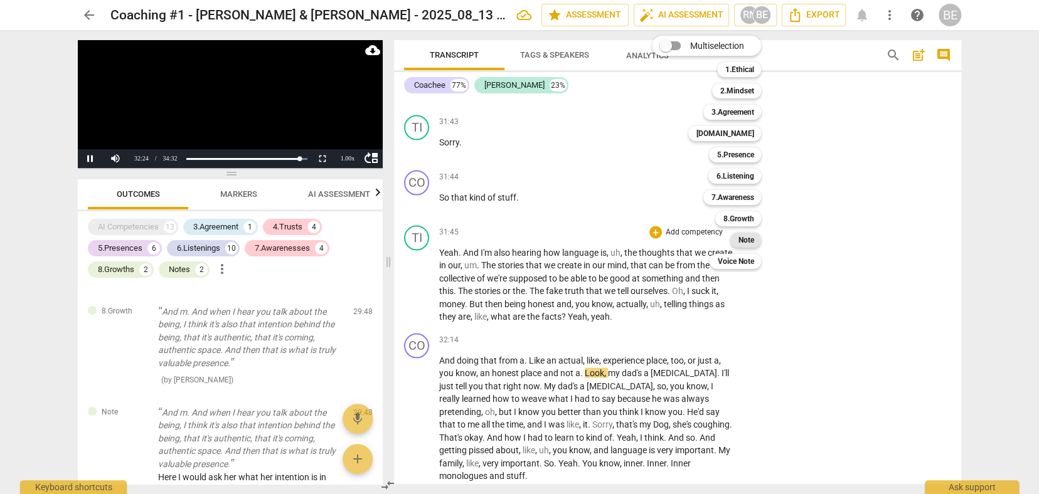
click at [747, 234] on b "Note" at bounding box center [746, 240] width 16 height 15
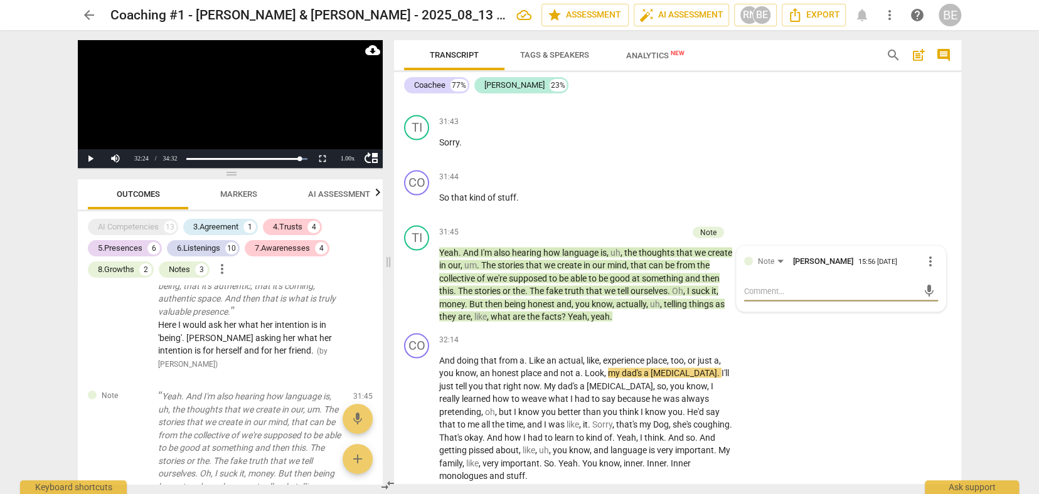
scroll to position [7493, 0]
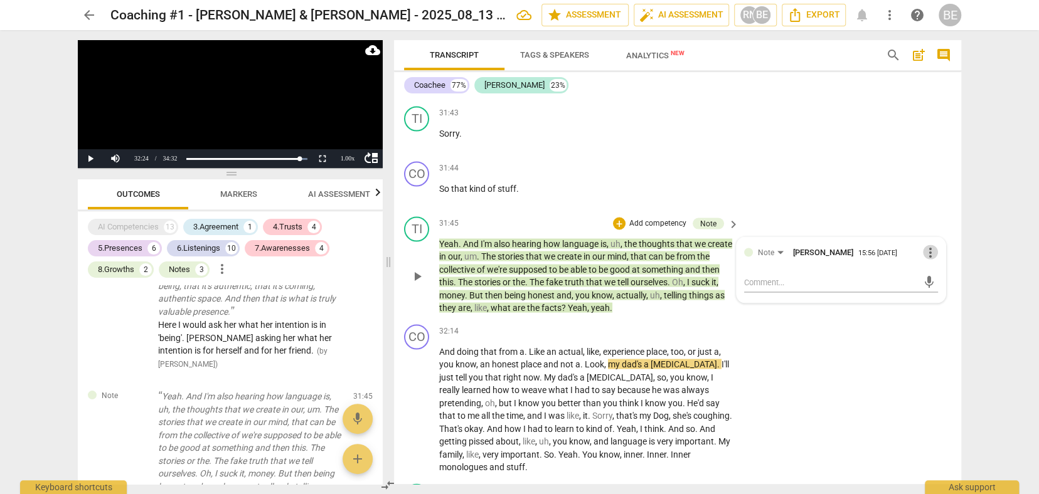
click at [927, 245] on span "more_vert" at bounding box center [930, 252] width 15 height 15
click at [941, 196] on li "Delete" at bounding box center [939, 196] width 43 height 24
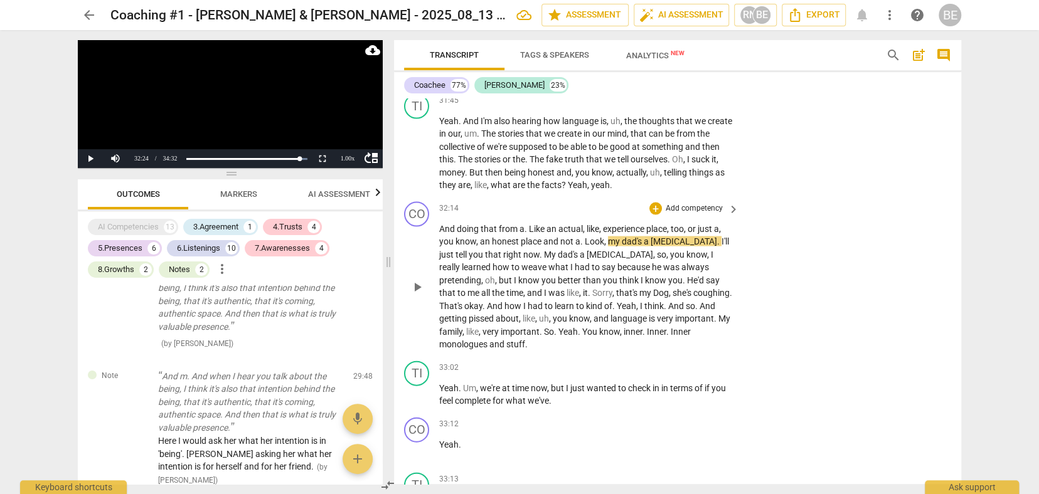
scroll to position [0, 0]
click at [544, 250] on span "My" at bounding box center [551, 255] width 14 height 10
click at [419, 280] on span "play_arrow" at bounding box center [417, 287] width 15 height 15
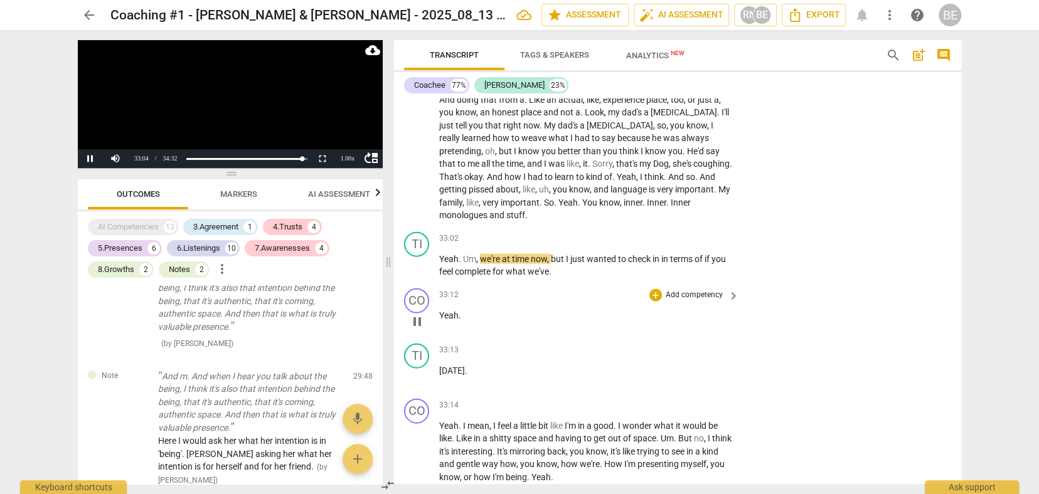
scroll to position [7746, 0]
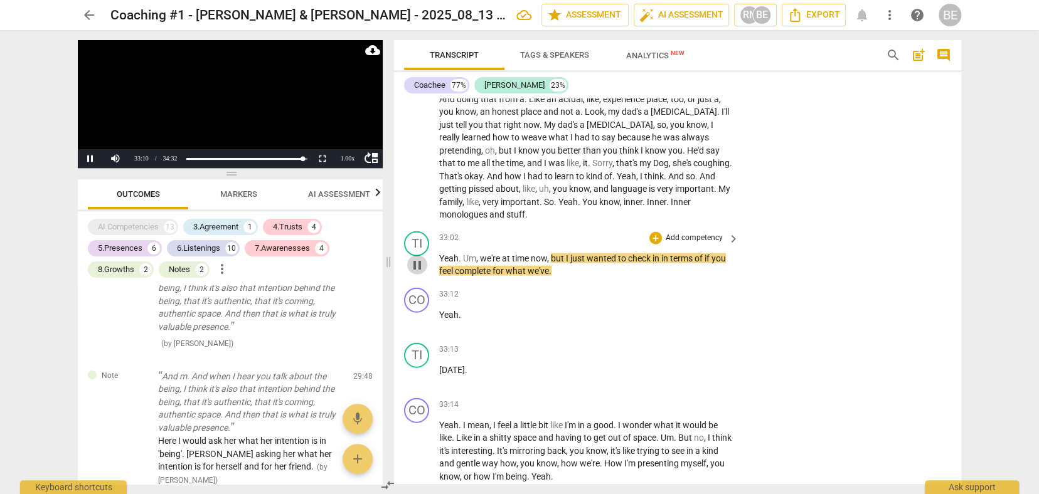
drag, startPoint x: 413, startPoint y: 177, endPoint x: 526, endPoint y: 167, distance: 112.7
click at [414, 258] on span "pause" at bounding box center [417, 265] width 15 height 15
click at [665, 233] on p "Add competency" at bounding box center [694, 238] width 60 height 11
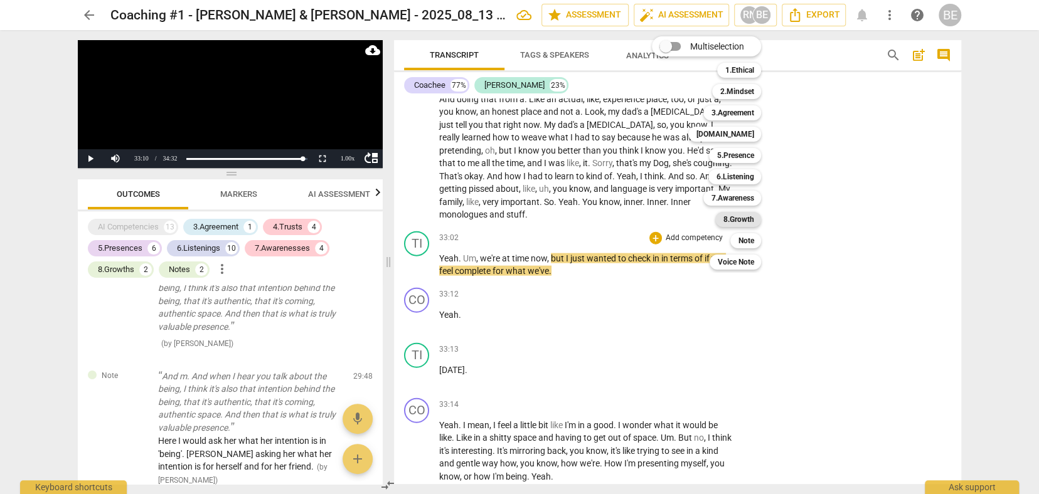
click at [753, 218] on b "8.Growth" at bounding box center [738, 219] width 31 height 15
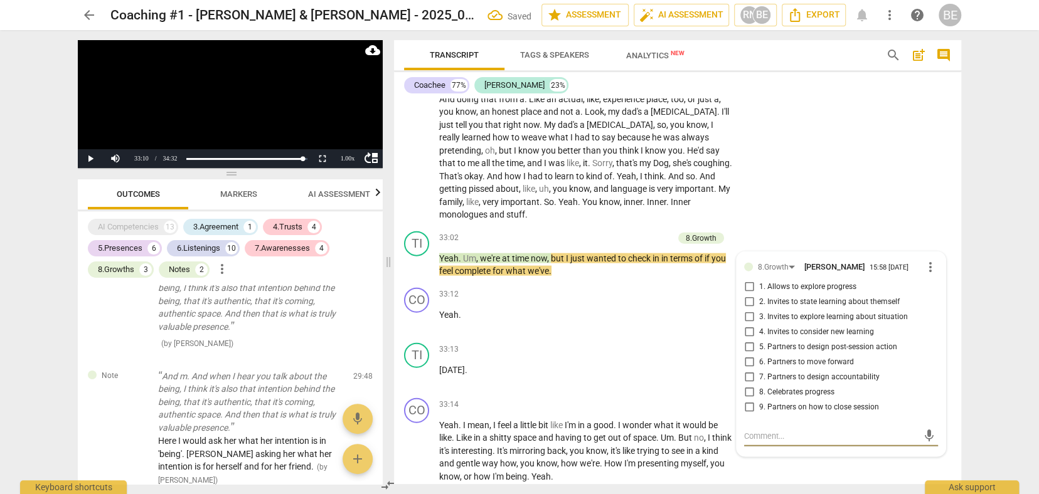
scroll to position [3182, 0]
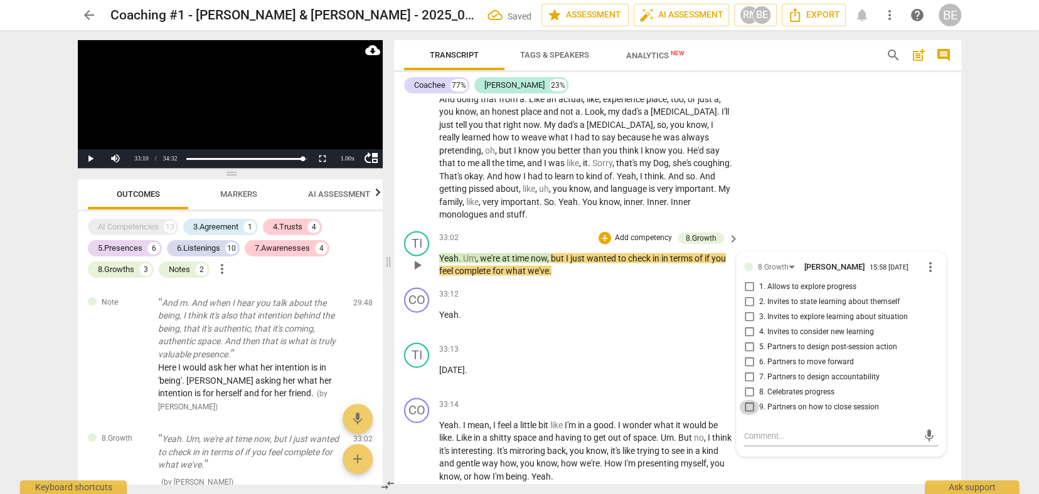
click at [750, 400] on input "9. Partners on how to close session" at bounding box center [749, 407] width 20 height 15
click at [745, 430] on textarea at bounding box center [831, 436] width 174 height 12
click at [924, 429] on span "send" at bounding box center [929, 436] width 14 height 14
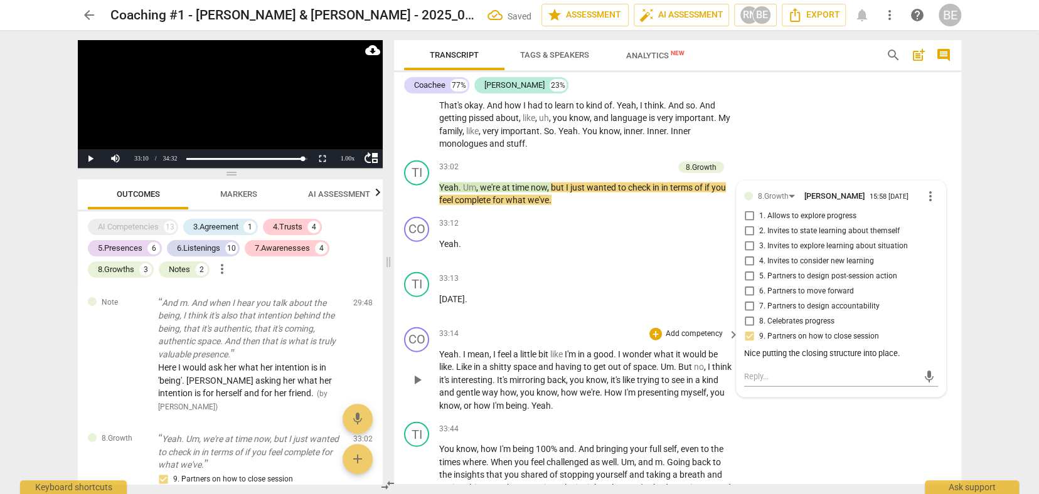
scroll to position [0, 0]
click at [417, 373] on span "play_arrow" at bounding box center [417, 380] width 15 height 15
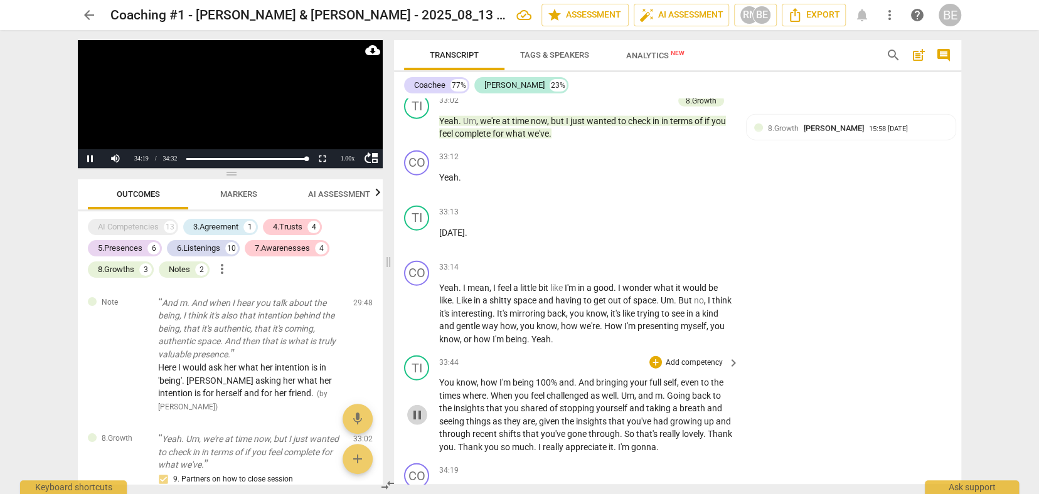
click at [418, 408] on span "pause" at bounding box center [417, 415] width 15 height 15
click at [698, 358] on p "Add competency" at bounding box center [694, 363] width 60 height 11
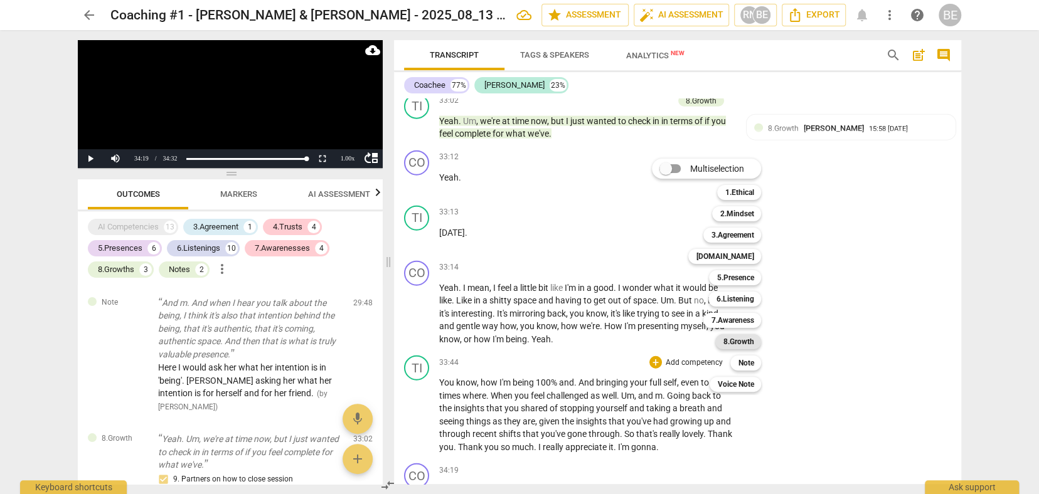
click at [755, 344] on div "8.Growth" at bounding box center [738, 341] width 46 height 15
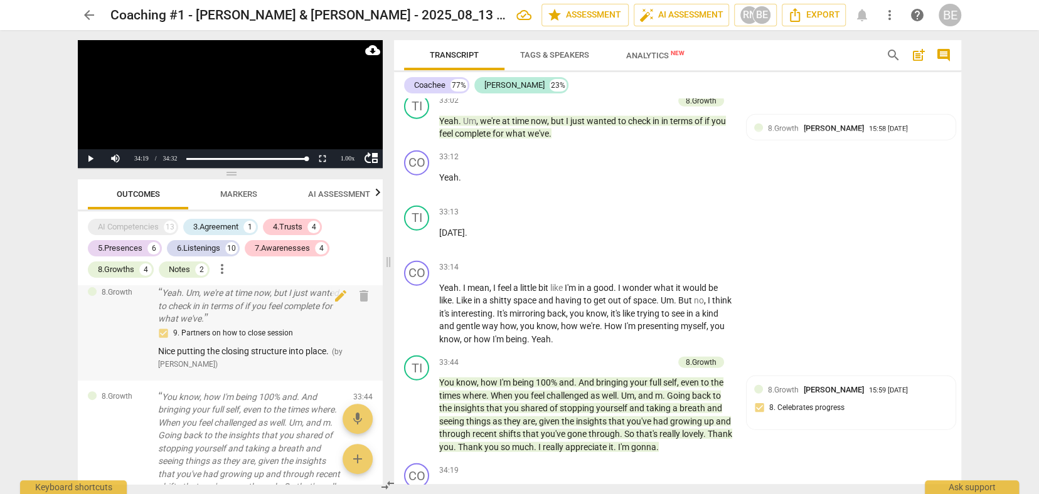
scroll to position [0, 0]
click at [316, 326] on div "9. Partners on how to close session Nice putting the closing structure into pla…" at bounding box center [250, 348] width 185 height 45
click at [932, 256] on div "CO play_arrow pause 33:14 + Add competency keyboard_arrow_right Yeah . I mean ,…" at bounding box center [677, 303] width 567 height 95
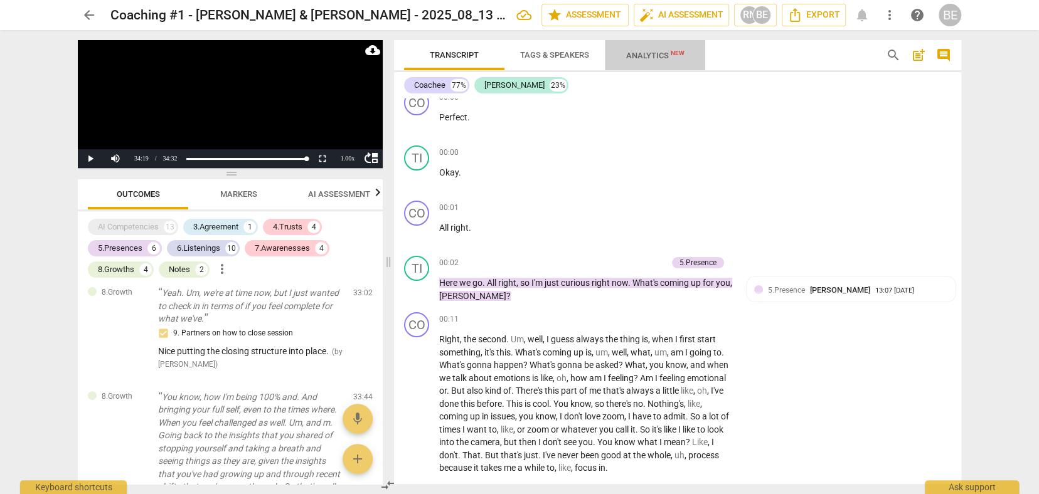
click at [658, 51] on span "Analytics New" at bounding box center [655, 55] width 58 height 9
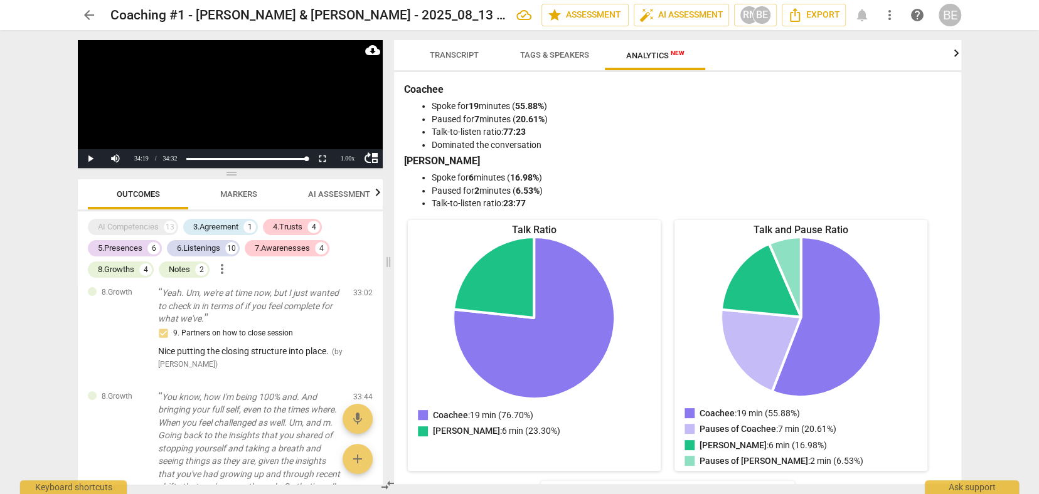
click at [993, 100] on div "arrow_back Coaching #1 - Cynthia & Tina - 2025_08_13 13_31 PDT - Recording edit…" at bounding box center [519, 247] width 1039 height 494
click at [753, 18] on div "BE" at bounding box center [761, 15] width 19 height 19
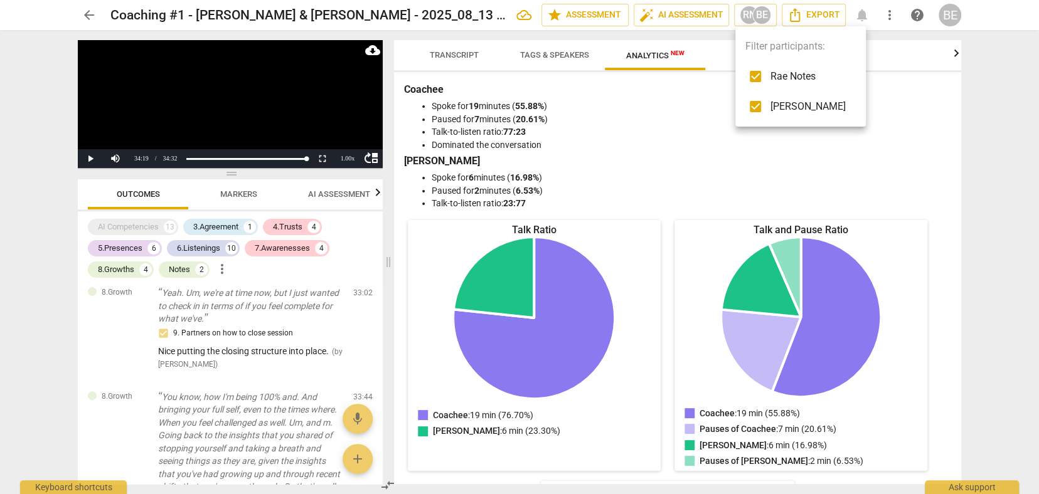
click at [728, 109] on div at bounding box center [519, 247] width 1039 height 494
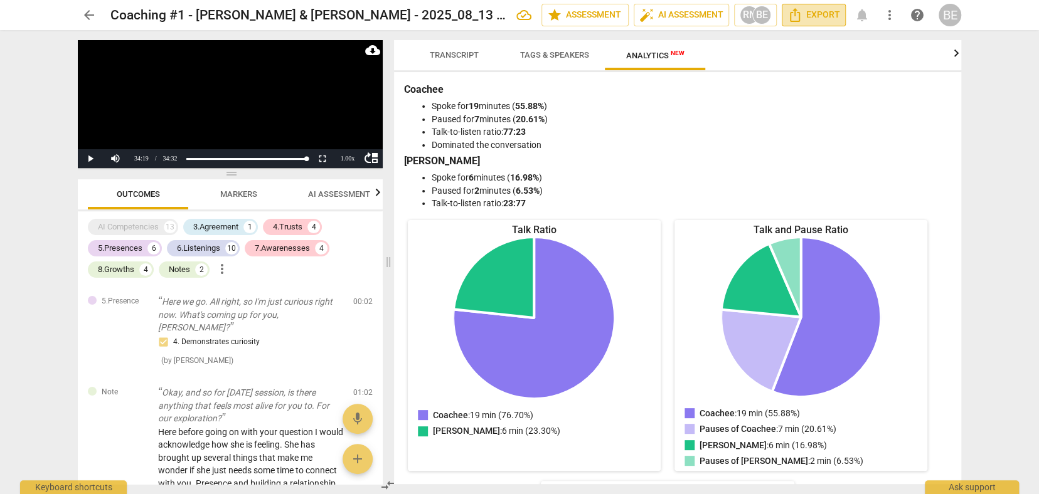
click at [825, 13] on span "Export" at bounding box center [813, 15] width 53 height 15
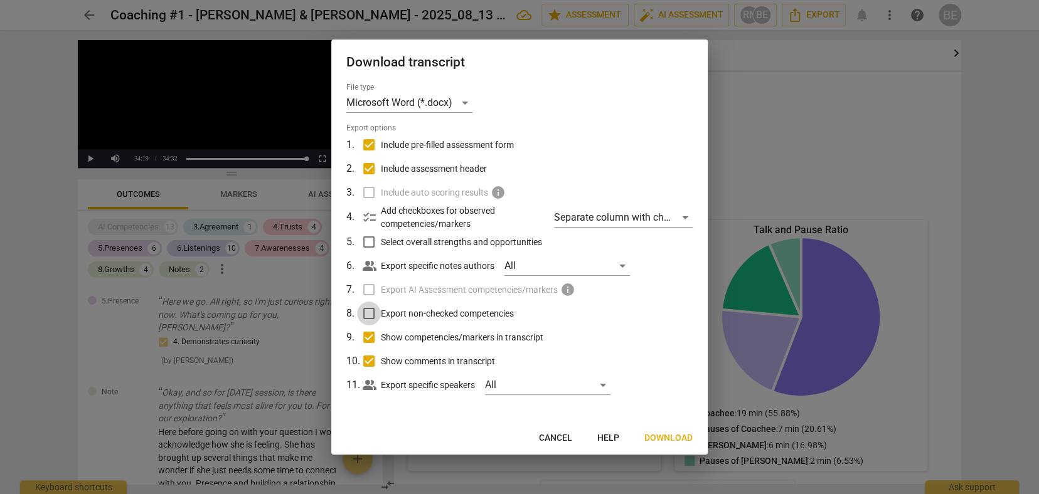
click at [371, 314] on input "Export non-checked competencies" at bounding box center [369, 314] width 24 height 24
click at [684, 215] on div "Separate column with check marks" at bounding box center [623, 218] width 139 height 20
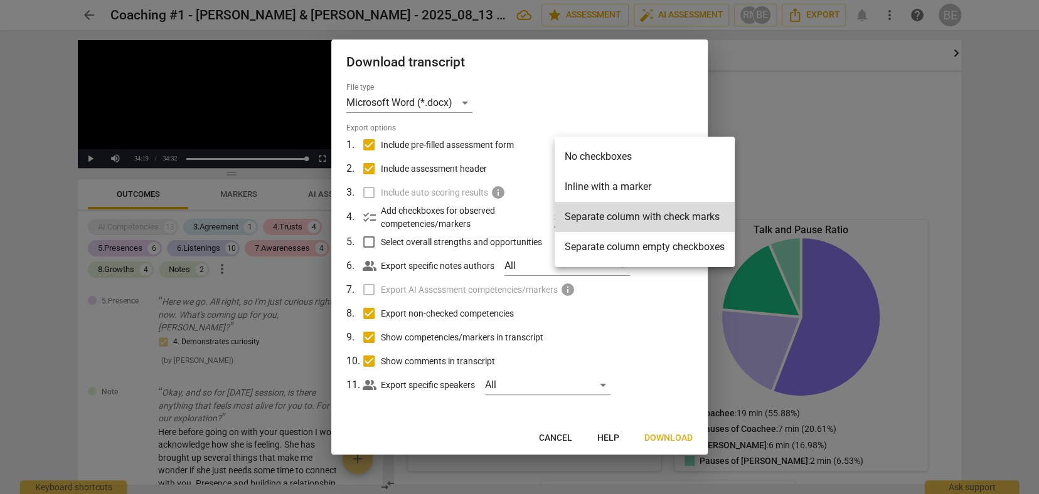
click at [680, 280] on div at bounding box center [519, 247] width 1039 height 494
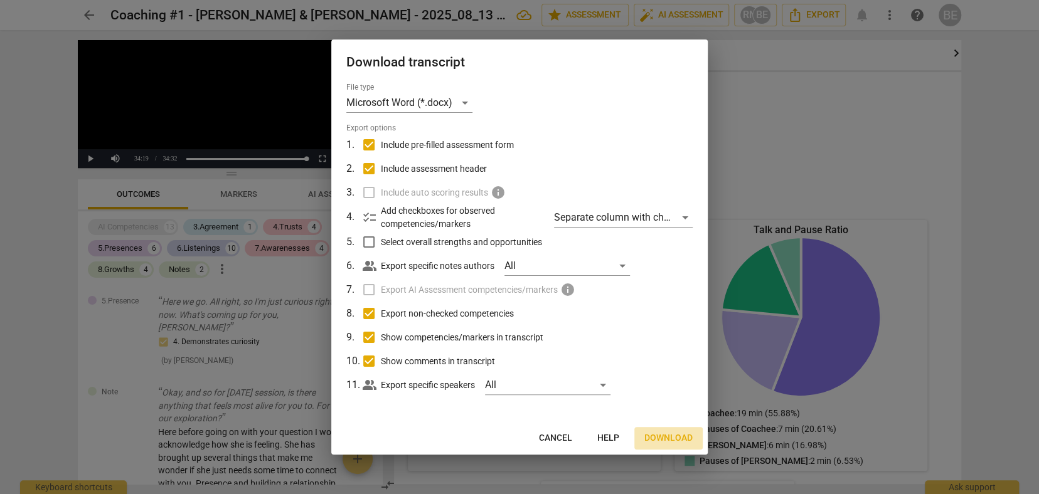
click at [664, 435] on span "Download" at bounding box center [668, 438] width 48 height 13
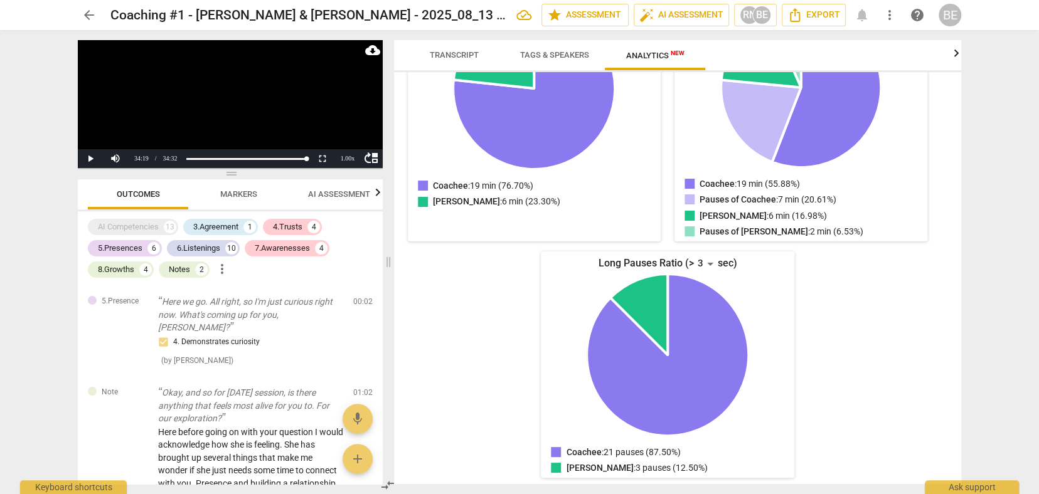
scroll to position [1, 0]
click at [473, 54] on span "Transcript" at bounding box center [454, 54] width 49 height 9
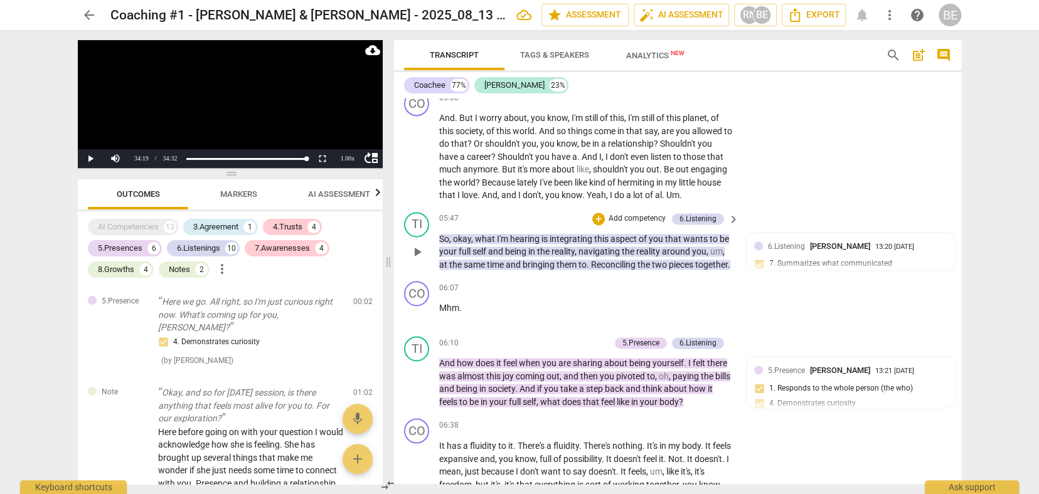
scroll to position [0, 0]
click at [640, 213] on p "Add competency" at bounding box center [637, 218] width 60 height 11
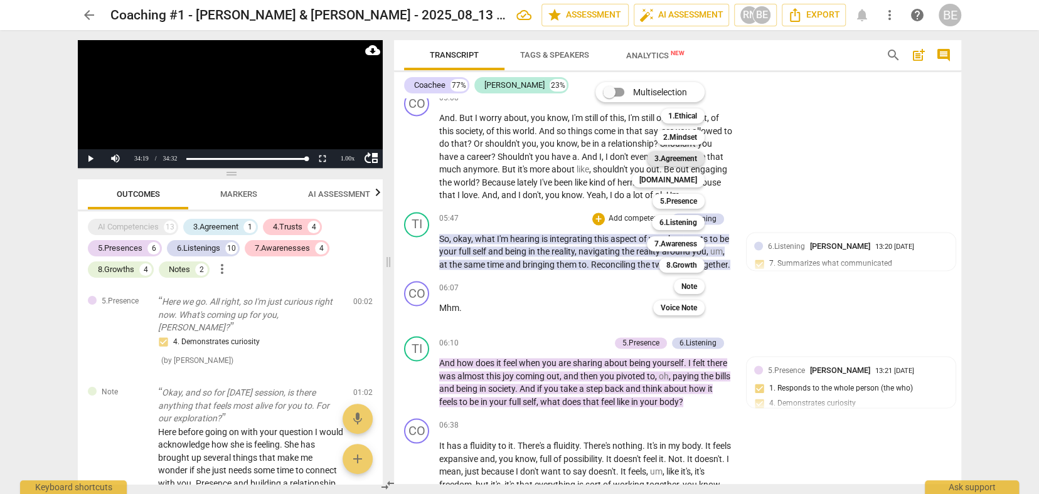
click at [686, 156] on b "3.Agreement" at bounding box center [675, 158] width 43 height 15
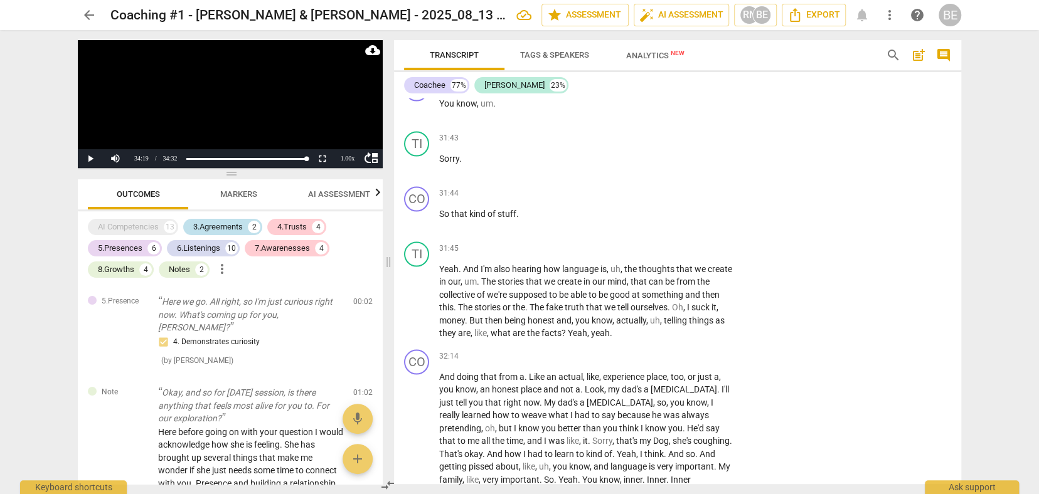
click at [238, 225] on div "3.Agreements" at bounding box center [218, 227] width 50 height 13
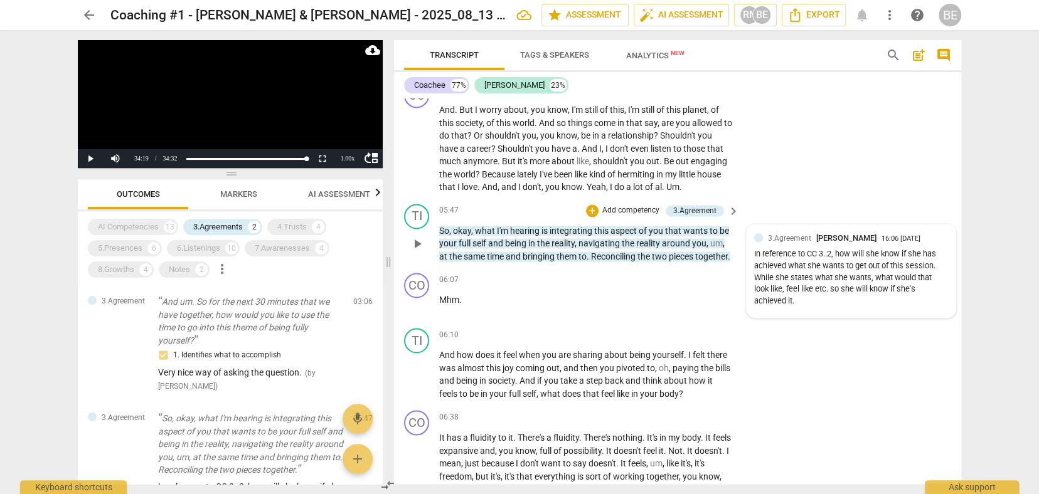
click at [809, 280] on div "In reference to CC 3..2, how will she know if she has achieved what she wants t…" at bounding box center [851, 277] width 194 height 59
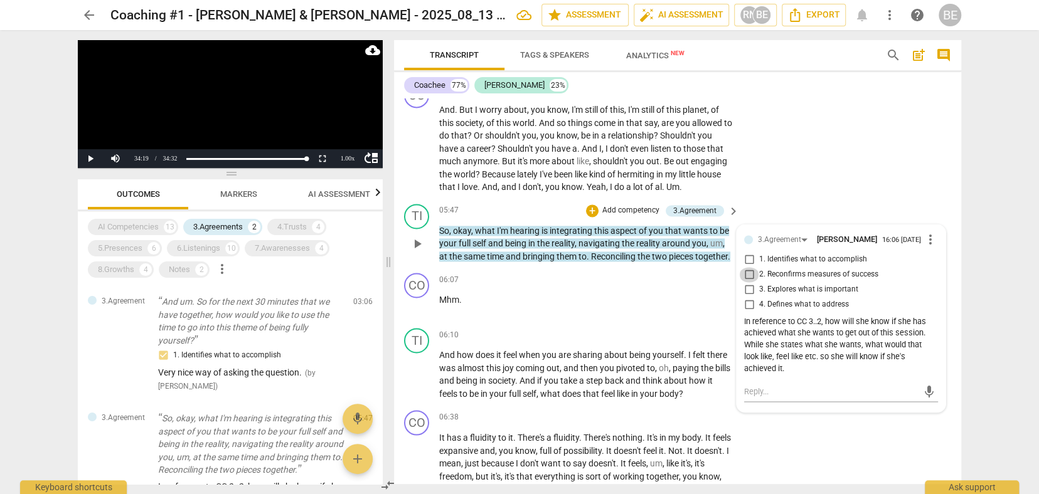
click at [748, 267] on input "2. Reconfirms measures of success" at bounding box center [749, 274] width 20 height 15
click at [749, 297] on input "4. Defines what to address" at bounding box center [749, 304] width 20 height 15
click at [792, 386] on textarea at bounding box center [831, 392] width 174 height 12
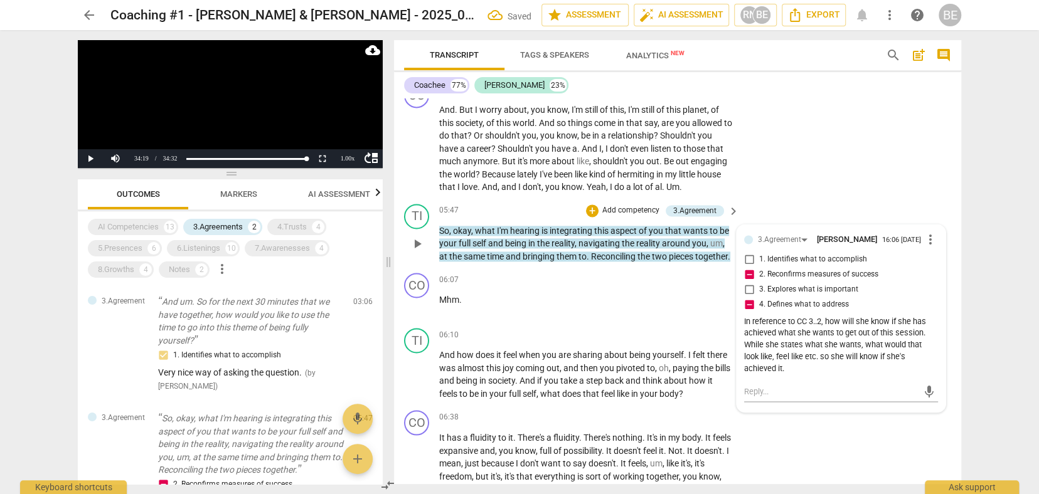
click at [787, 343] on div "In reference to CC 3..2, how will she know if she has achieved what she wants t…" at bounding box center [841, 345] width 194 height 59
click at [788, 344] on div "In reference to CC 3..2, how will she know if she has achieved what she wants t…" at bounding box center [841, 345] width 194 height 59
click at [803, 234] on div "3.Agreement" at bounding box center [785, 239] width 54 height 11
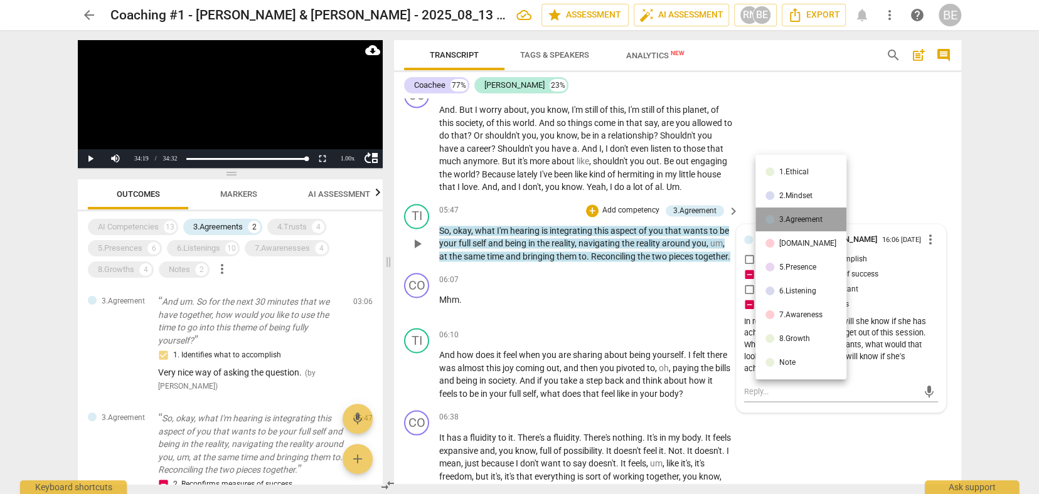
click at [803, 218] on div "3.Agreement" at bounding box center [800, 220] width 43 height 8
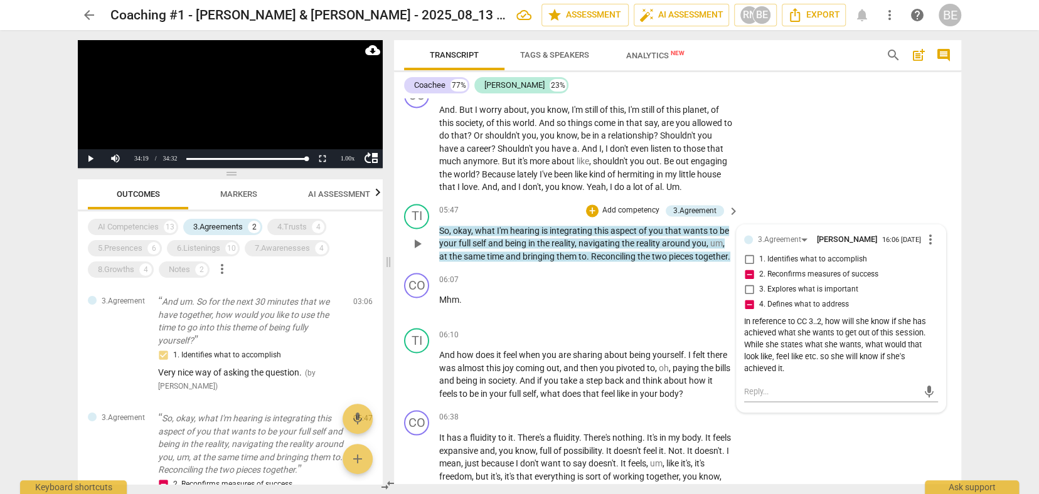
click at [920, 252] on label "1. Identifies what to accomplish" at bounding box center [836, 259] width 194 height 15
click at [759, 252] on input "1. Identifies what to accomplish" at bounding box center [749, 259] width 20 height 15
click at [770, 331] on div "In reference to CC 3..2, how will she know if she has achieved what she wants t…" at bounding box center [841, 345] width 194 height 59
click at [748, 377] on div "mic" at bounding box center [841, 391] width 194 height 28
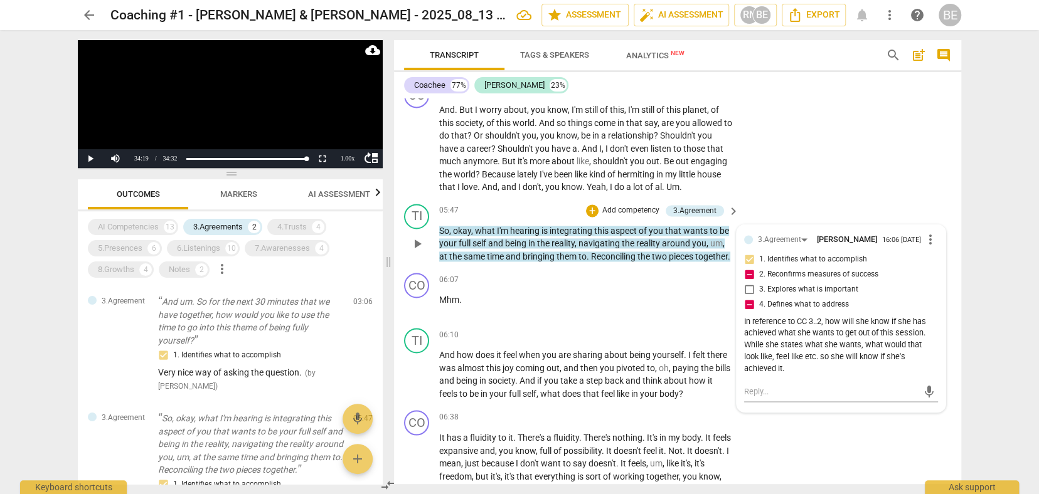
click at [748, 377] on div "mic" at bounding box center [841, 391] width 194 height 28
click at [778, 438] on div "CO play_arrow pause 06:38 + Add competency keyboard_arrow_right It has a fluidi…" at bounding box center [677, 478] width 567 height 147
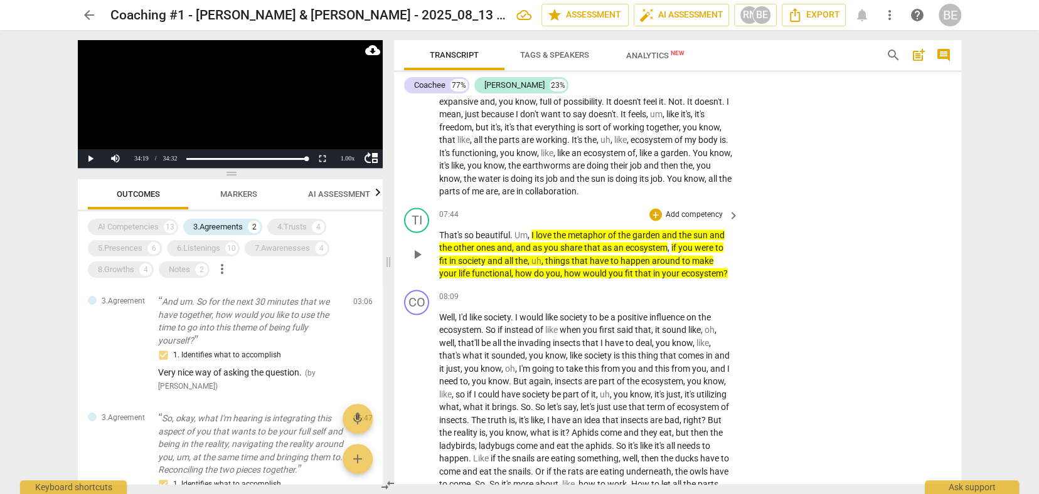
click at [708, 209] on p "Add competency" at bounding box center [694, 214] width 60 height 11
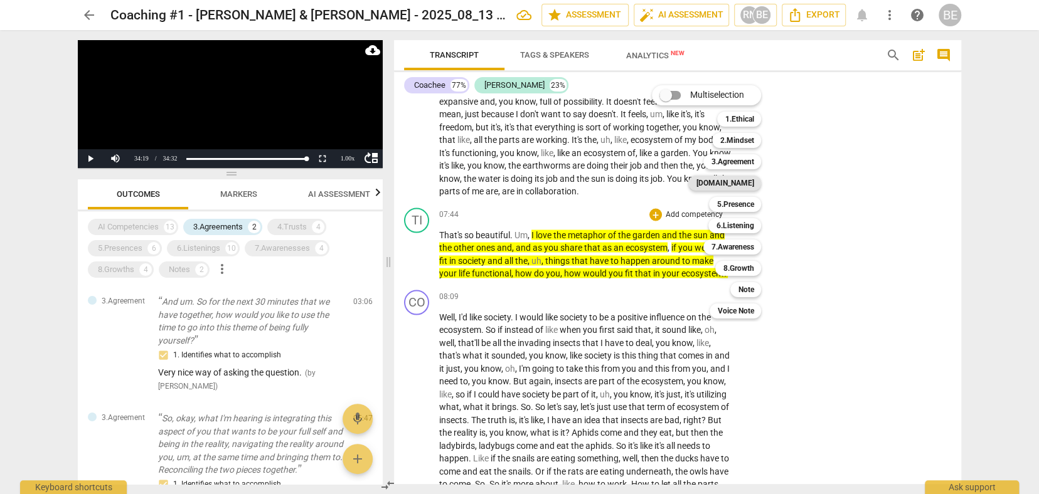
click at [741, 183] on b "[DOMAIN_NAME]" at bounding box center [725, 183] width 58 height 15
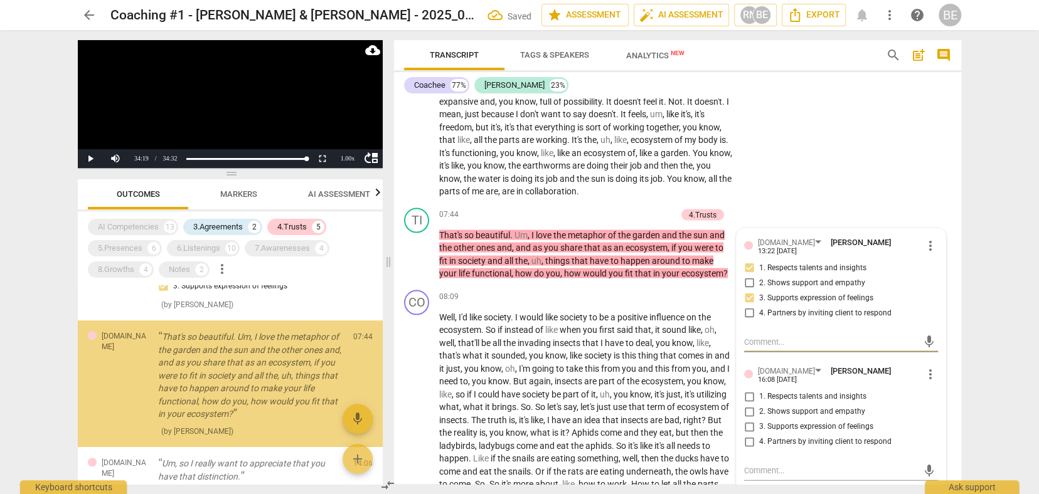
scroll to position [545, 0]
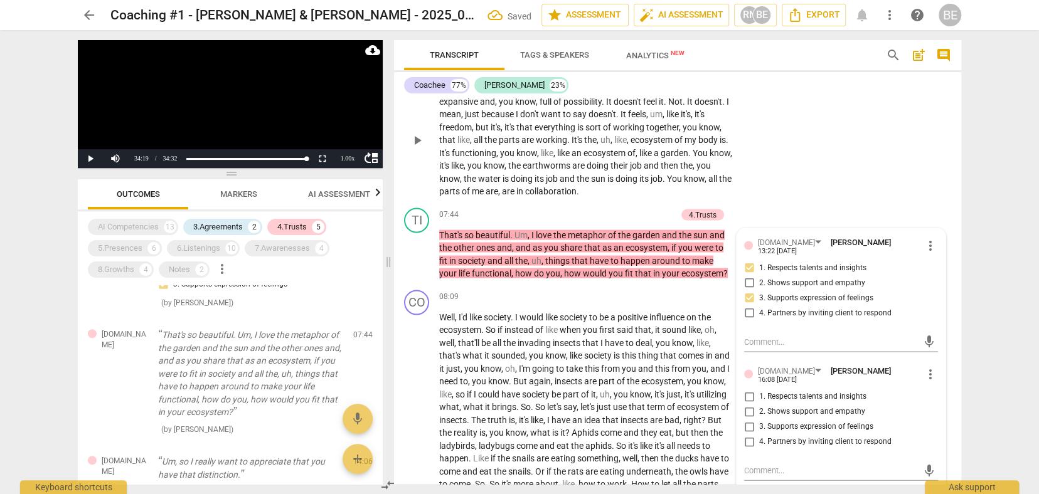
click at [813, 164] on div "CO play_arrow pause 06:38 + Add competency keyboard_arrow_right It has a fluidi…" at bounding box center [677, 129] width 567 height 147
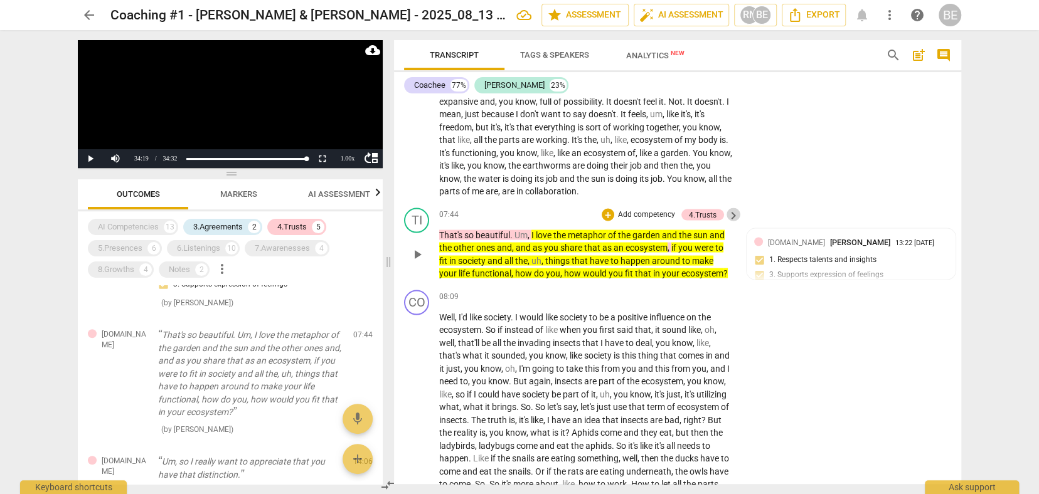
click at [730, 208] on span "keyboard_arrow_right" at bounding box center [733, 215] width 15 height 15
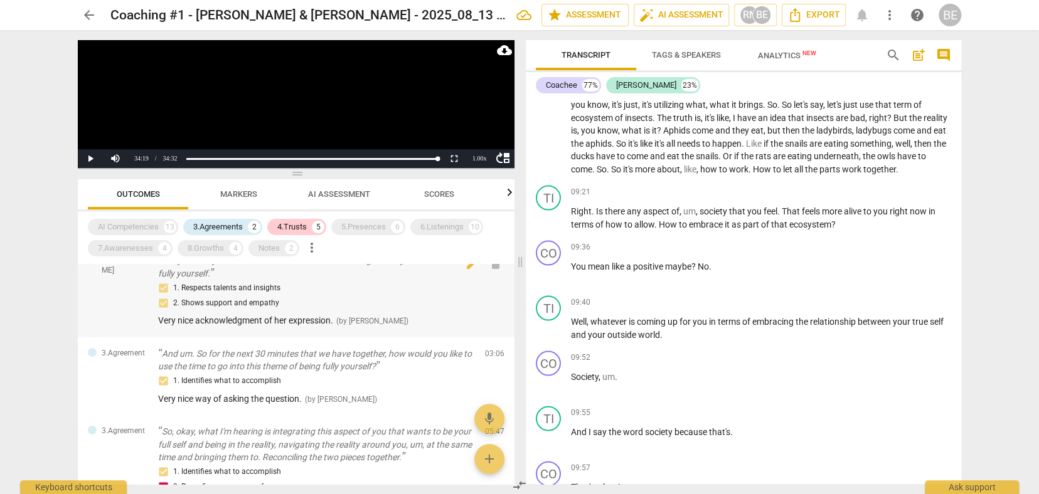
scroll to position [19, 0]
click at [703, 370] on p "Society , um ." at bounding box center [761, 376] width 380 height 13
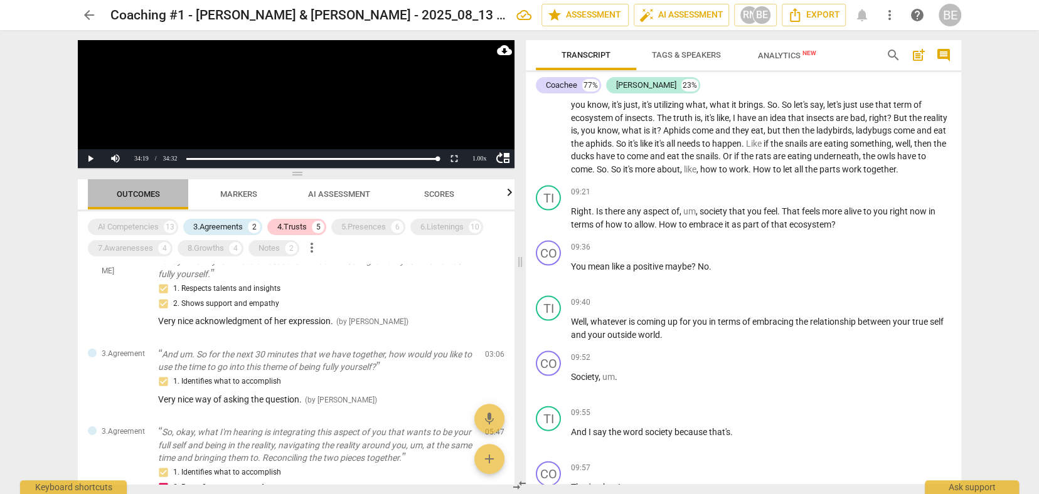
click at [138, 193] on span "Outcomes" at bounding box center [138, 193] width 43 height 9
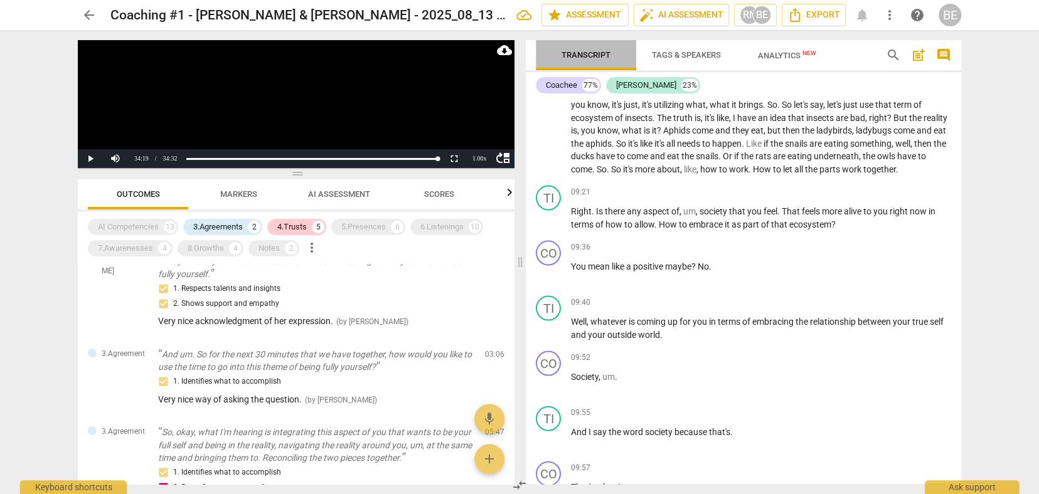
click at [595, 51] on span "Transcript" at bounding box center [585, 54] width 49 height 9
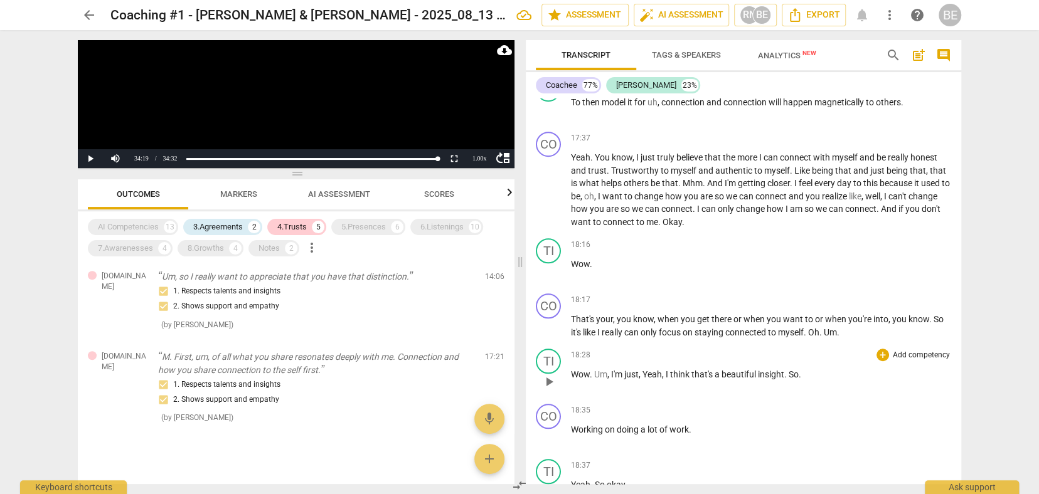
scroll to position [3598, 0]
click at [773, 369] on span "insight" at bounding box center [771, 374] width 26 height 10
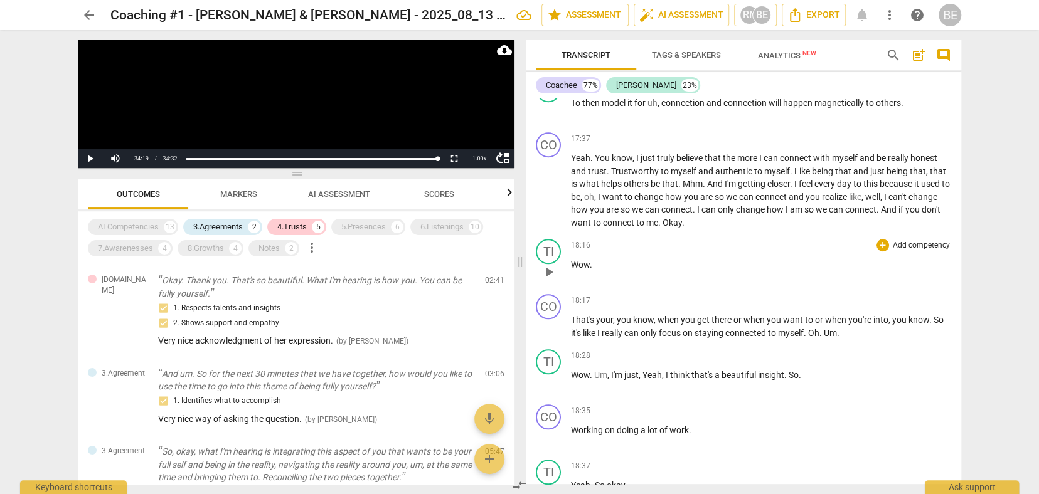
scroll to position [3596, 0]
click at [834, 18] on span "Export" at bounding box center [813, 15] width 53 height 15
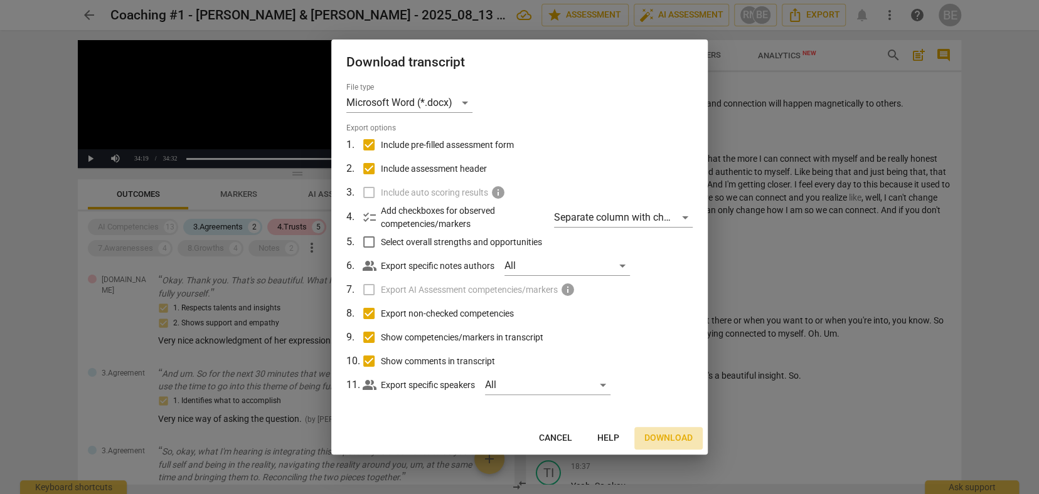
click at [676, 428] on button "Download" at bounding box center [668, 438] width 68 height 23
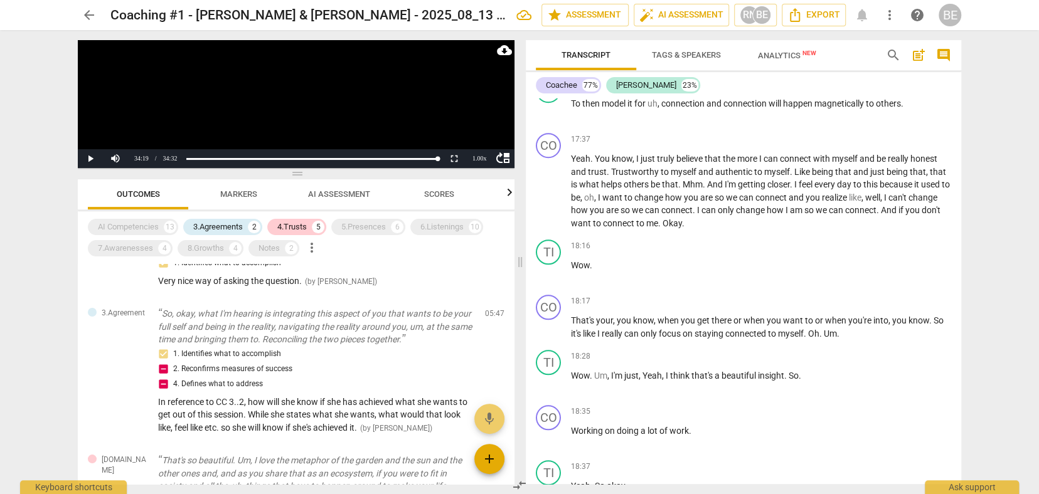
scroll to position [0, 0]
click at [492, 457] on span "add" at bounding box center [489, 459] width 15 height 15
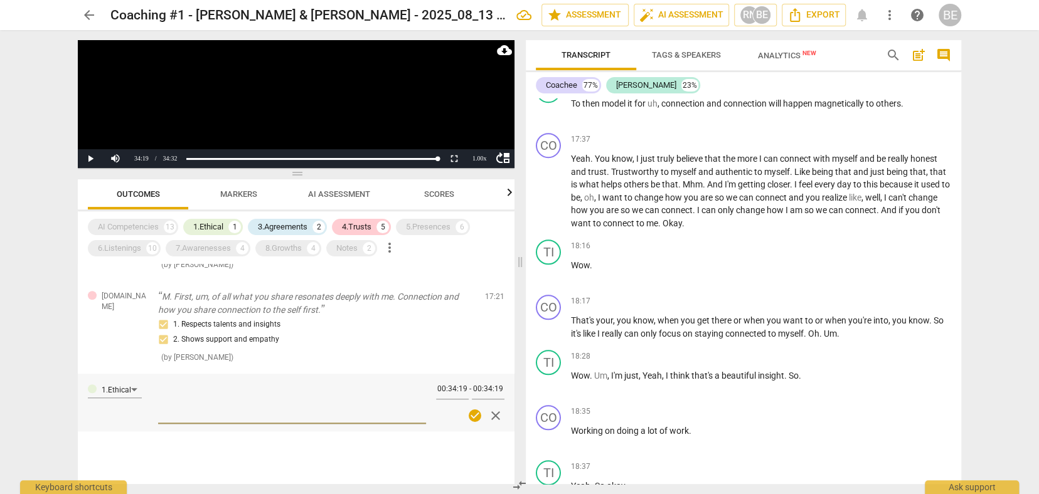
scroll to position [590, 0]
click at [492, 457] on div at bounding box center [296, 472] width 437 height 41
click at [493, 407] on span "close" at bounding box center [495, 414] width 15 height 15
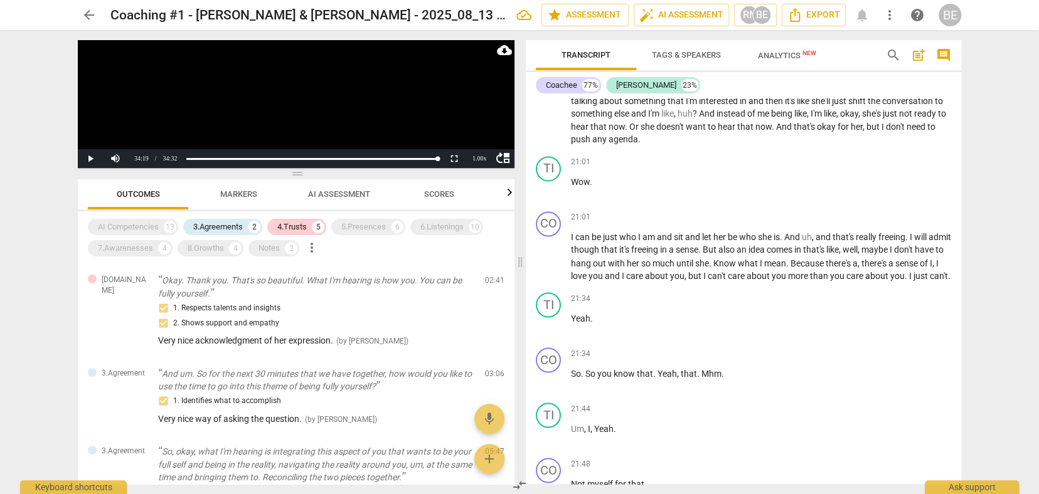
scroll to position [4316, 0]
click at [354, 226] on div "5.Presences" at bounding box center [363, 227] width 45 height 13
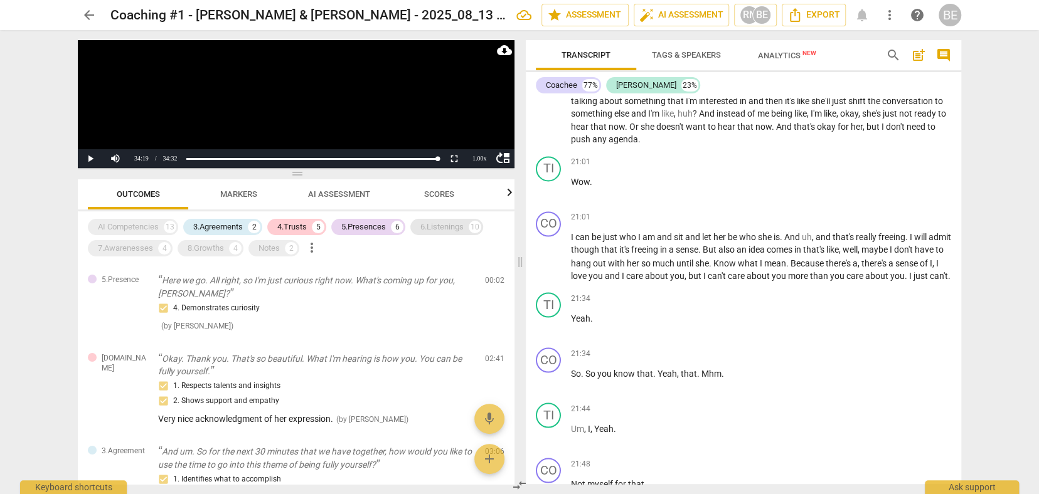
click at [444, 226] on div "6.Listenings" at bounding box center [441, 227] width 43 height 13
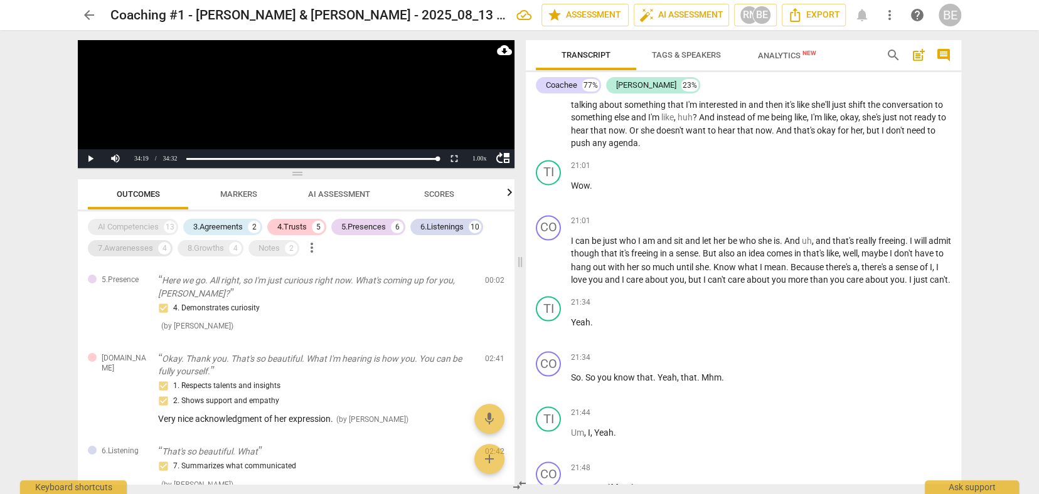
click at [128, 248] on div "7.Awarenesses" at bounding box center [125, 248] width 55 height 13
drag, startPoint x: 208, startPoint y: 247, endPoint x: 238, endPoint y: 247, distance: 30.7
click at [210, 247] on div "8.Growths" at bounding box center [206, 248] width 36 height 13
click at [268, 247] on div "Notes" at bounding box center [268, 248] width 21 height 13
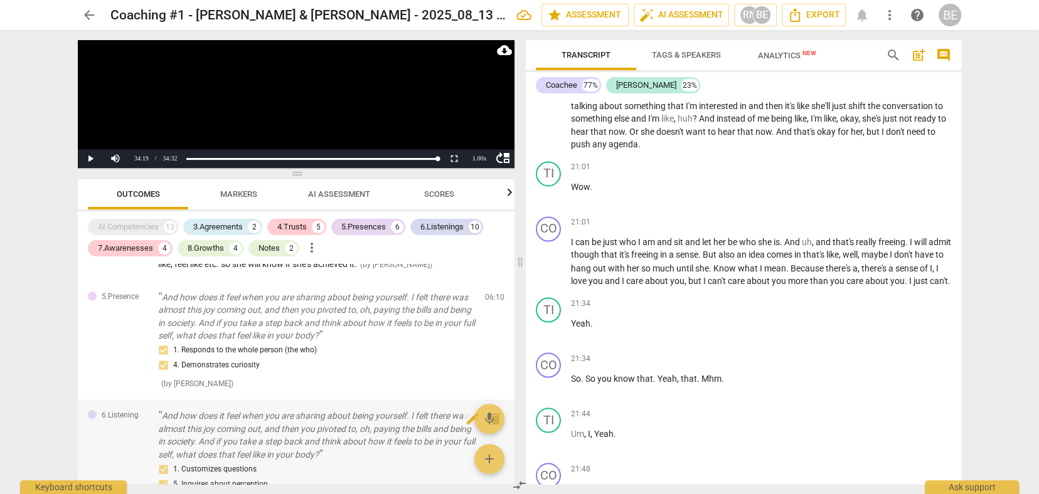
scroll to position [0, 0]
click at [372, 228] on div "5.Presences" at bounding box center [363, 227] width 45 height 13
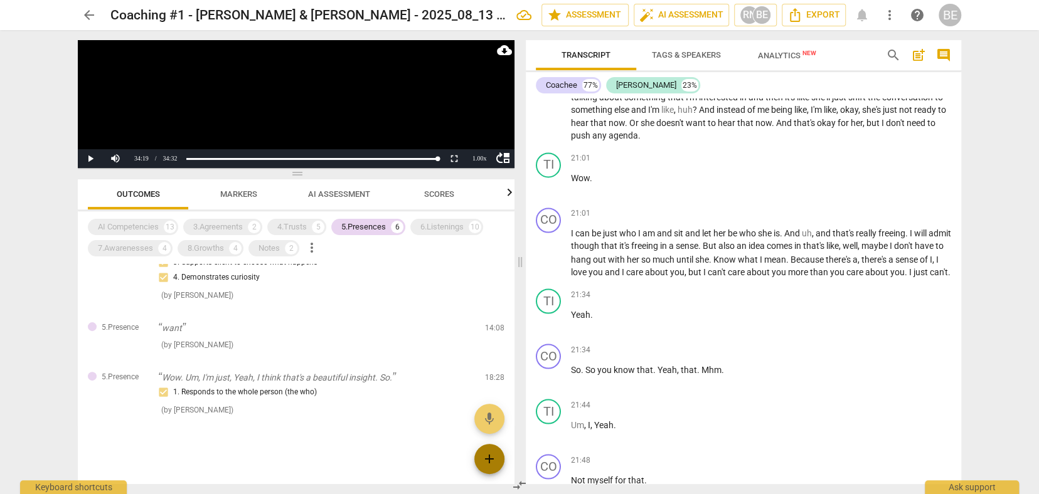
click at [492, 455] on span "add" at bounding box center [489, 459] width 15 height 15
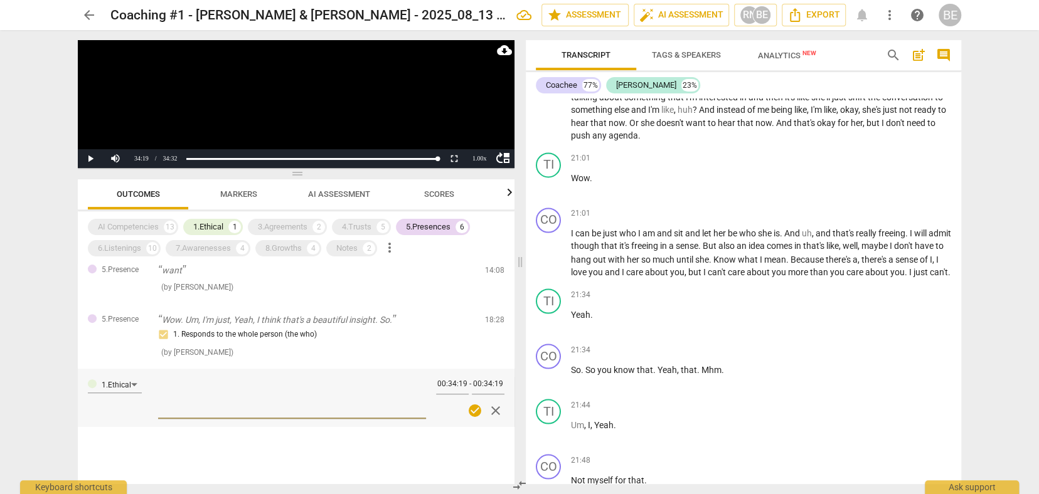
scroll to position [0, 0]
click at [471, 403] on span "check_circle" at bounding box center [474, 410] width 15 height 15
click at [489, 403] on span "close" at bounding box center [495, 410] width 15 height 15
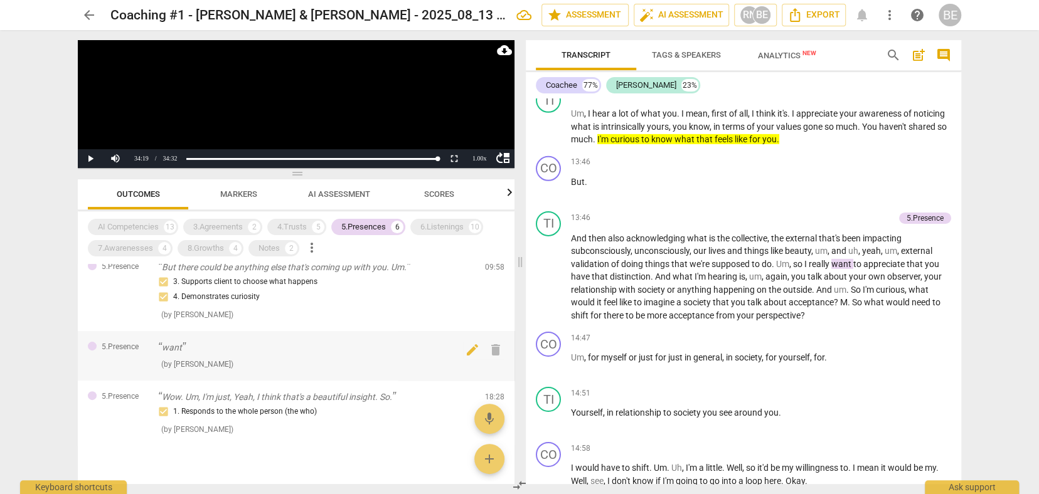
scroll to position [293, 0]
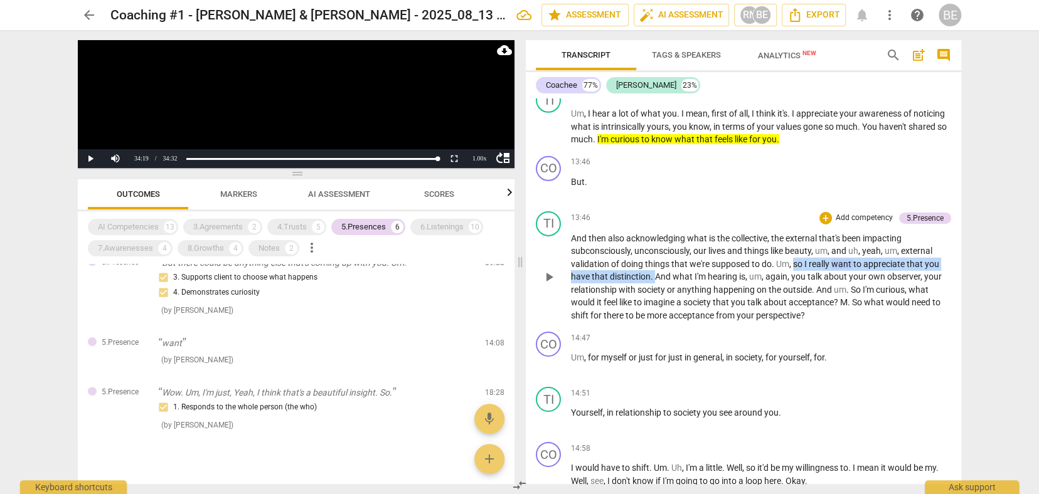
drag, startPoint x: 794, startPoint y: 241, endPoint x: 654, endPoint y: 252, distance: 140.9
click at [654, 252] on p "And then also acknowledging what is the collective , the external that's been i…" at bounding box center [761, 277] width 380 height 90
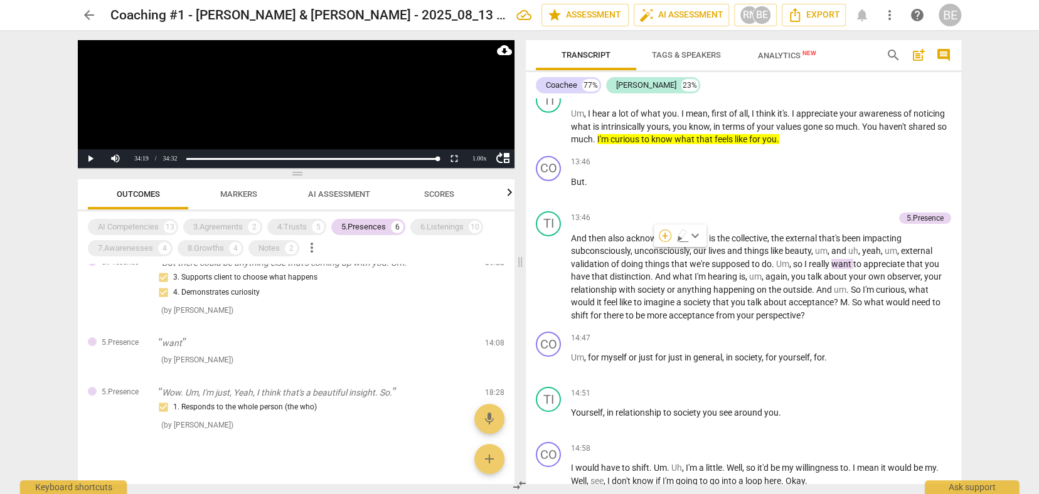
click at [668, 236] on div "+" at bounding box center [665, 236] width 13 height 13
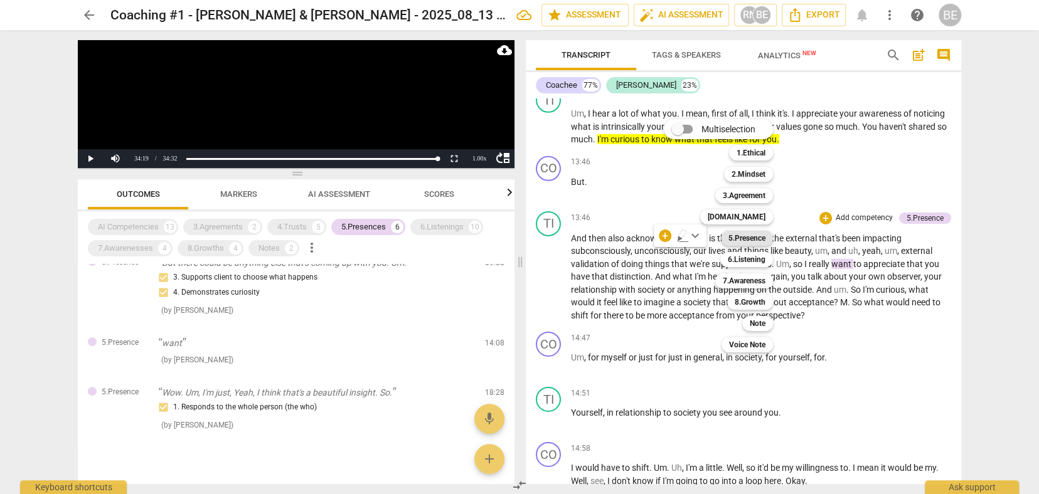
click at [757, 237] on b "5.Presence" at bounding box center [746, 238] width 37 height 15
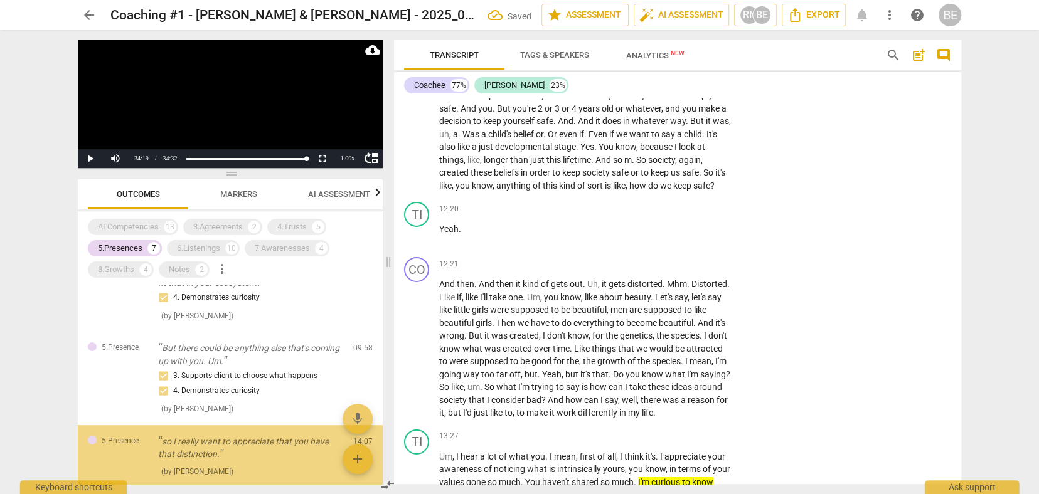
scroll to position [346, 0]
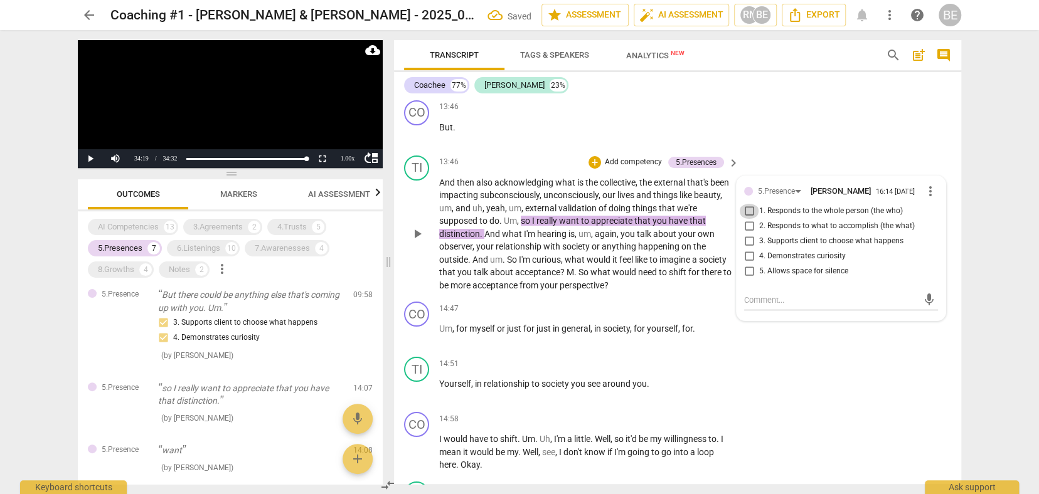
click at [745, 204] on input "1. Responds to the whole person (the who)" at bounding box center [749, 211] width 20 height 15
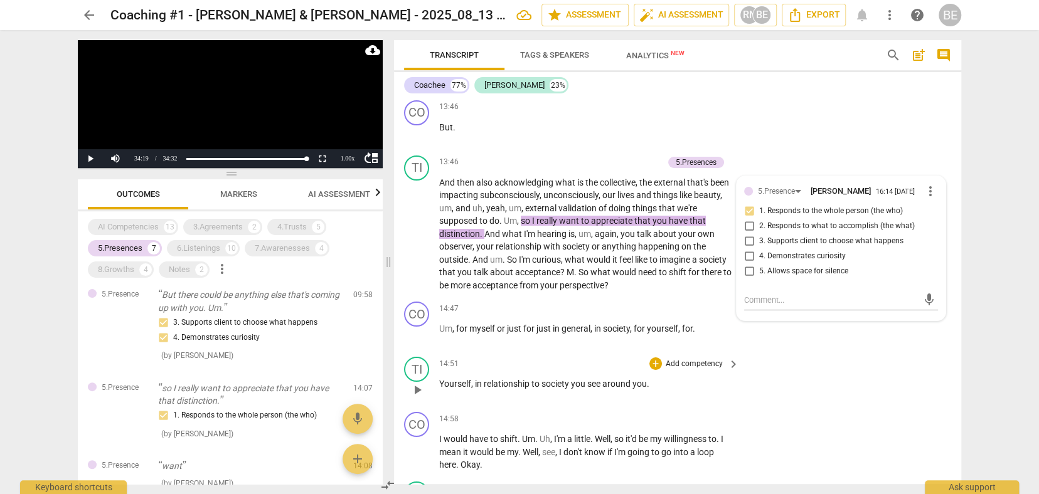
click at [815, 352] on div "TI play_arrow pause 14:51 + Add competency keyboard_arrow_right Yourself , in r…" at bounding box center [677, 379] width 567 height 55
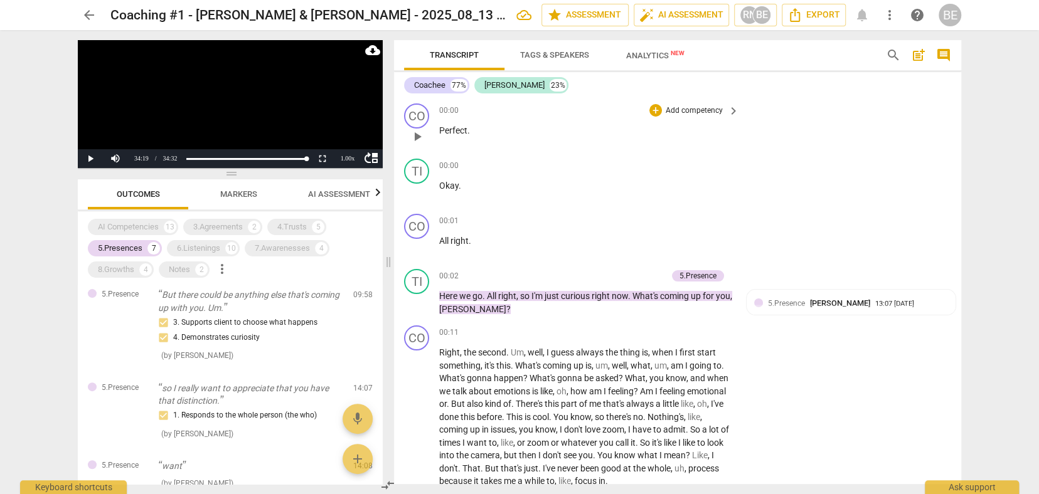
scroll to position [0, 0]
click at [920, 54] on span "post_add" at bounding box center [918, 55] width 15 height 15
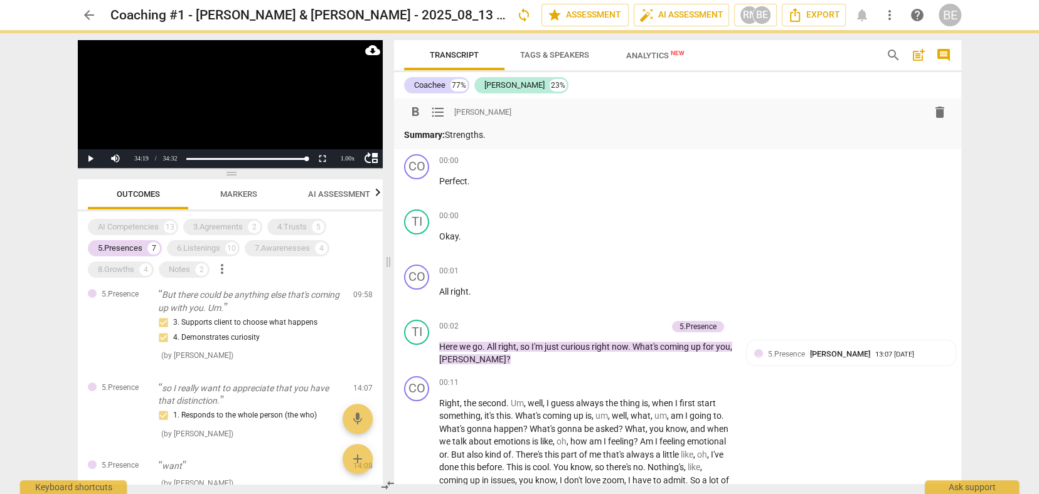
scroll to position [5, 0]
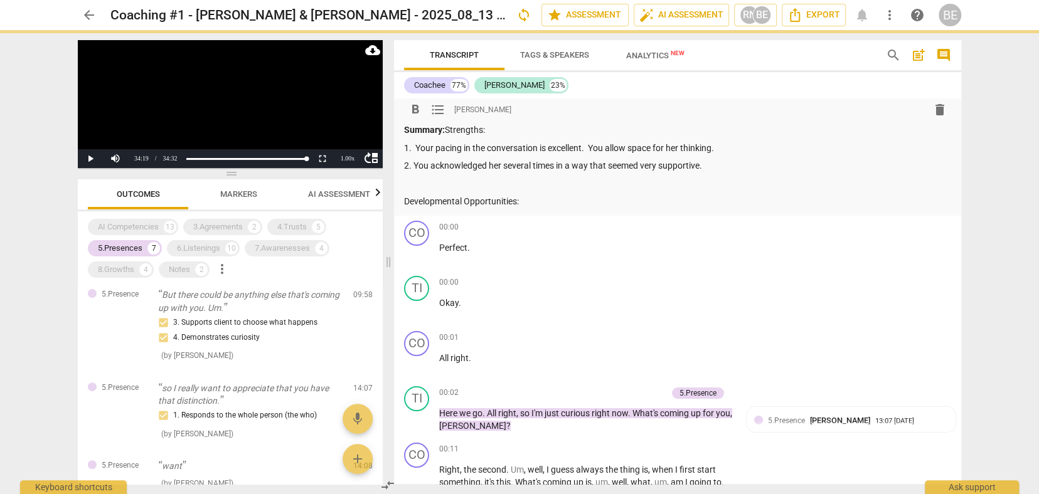
click at [427, 184] on p at bounding box center [677, 184] width 547 height 13
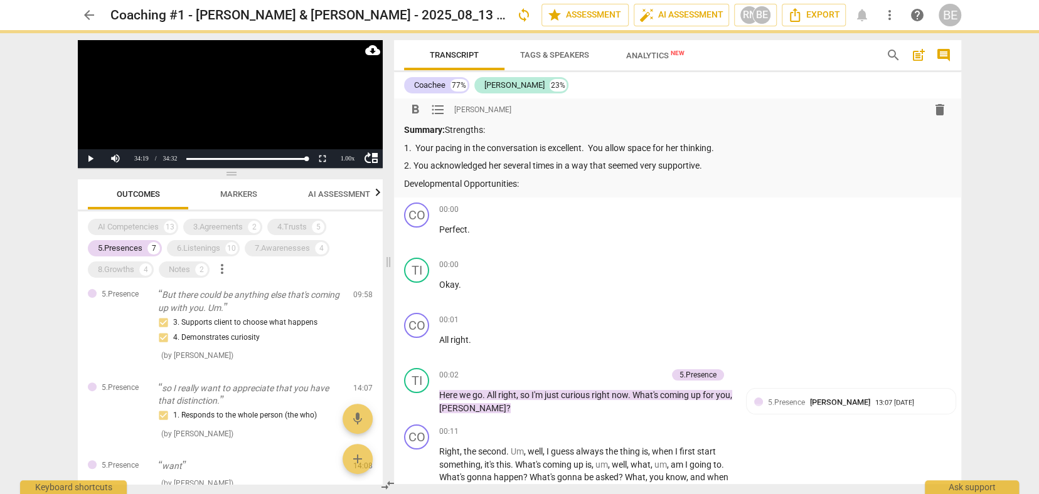
click at [525, 183] on p "Developmental Opportunities:" at bounding box center [677, 184] width 547 height 13
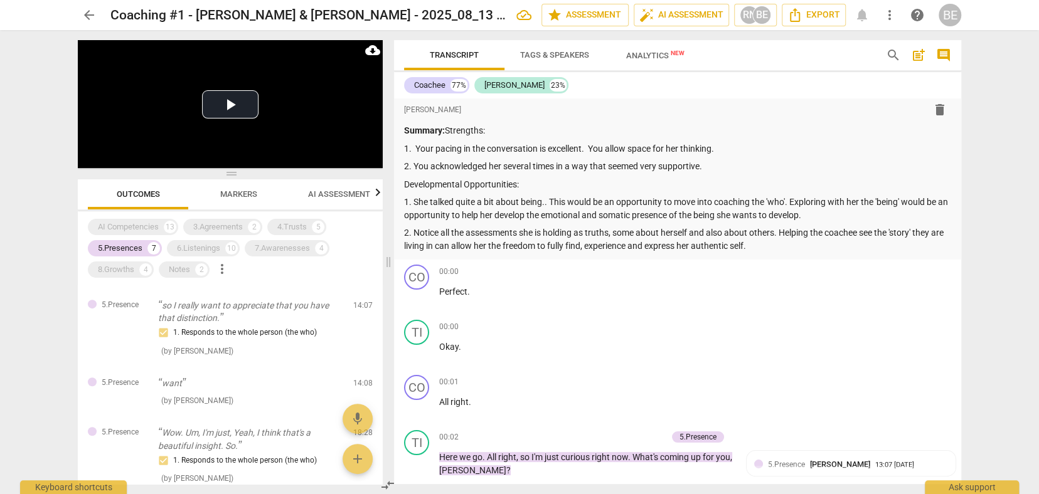
scroll to position [8046, 0]
